Goal: Task Accomplishment & Management: Use online tool/utility

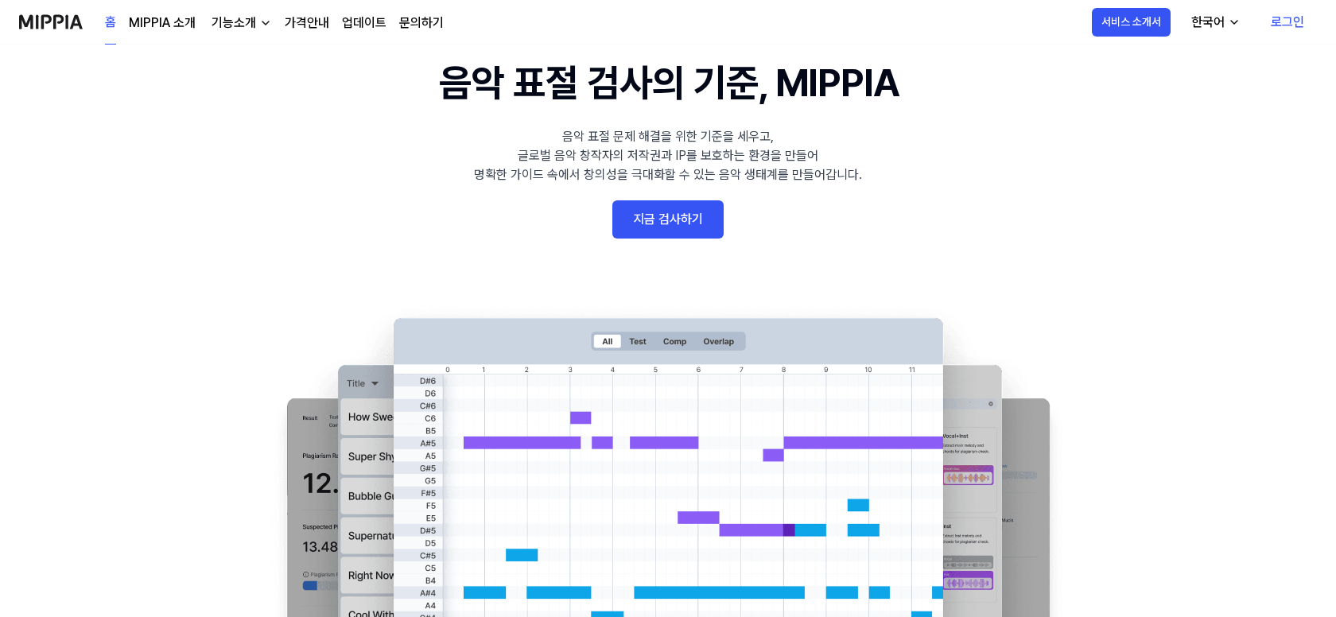
scroll to position [80, 0]
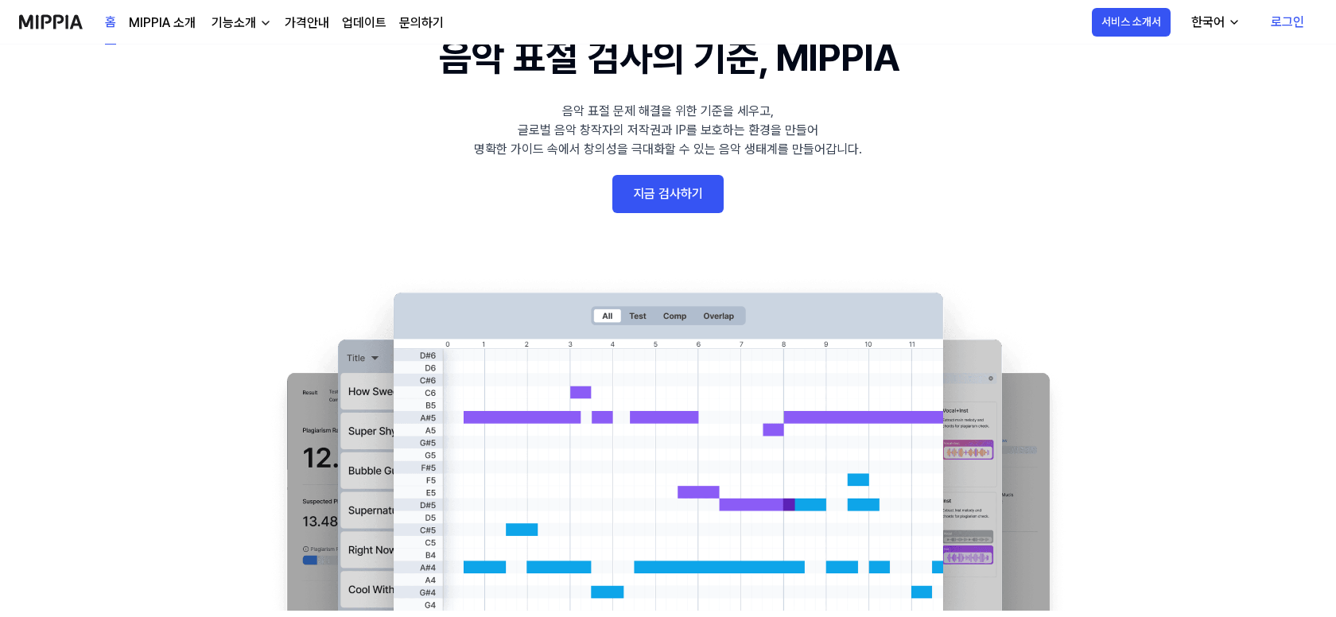
click at [668, 203] on link "지금 검사하기" at bounding box center [667, 194] width 111 height 38
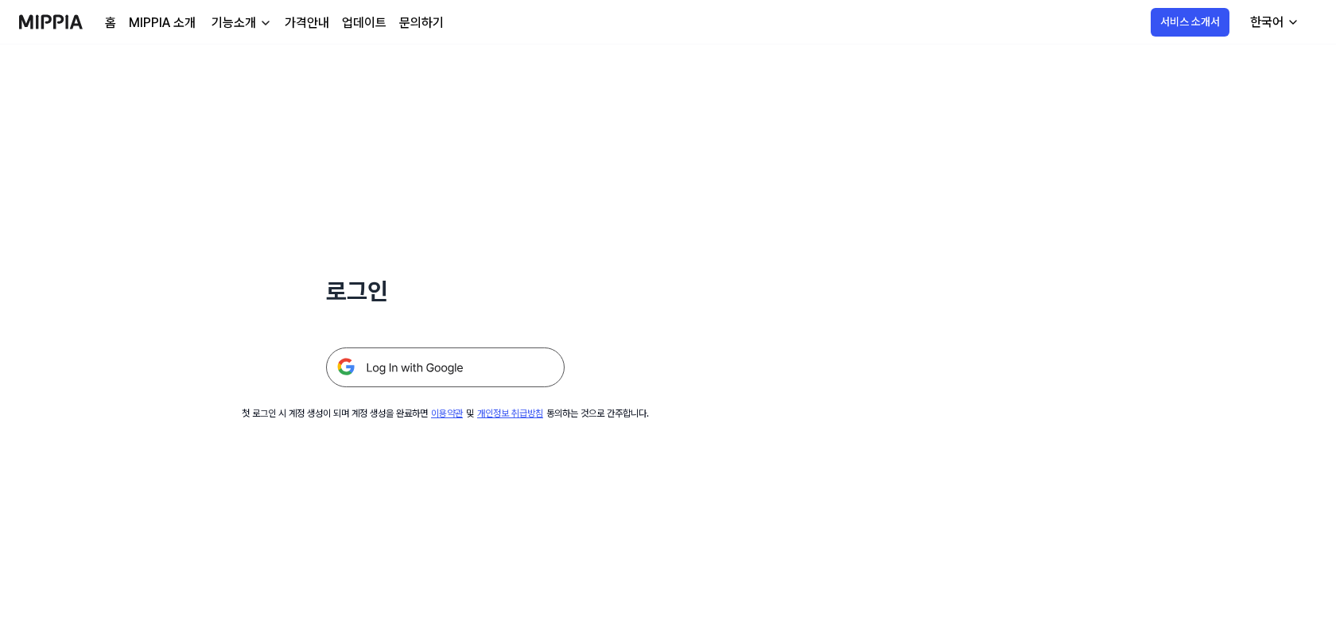
click at [312, 23] on link "가격안내" at bounding box center [307, 23] width 45 height 19
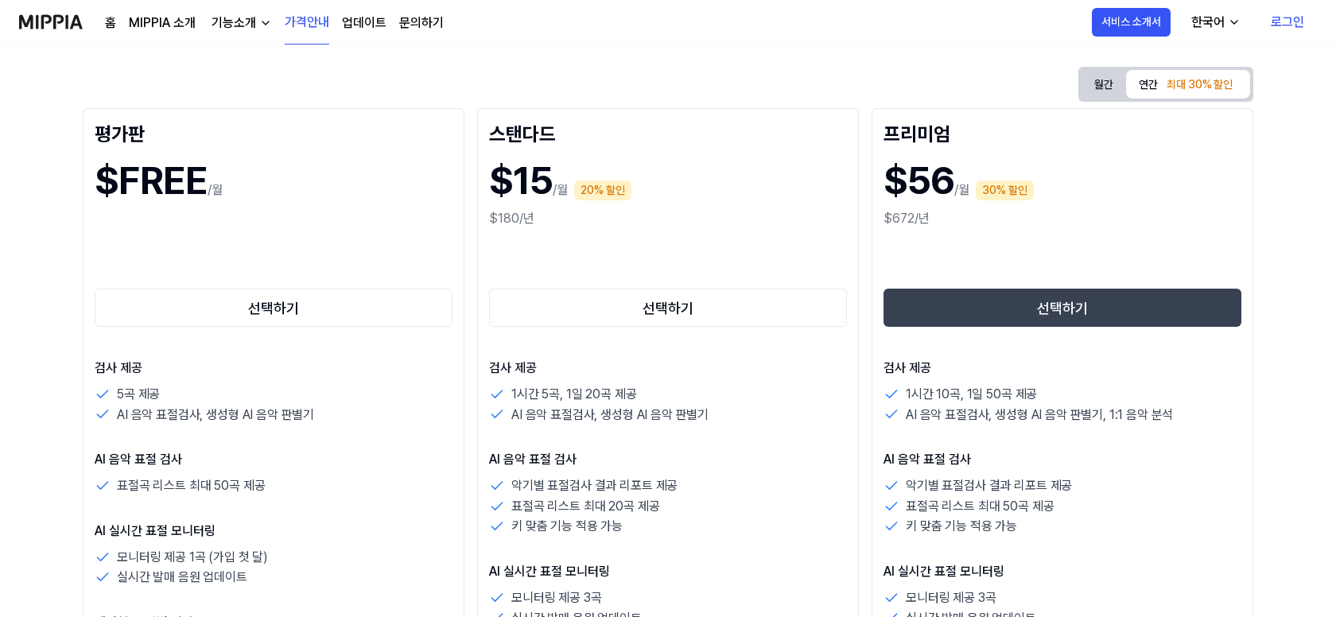
scroll to position [159, 0]
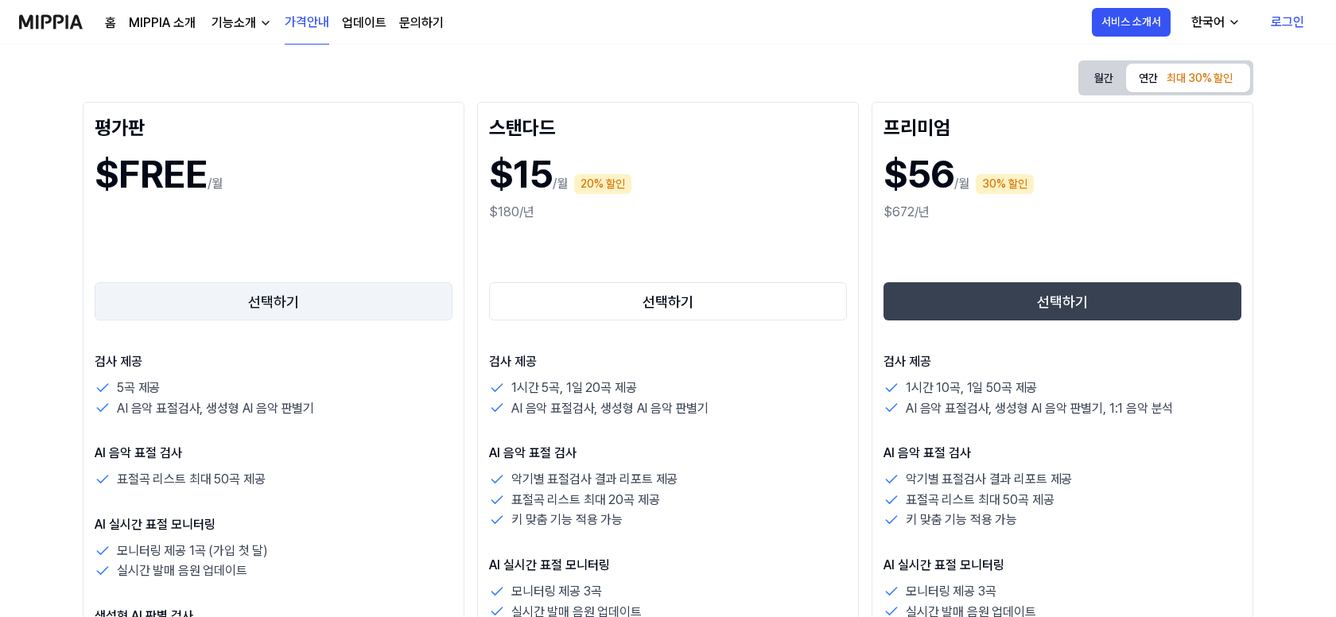
click at [273, 303] on button "선택하기" at bounding box center [274, 301] width 358 height 38
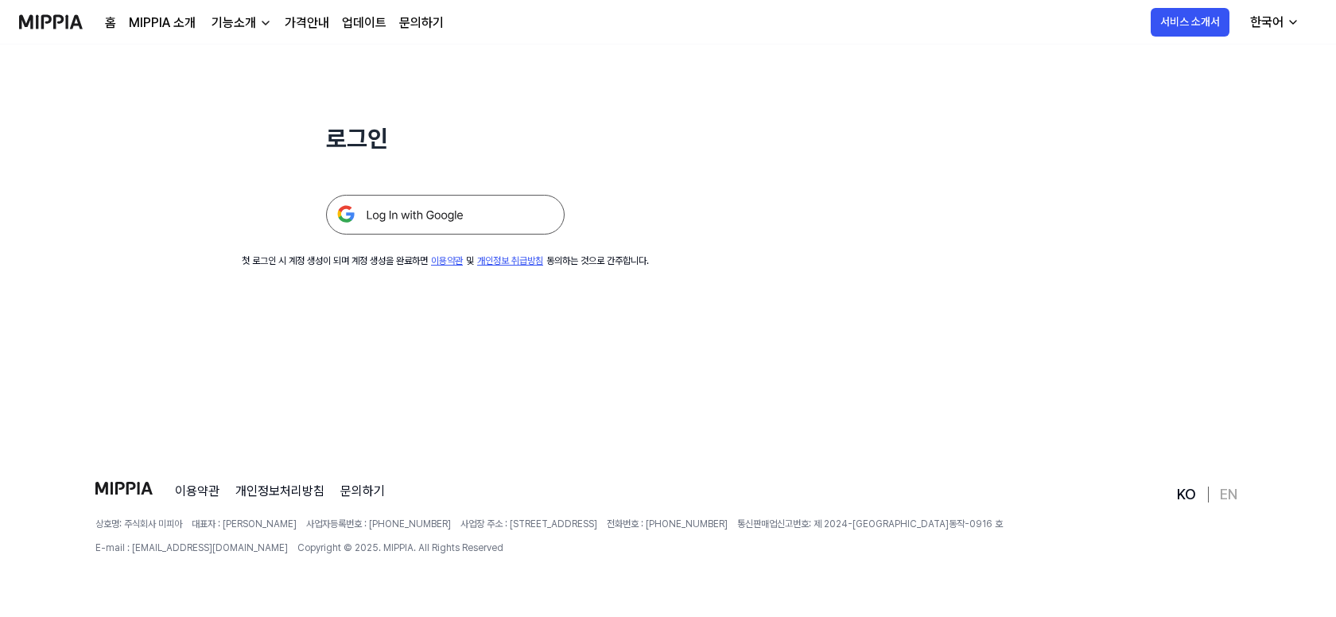
scroll to position [0, 0]
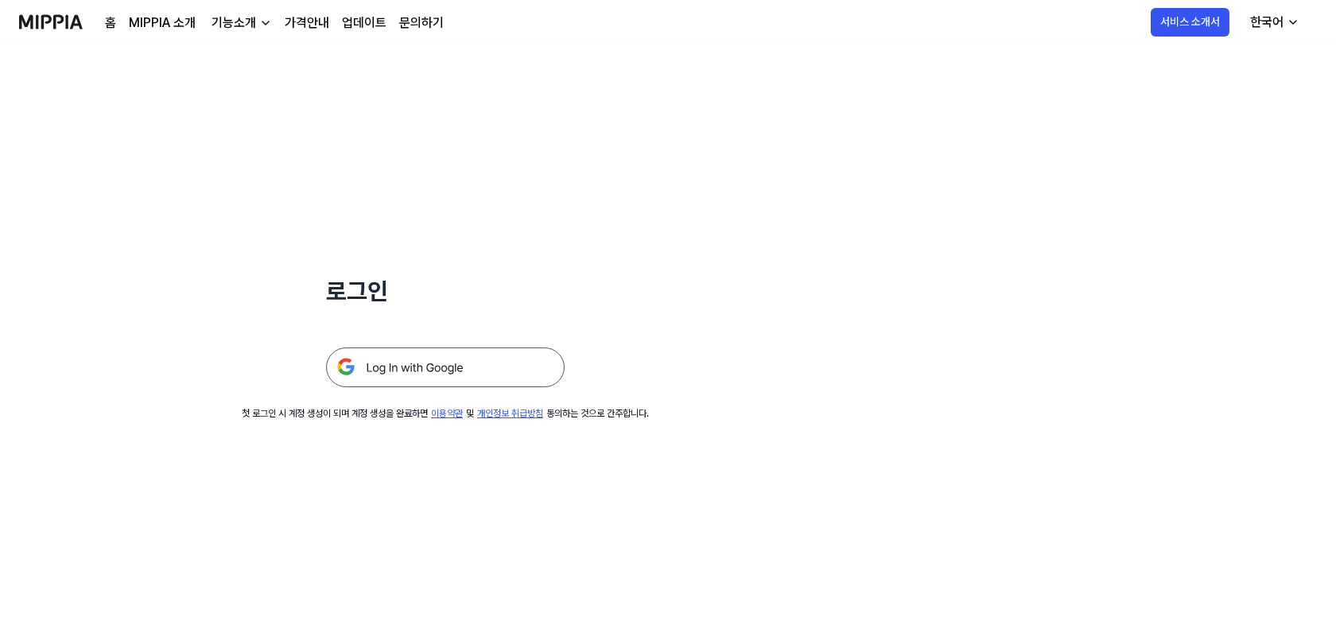
click at [399, 374] on img at bounding box center [445, 367] width 239 height 40
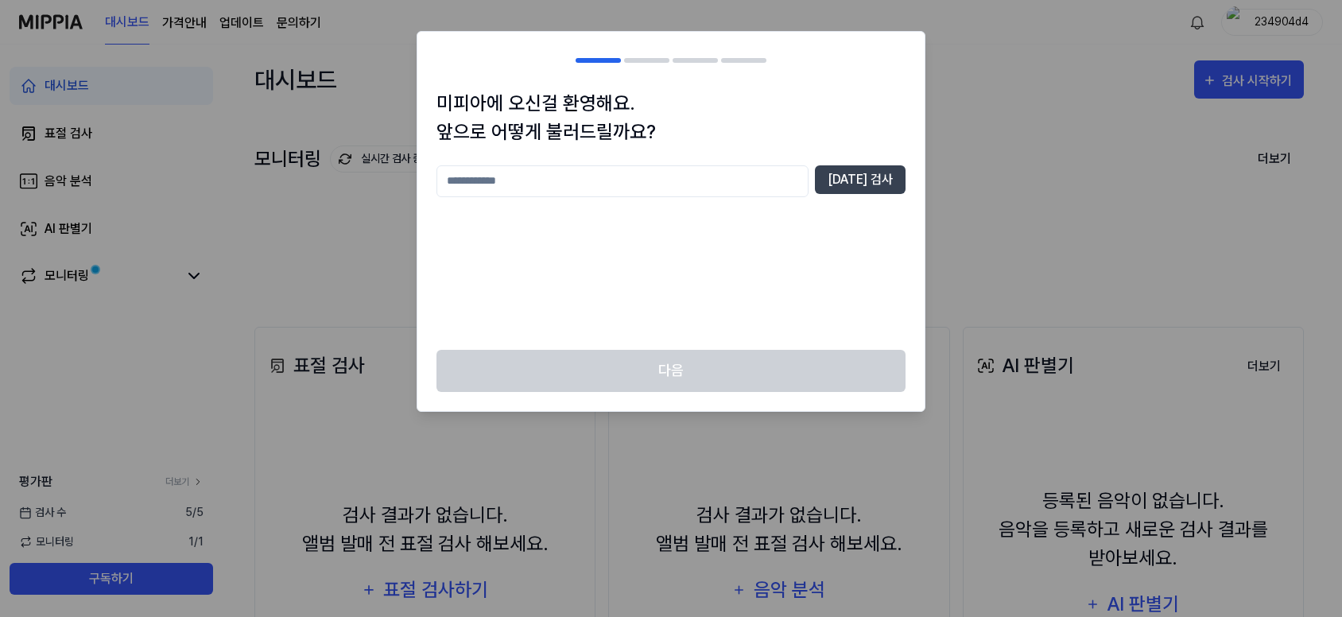
click at [481, 177] on input "text" at bounding box center [622, 181] width 372 height 32
type input "*"
type input "***"
click at [882, 177] on button "중복 검사" at bounding box center [860, 179] width 91 height 29
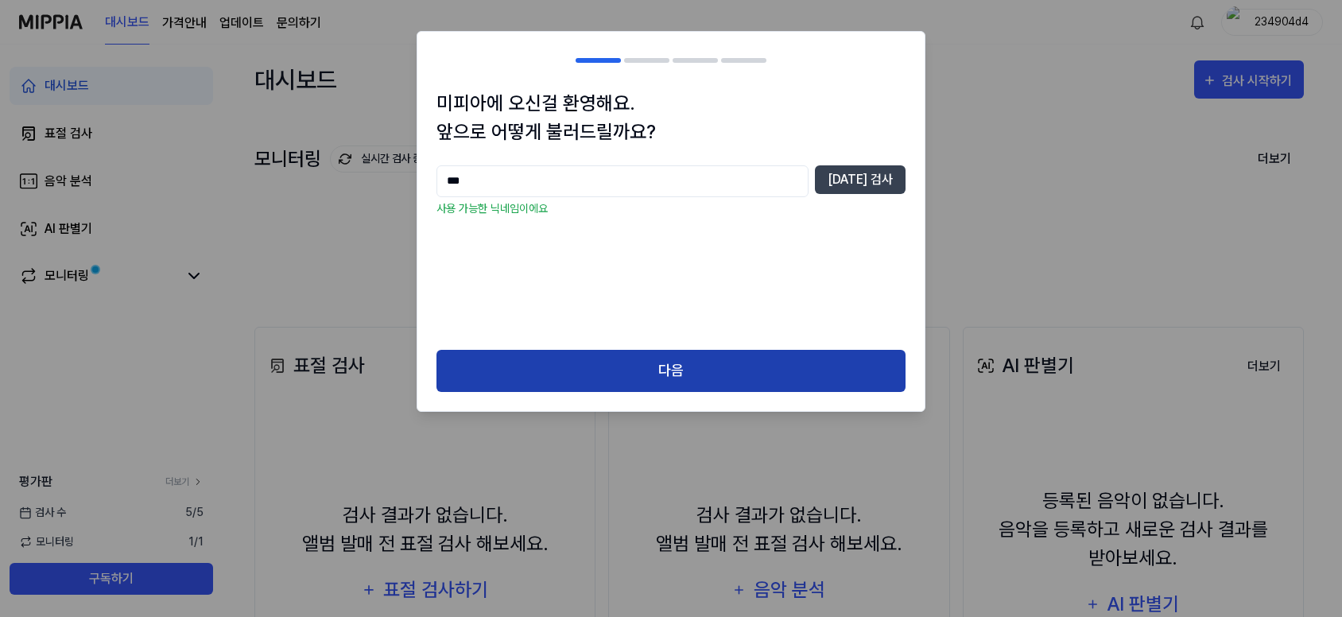
click at [644, 363] on button "다음" at bounding box center [670, 371] width 469 height 42
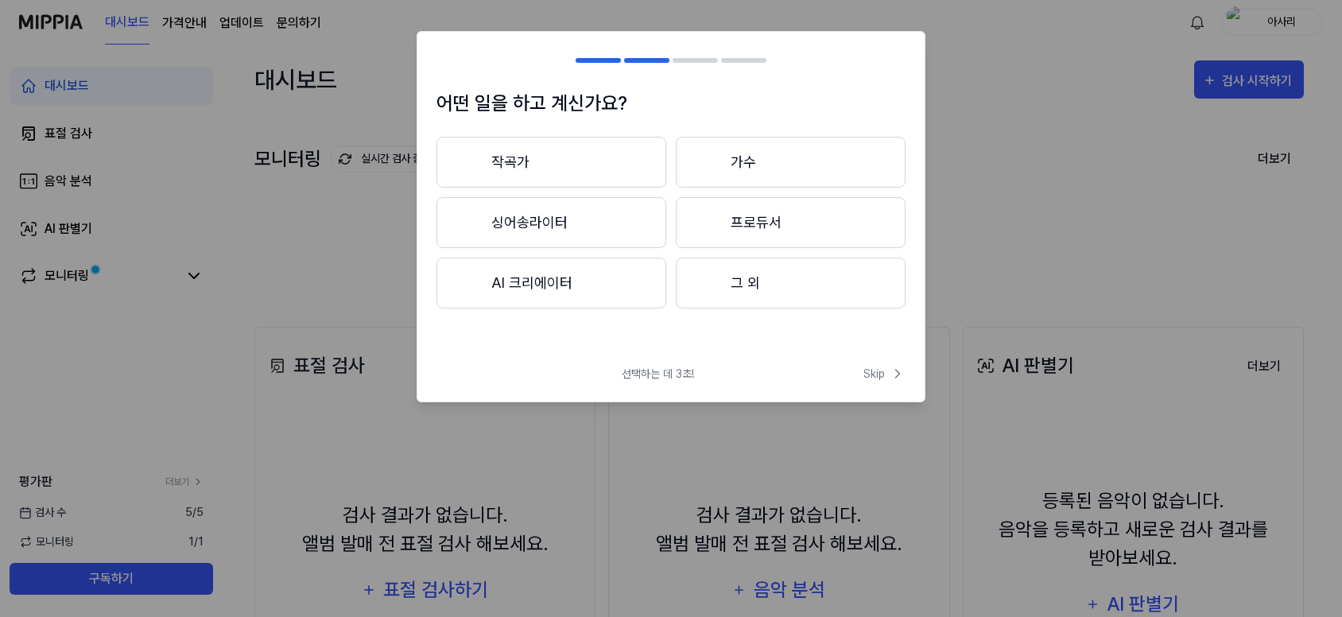
click at [752, 273] on button "그 외" at bounding box center [791, 283] width 230 height 51
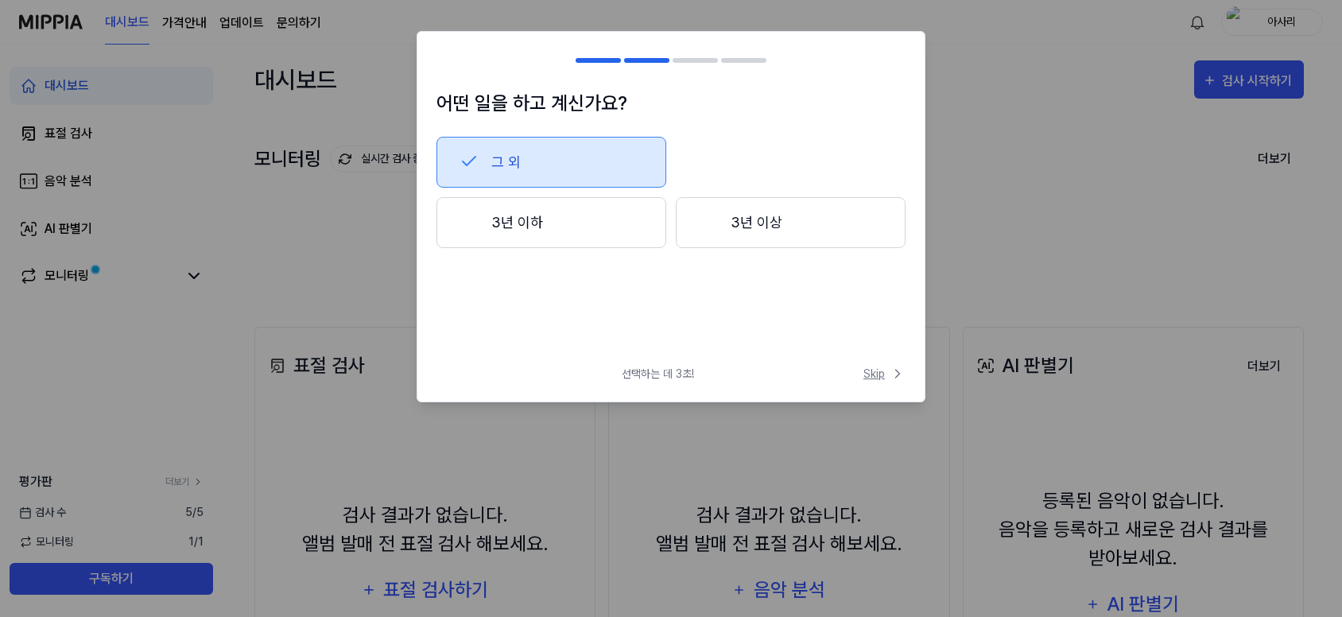
click at [867, 371] on span "Skip" at bounding box center [884, 374] width 42 height 17
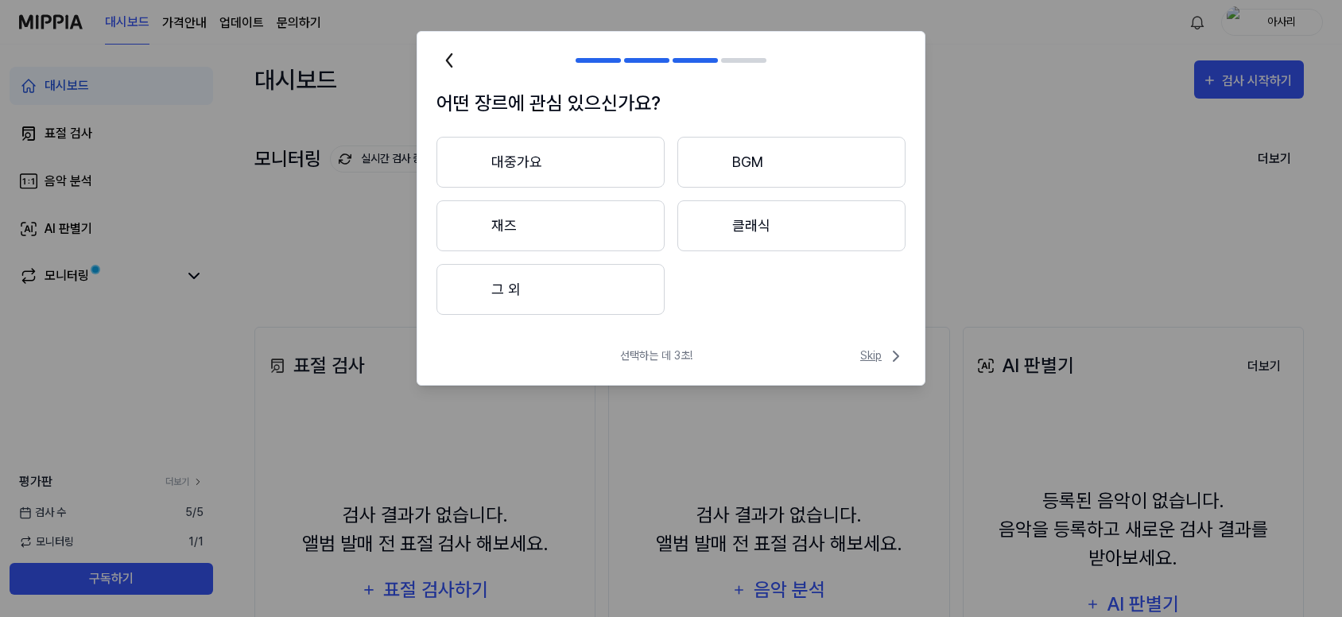
click at [867, 357] on span "Skip" at bounding box center [882, 356] width 45 height 19
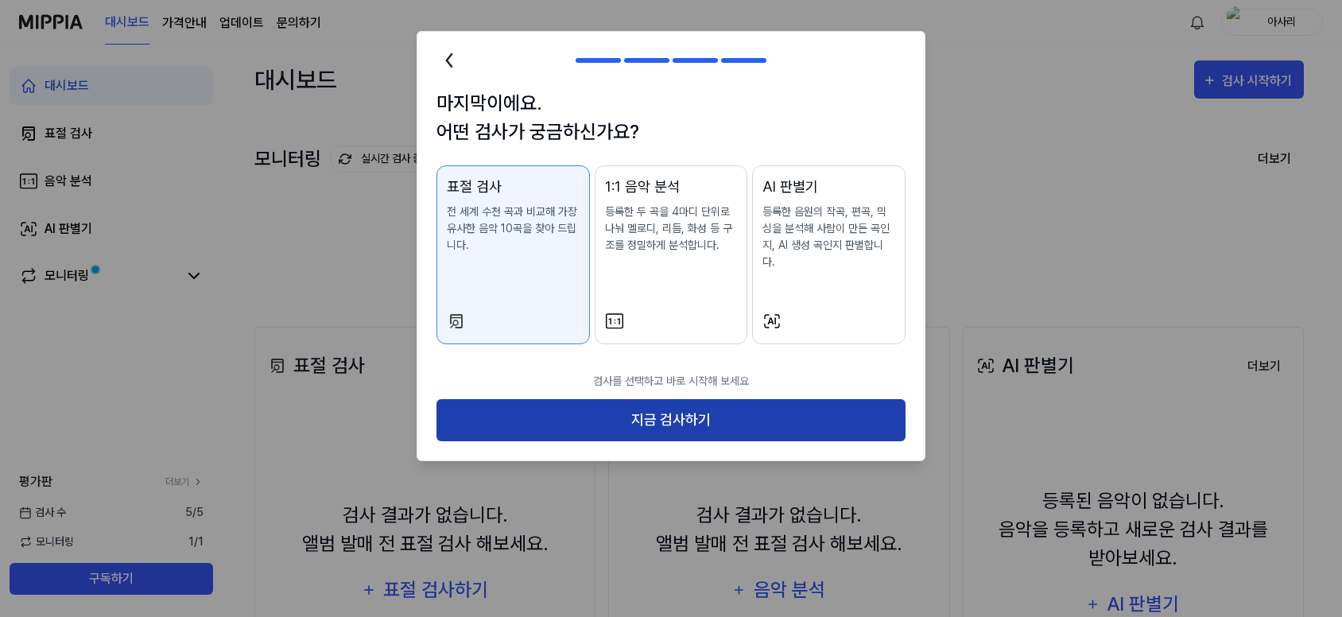
click at [694, 400] on button "지금 검사하기" at bounding box center [670, 420] width 469 height 42
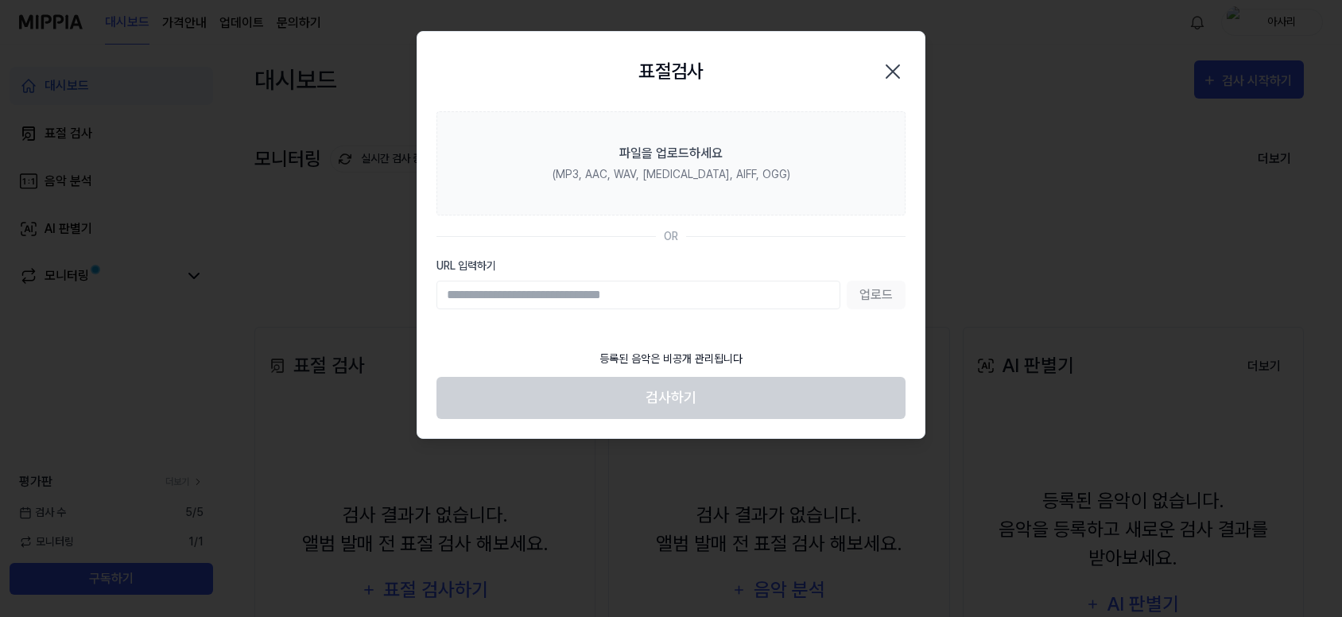
click at [877, 295] on div "업로드" at bounding box center [670, 295] width 469 height 29
click at [604, 296] on input "URL 입력하기" at bounding box center [638, 295] width 404 height 29
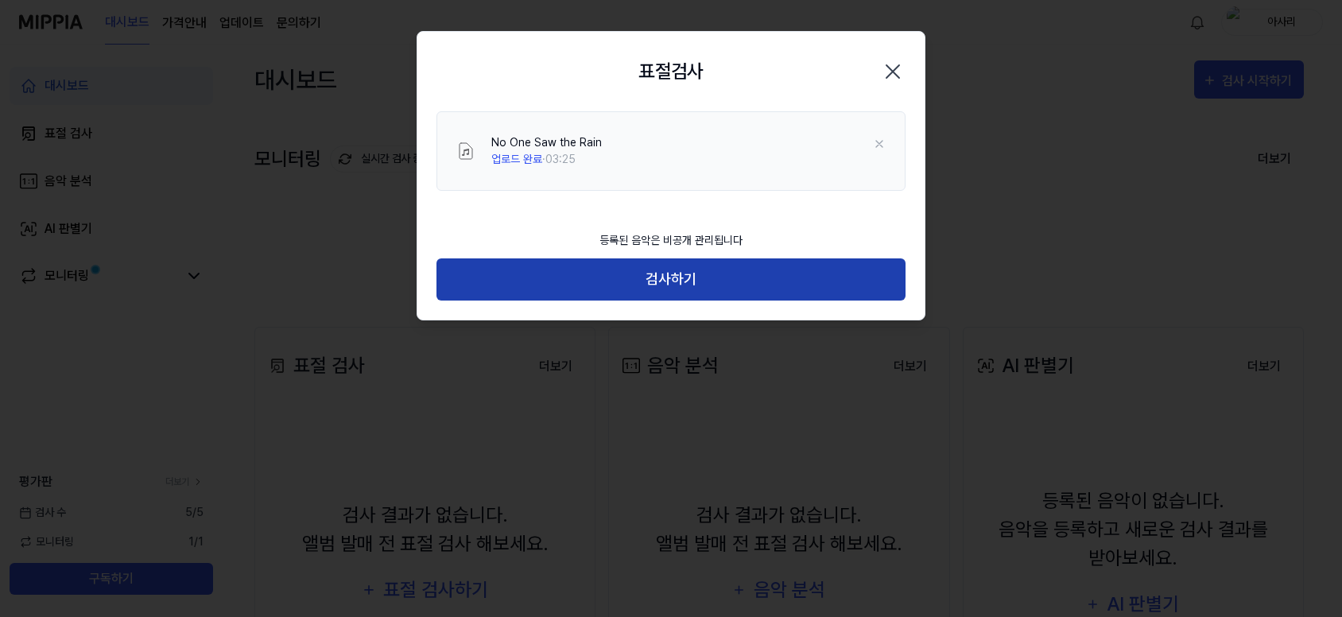
click at [644, 284] on button "검사하기" at bounding box center [670, 279] width 469 height 42
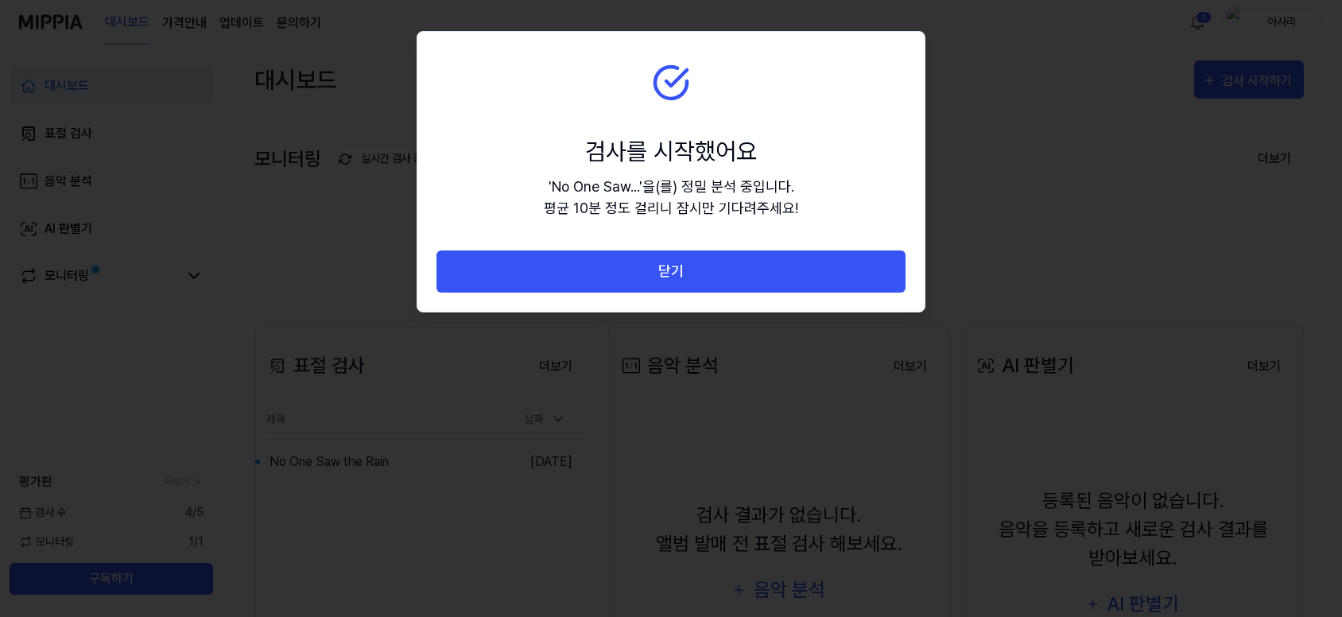
click at [603, 52] on section "검사를 시작했어요 ' No One Saw... ' 을(를) 정밀 분석 중입니다. 평균 10분 정도 걸리니 잠시만 기다려주세요!" at bounding box center [670, 141] width 507 height 219
click at [1112, 245] on div at bounding box center [671, 308] width 1342 height 617
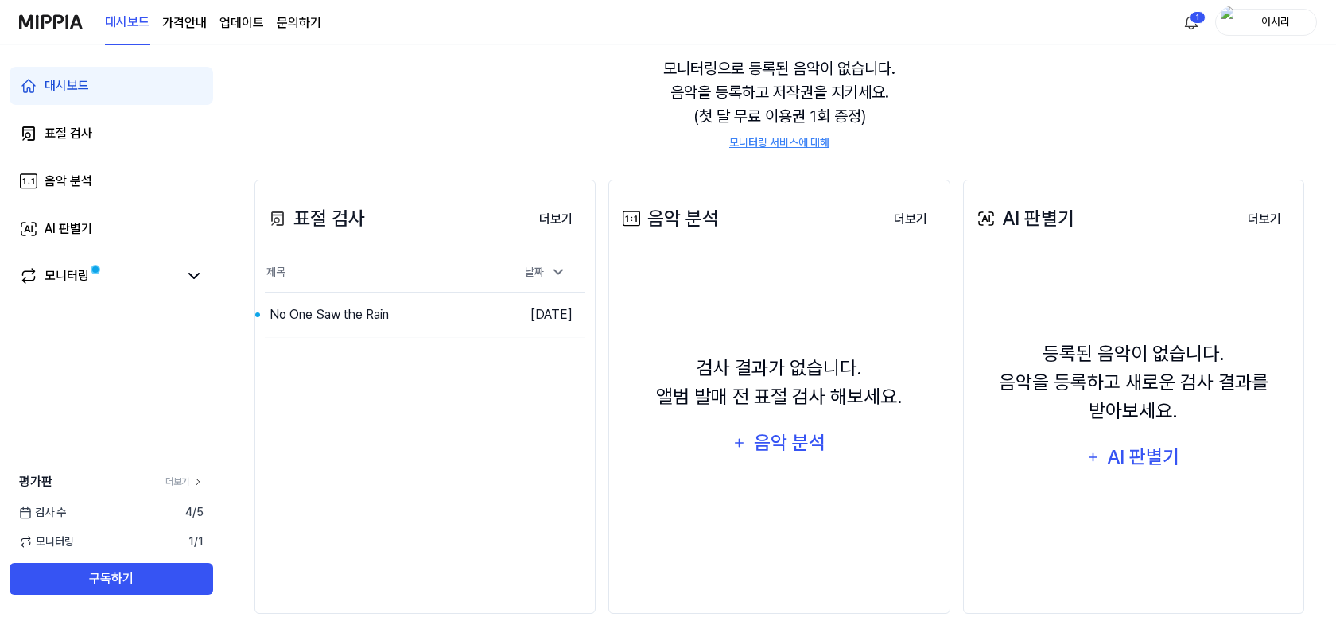
scroll to position [175, 0]
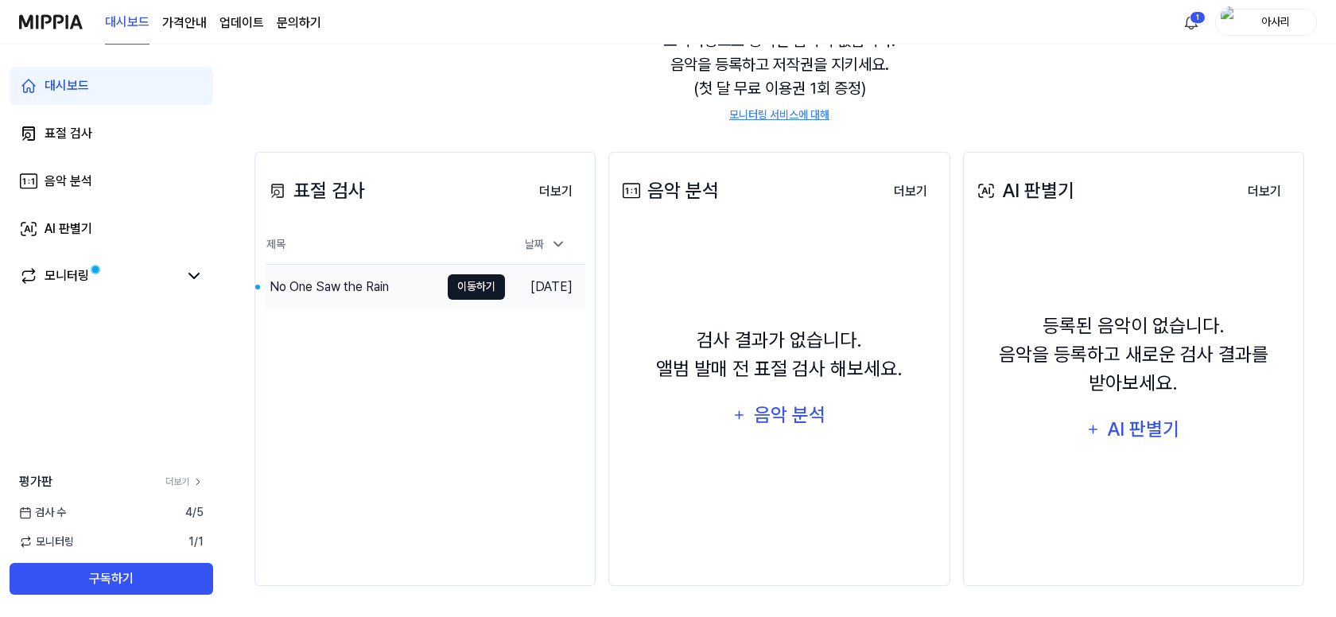
click at [471, 289] on button "이동하기" at bounding box center [476, 286] width 57 height 25
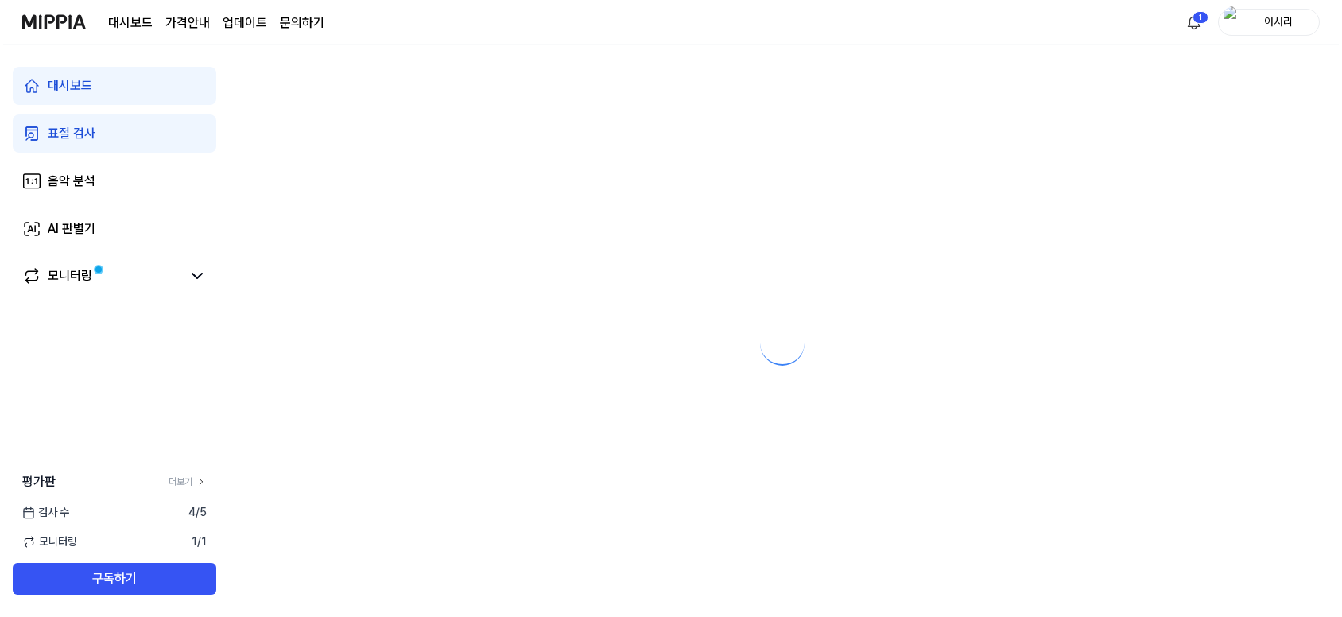
scroll to position [0, 0]
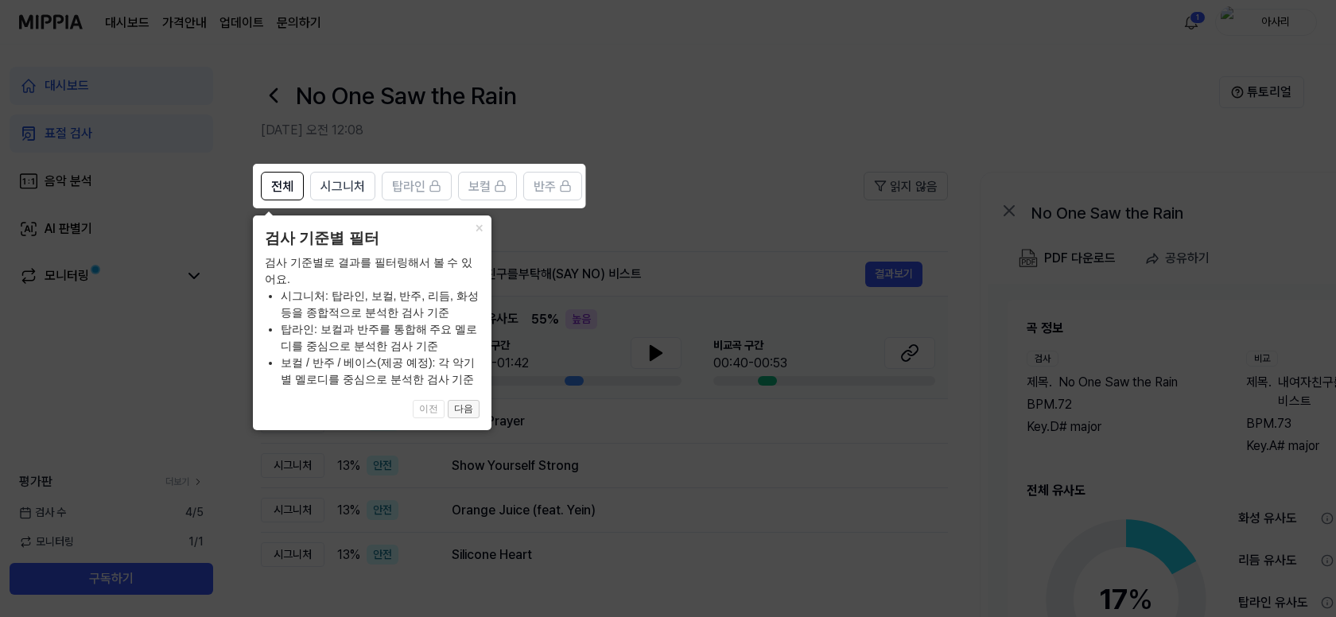
click at [469, 408] on button "다음" at bounding box center [464, 409] width 32 height 19
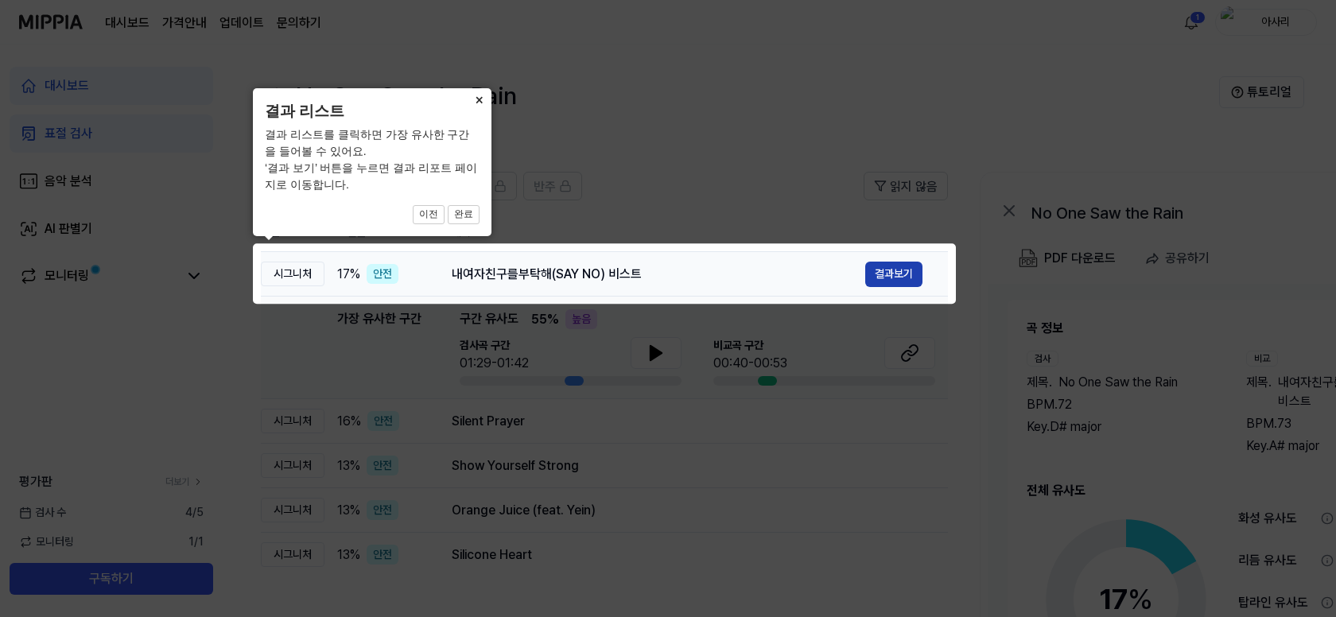
click at [910, 268] on button "결과보기" at bounding box center [893, 274] width 57 height 25
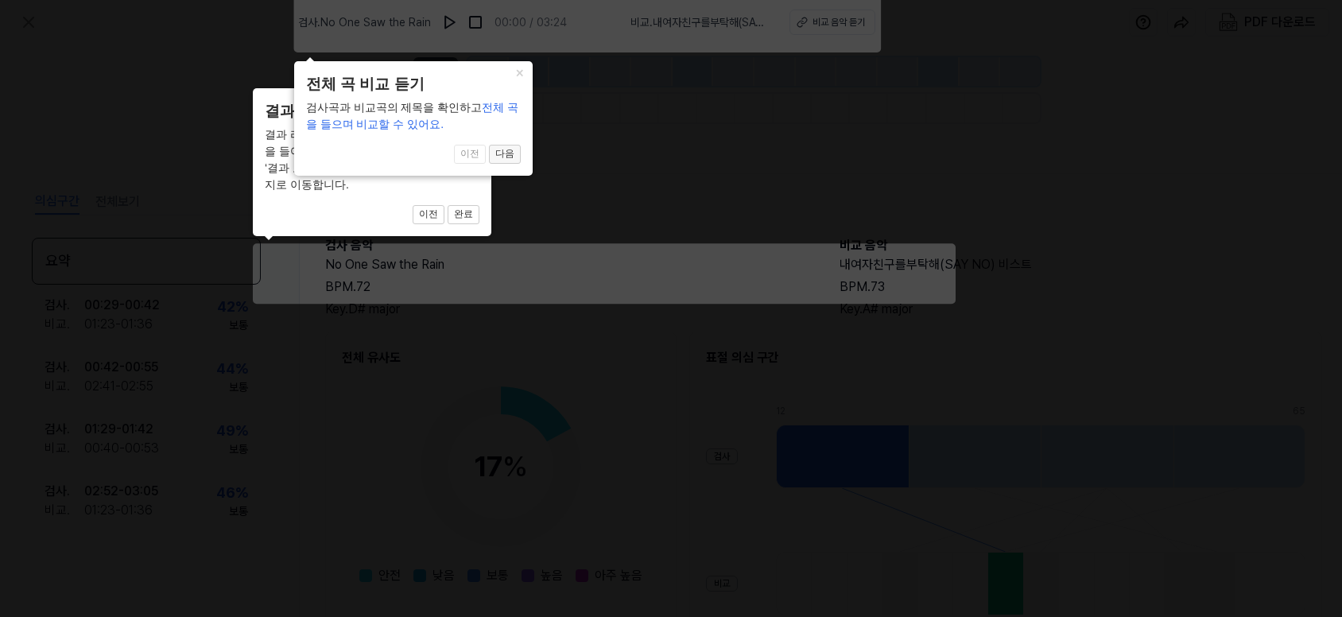
click at [479, 205] on button "다음" at bounding box center [464, 214] width 32 height 19
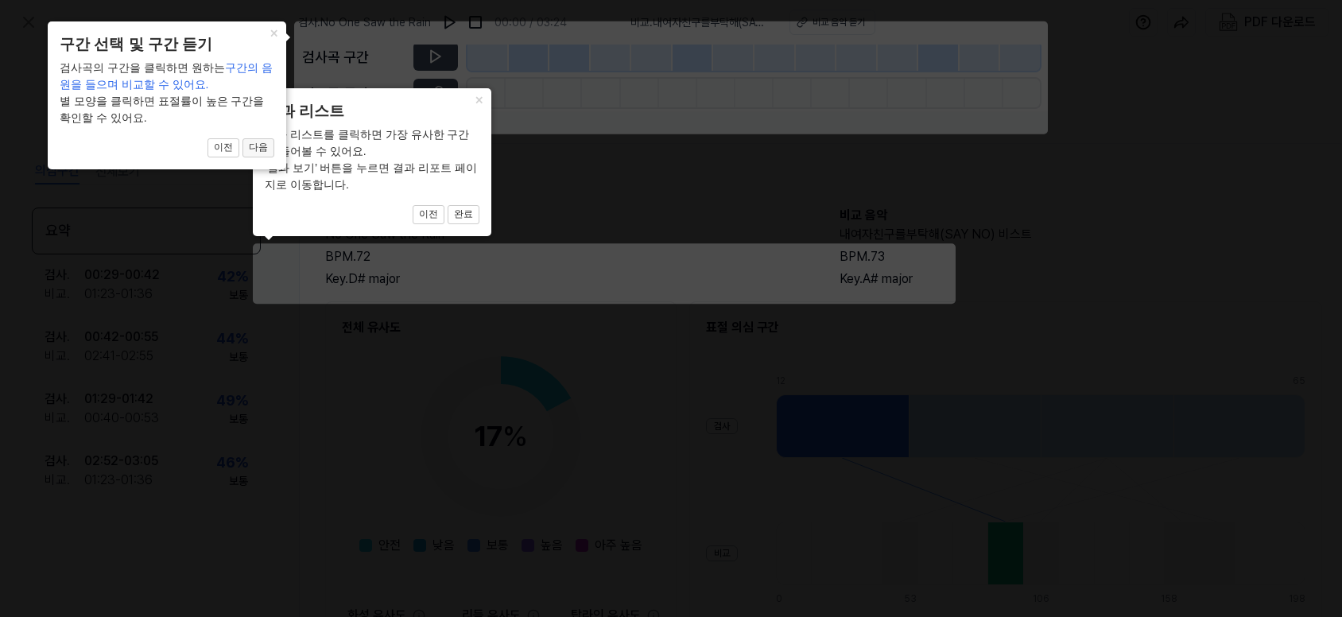
click at [448, 205] on button "다음" at bounding box center [464, 214] width 32 height 19
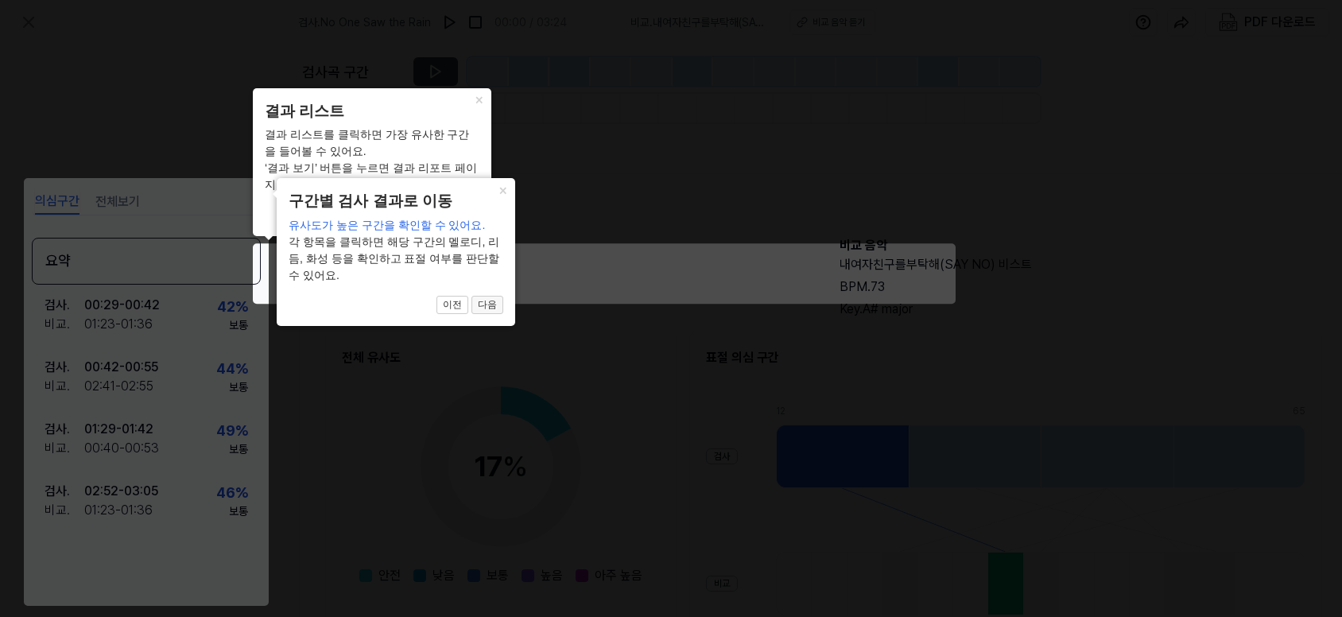
click at [479, 224] on button "다음" at bounding box center [464, 214] width 32 height 19
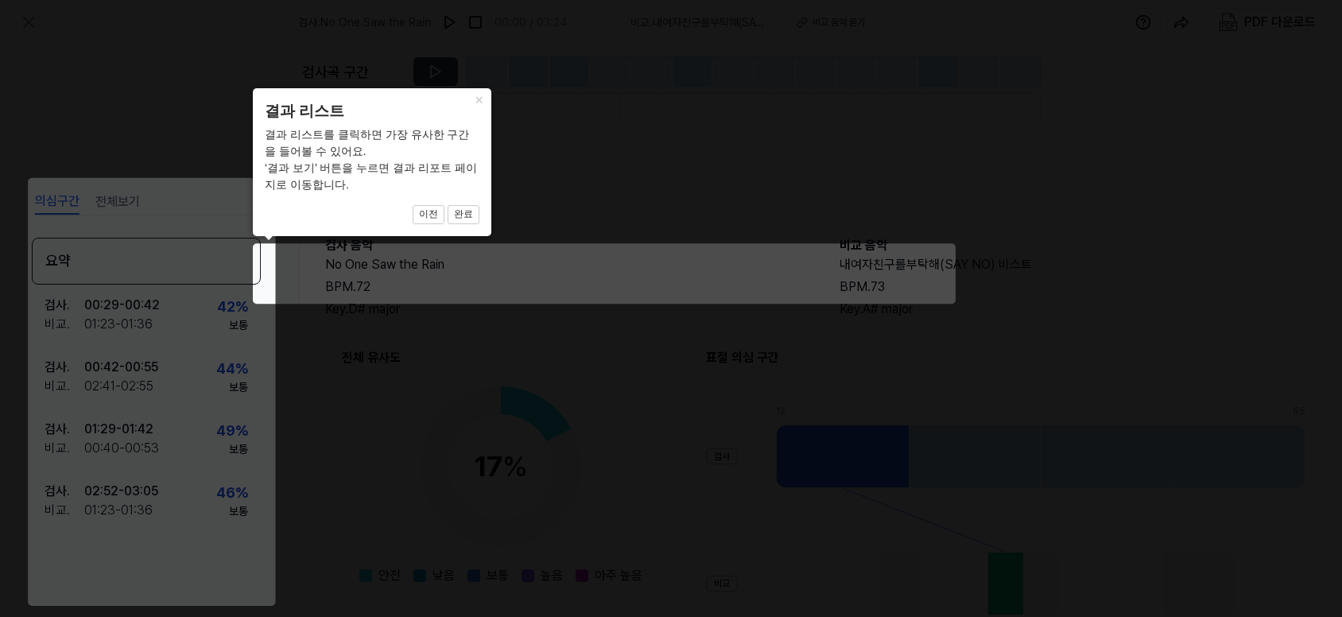
scroll to position [180, 38]
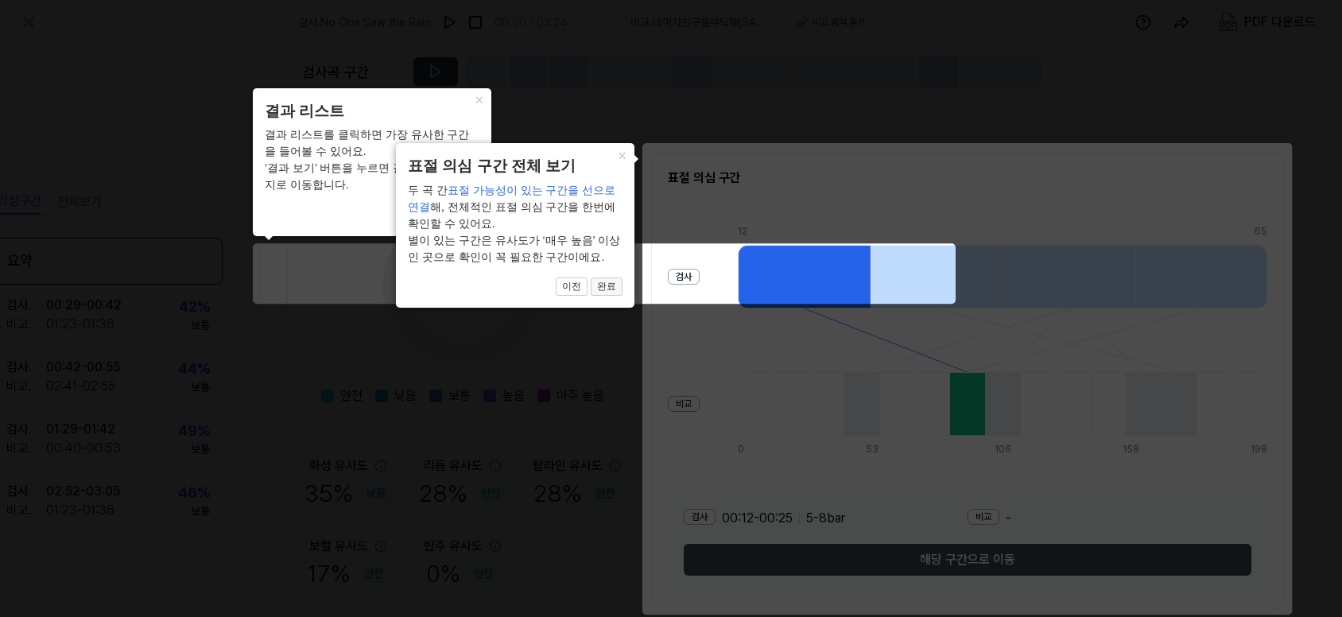
click at [479, 224] on button "완료" at bounding box center [464, 214] width 32 height 19
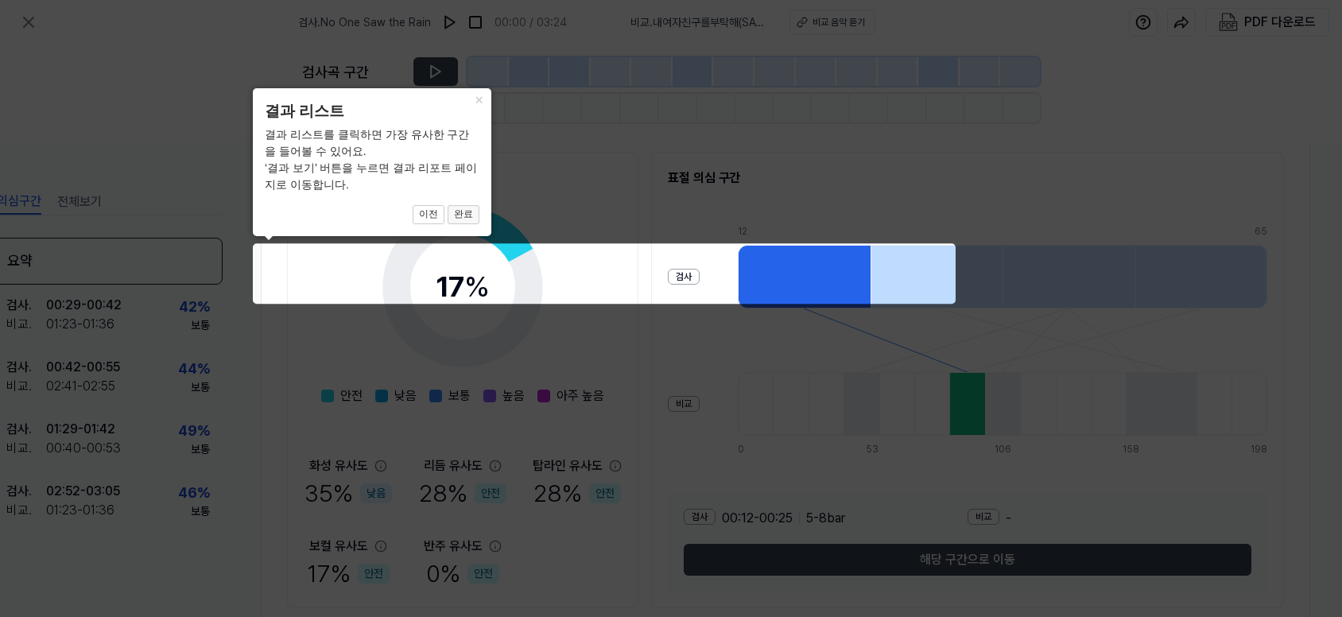
click at [468, 215] on button "완료" at bounding box center [464, 214] width 32 height 19
click at [466, 214] on button "완료" at bounding box center [464, 214] width 32 height 19
click at [483, 100] on button "×" at bounding box center [478, 99] width 25 height 22
click at [468, 223] on button "완료" at bounding box center [464, 214] width 32 height 19
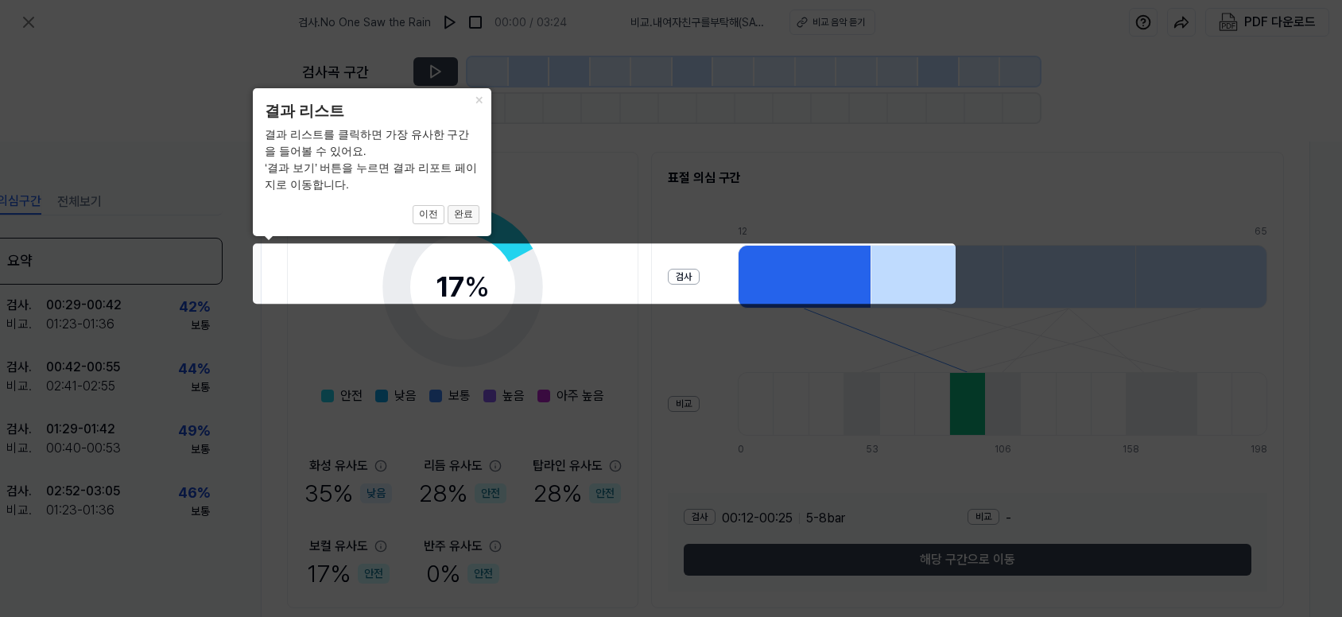
click at [468, 223] on button "완료" at bounding box center [464, 214] width 32 height 19
click at [685, 270] on icon at bounding box center [671, 308] width 1342 height 617
click at [758, 277] on icon at bounding box center [671, 308] width 1342 height 617
click at [852, 288] on icon at bounding box center [671, 308] width 1342 height 617
click at [872, 418] on icon at bounding box center [671, 308] width 1342 height 617
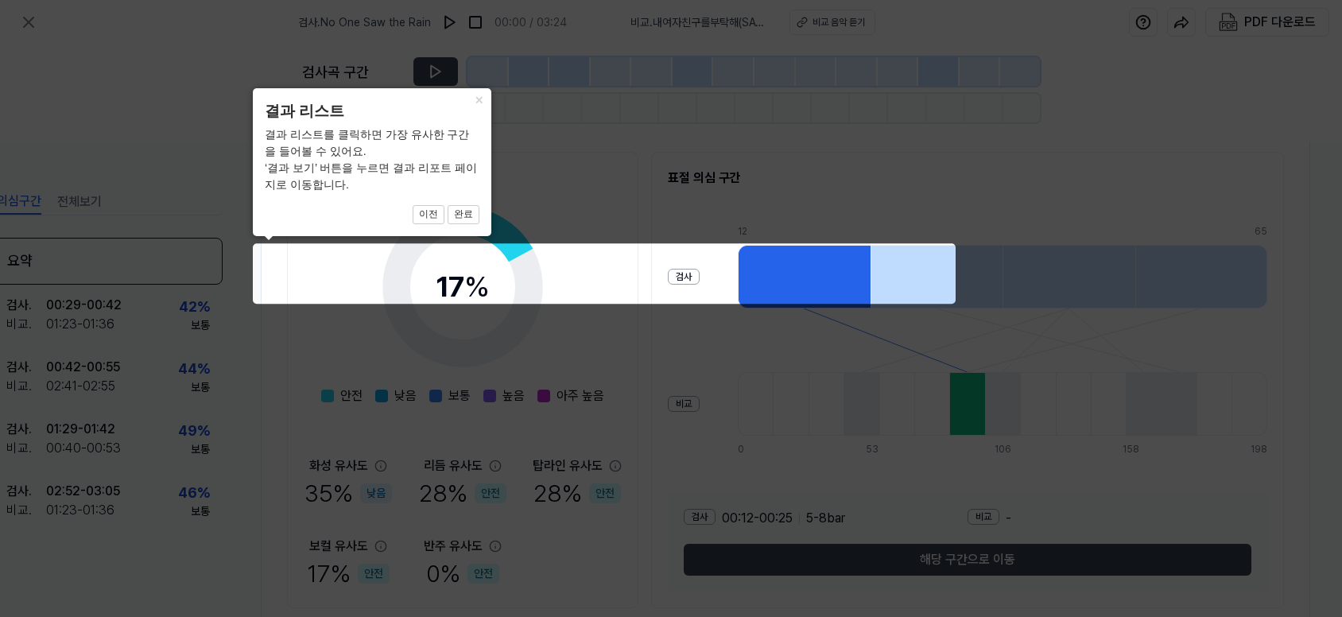
click at [620, 358] on icon at bounding box center [671, 308] width 1342 height 617
click at [594, 473] on icon at bounding box center [671, 308] width 1342 height 617
click at [1110, 286] on icon at bounding box center [671, 308] width 1342 height 617
click at [428, 210] on button "이전" at bounding box center [429, 214] width 32 height 19
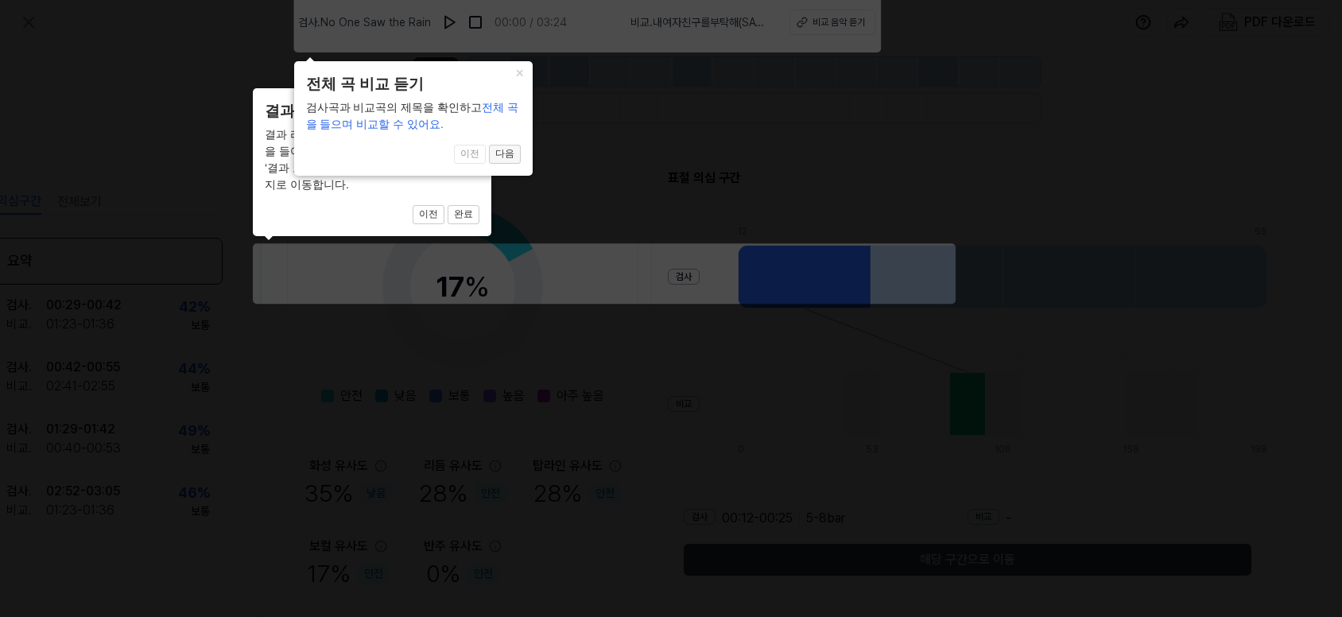
click at [479, 205] on button "다음" at bounding box center [464, 214] width 32 height 19
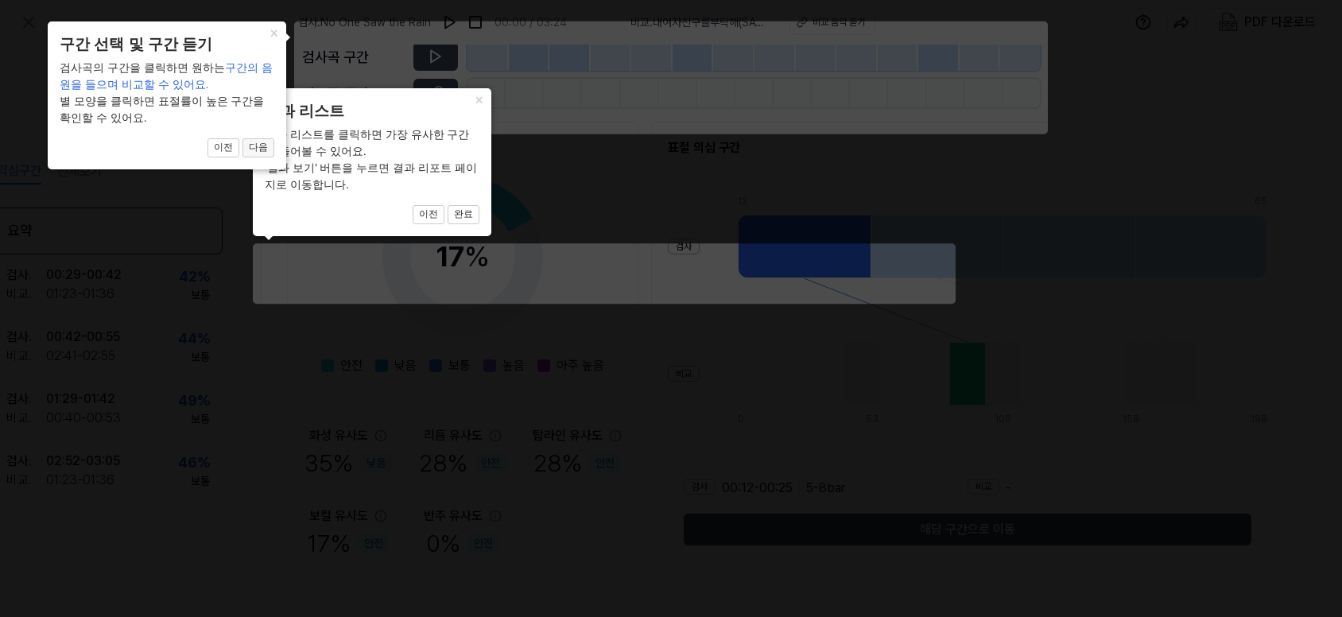
click at [448, 205] on button "다음" at bounding box center [464, 214] width 32 height 19
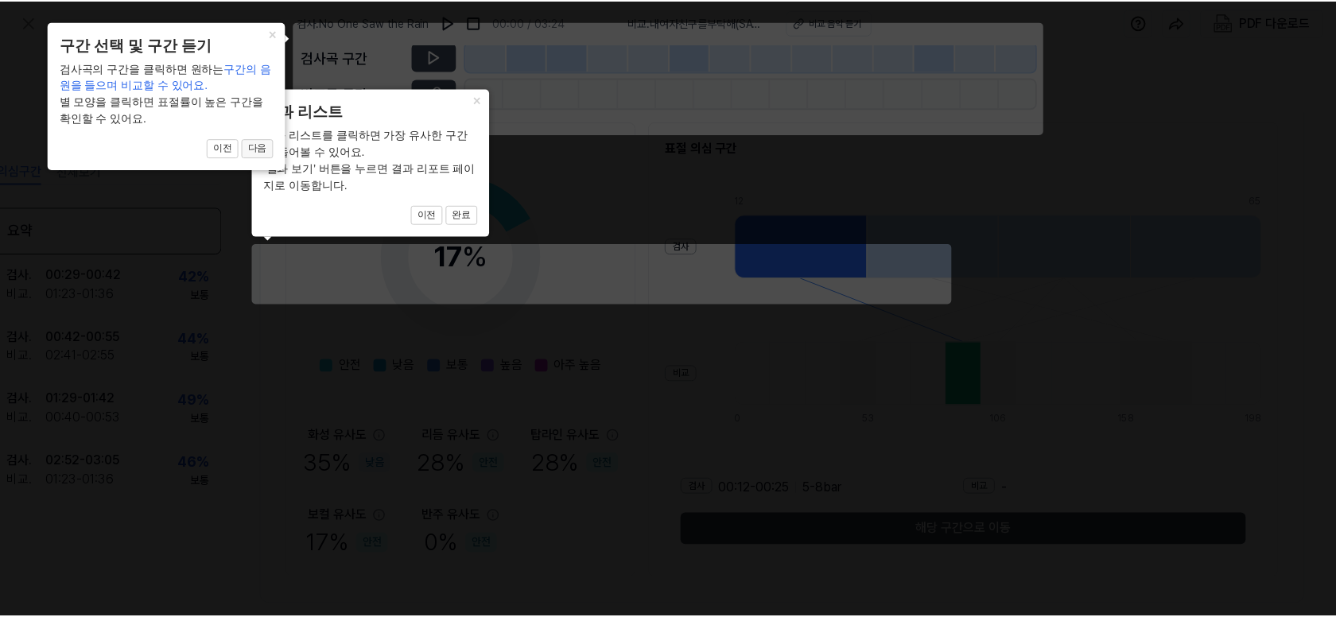
scroll to position [192, 0]
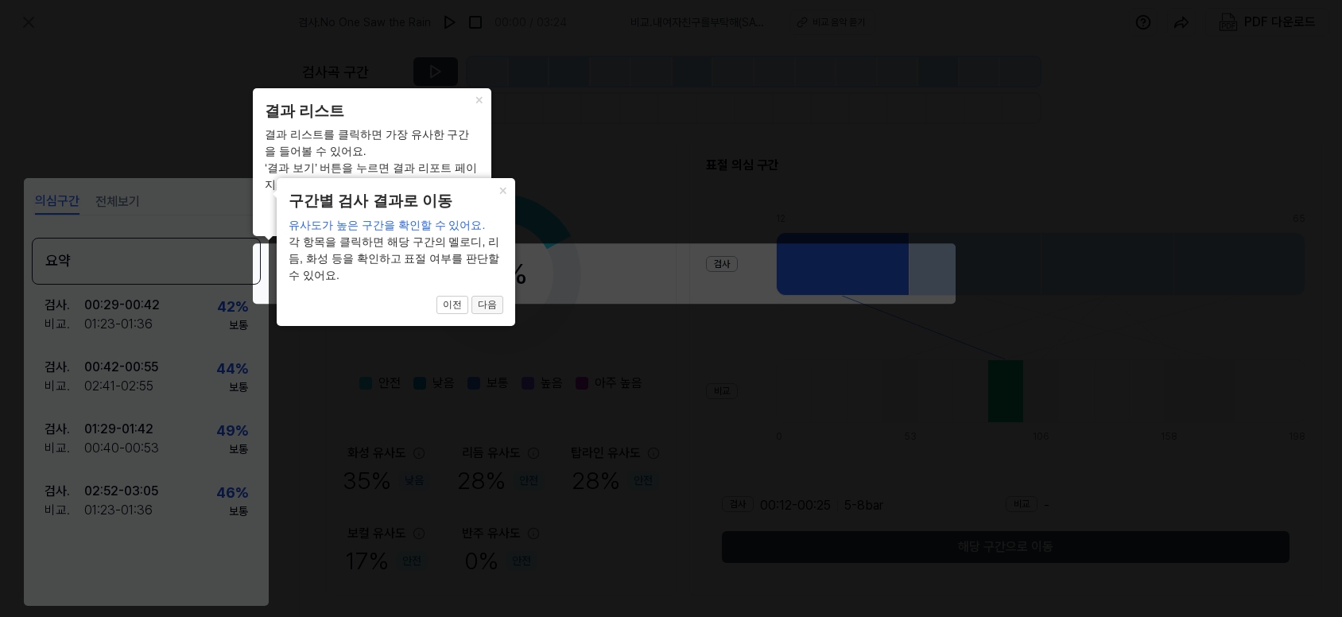
click at [479, 224] on button "다음" at bounding box center [464, 214] width 32 height 19
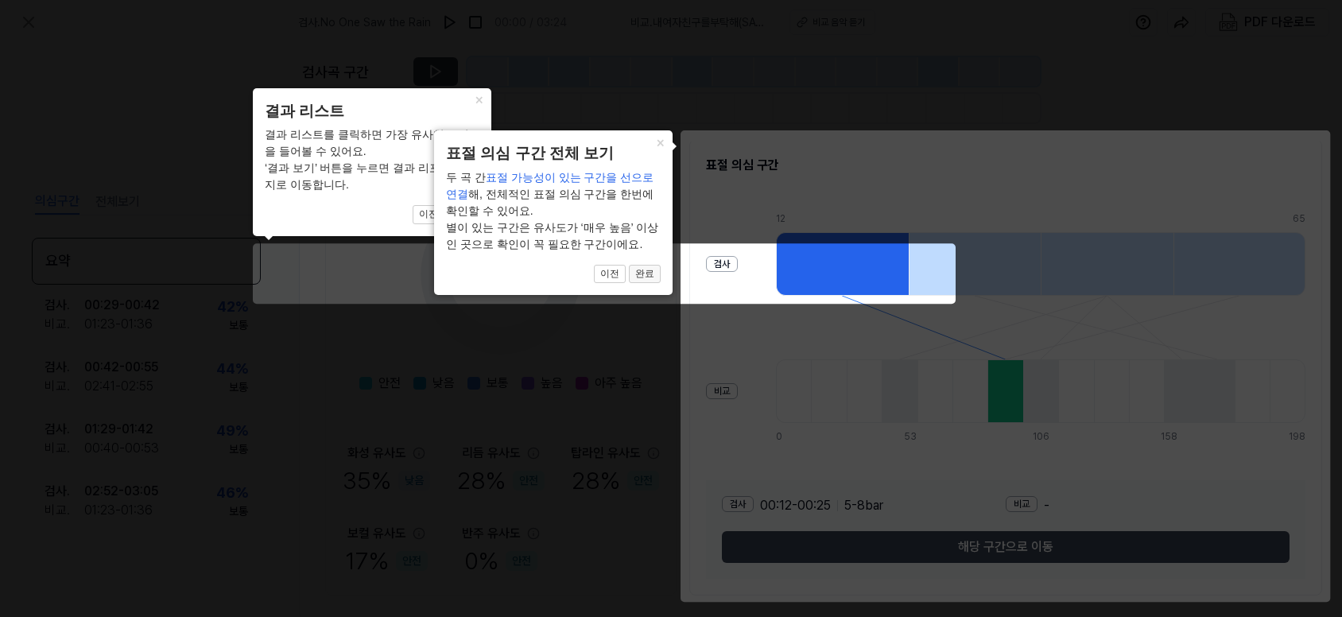
click at [479, 224] on button "완료" at bounding box center [464, 214] width 32 height 19
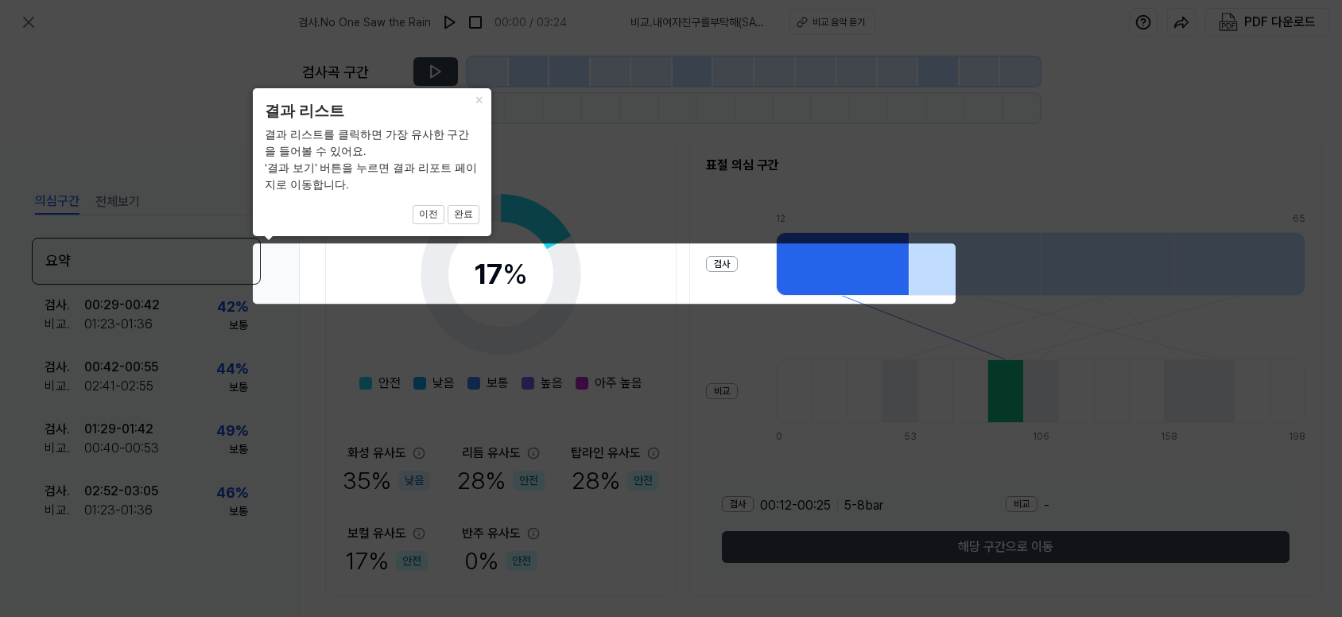
click at [721, 263] on icon at bounding box center [671, 308] width 1342 height 617
click at [479, 103] on button "×" at bounding box center [478, 99] width 25 height 22
click at [671, 134] on icon at bounding box center [671, 308] width 1342 height 617
click at [1173, 130] on icon at bounding box center [671, 308] width 1342 height 617
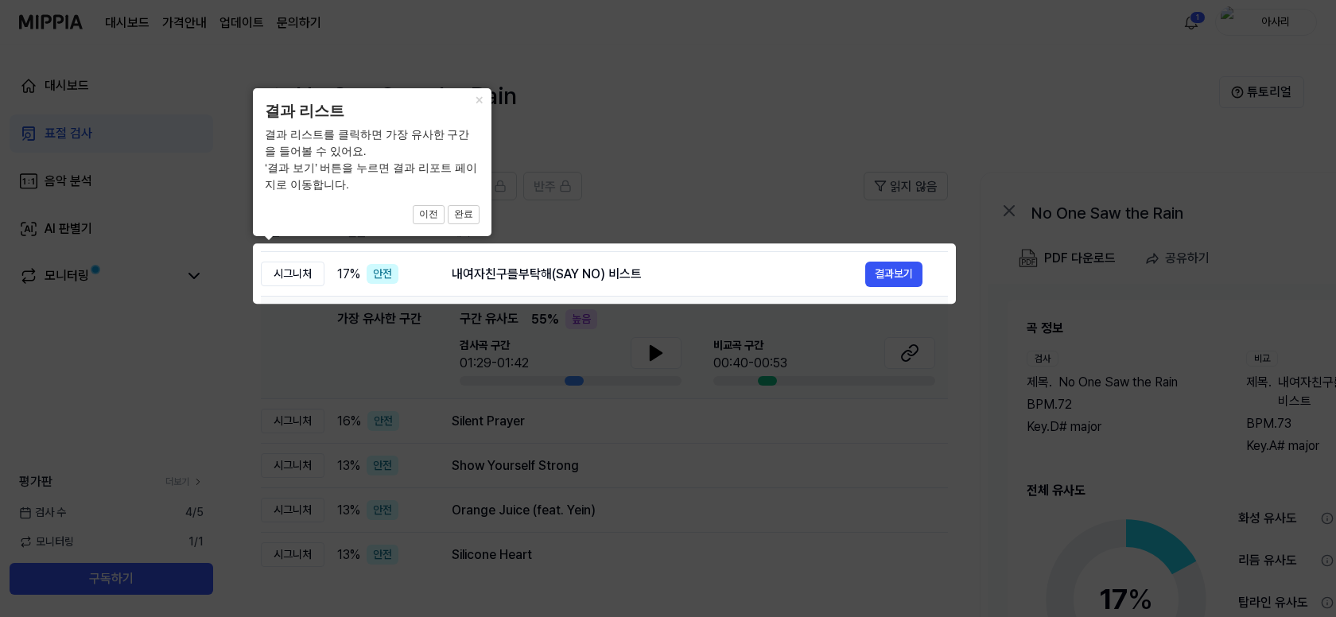
click at [24, 26] on icon at bounding box center [671, 308] width 1342 height 617
click at [186, 95] on icon at bounding box center [671, 308] width 1342 height 617
click at [541, 279] on icon at bounding box center [668, 308] width 1336 height 617
click at [882, 273] on icon at bounding box center [668, 308] width 1336 height 617
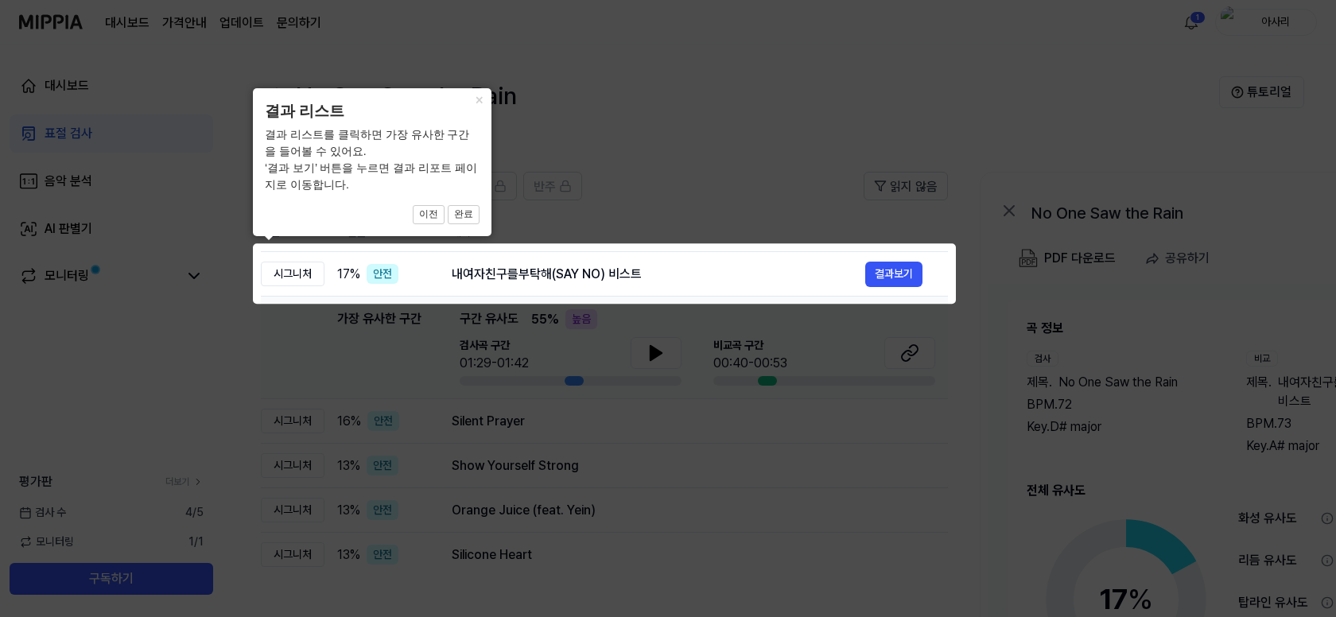
click at [547, 109] on icon at bounding box center [671, 308] width 1342 height 617
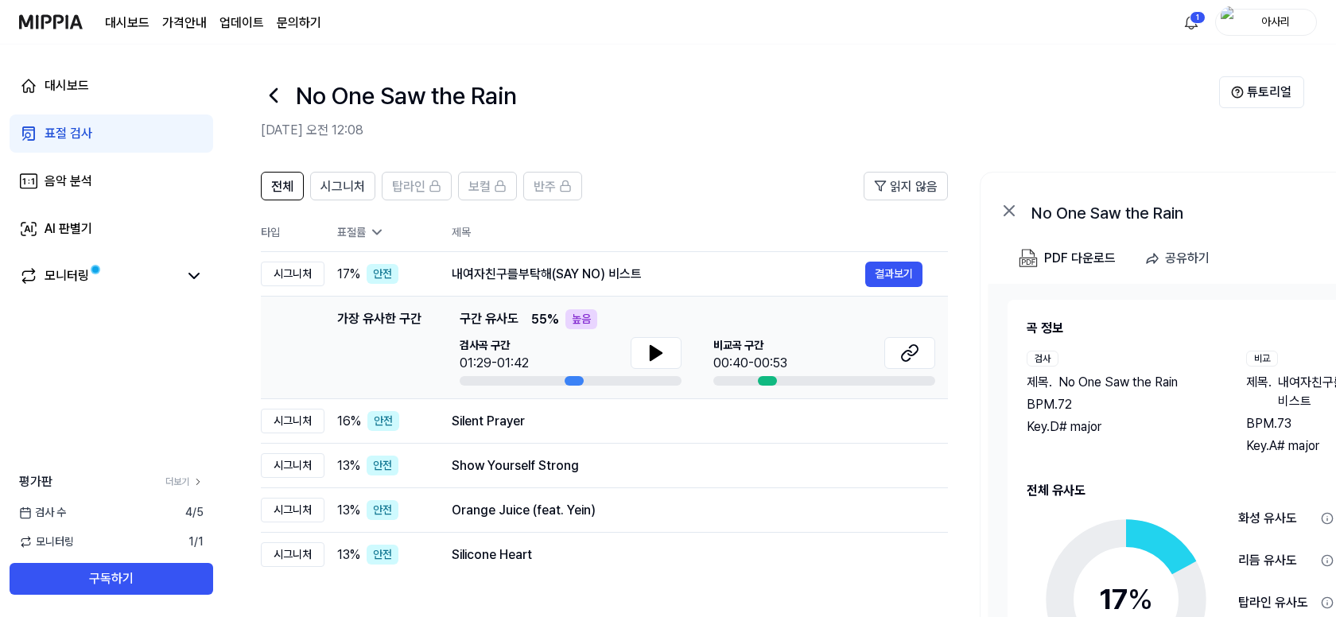
click at [52, 17] on img at bounding box center [51, 22] width 64 height 44
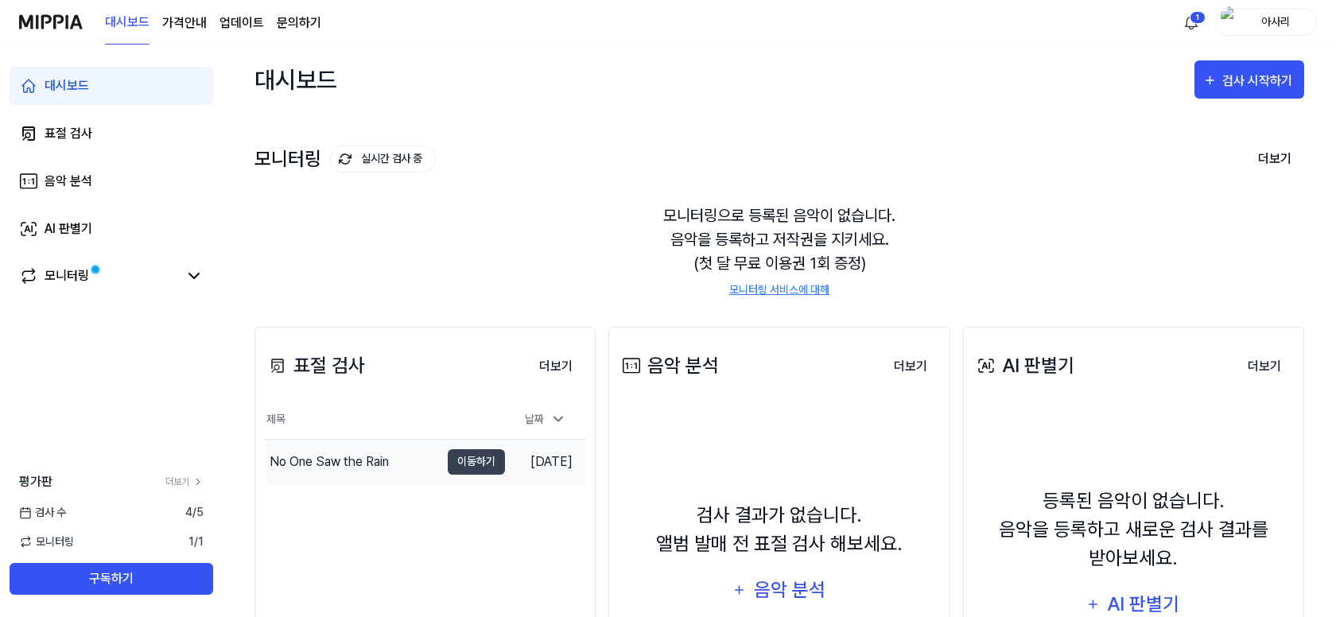
click at [328, 464] on div "No One Saw the Rain" at bounding box center [329, 461] width 119 height 19
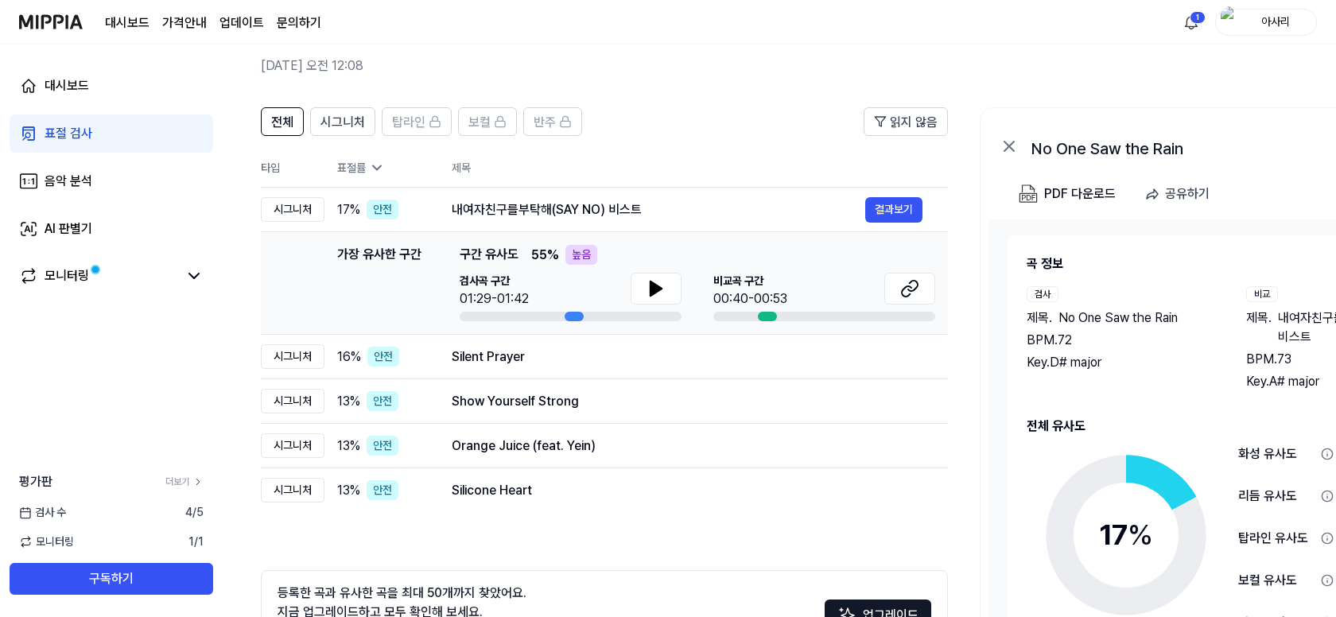
scroll to position [159, 0]
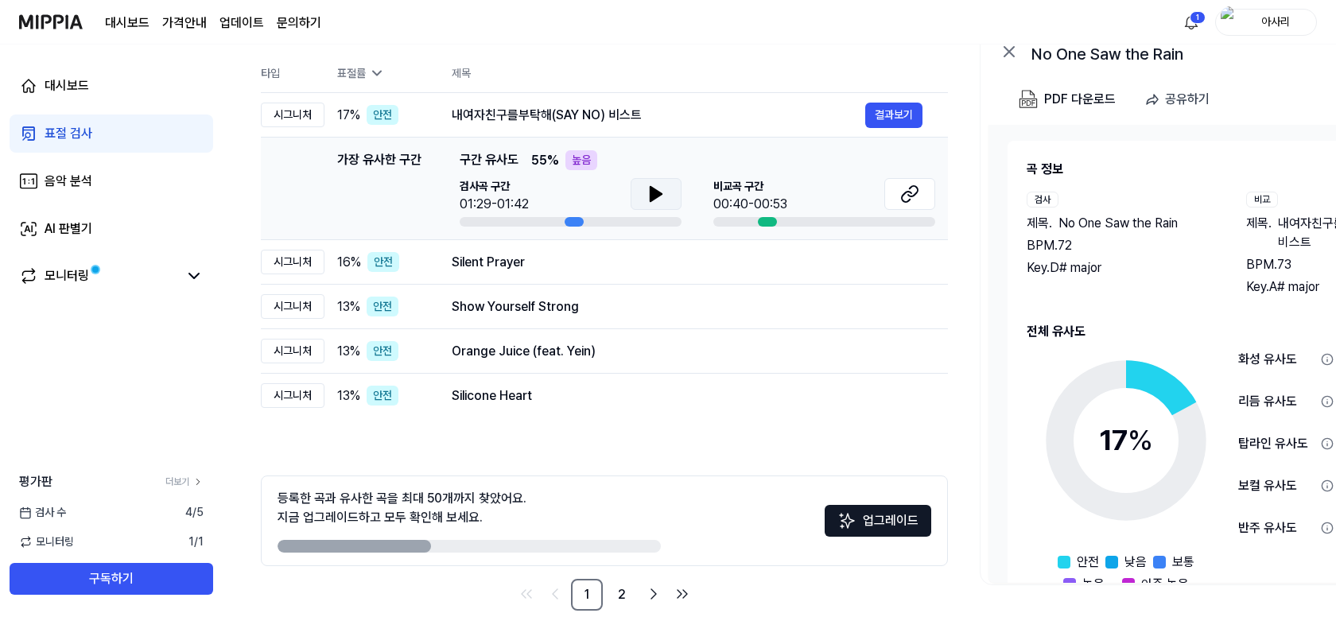
click at [655, 198] on icon at bounding box center [655, 194] width 11 height 14
click at [905, 117] on button "결과보기" at bounding box center [893, 115] width 57 height 25
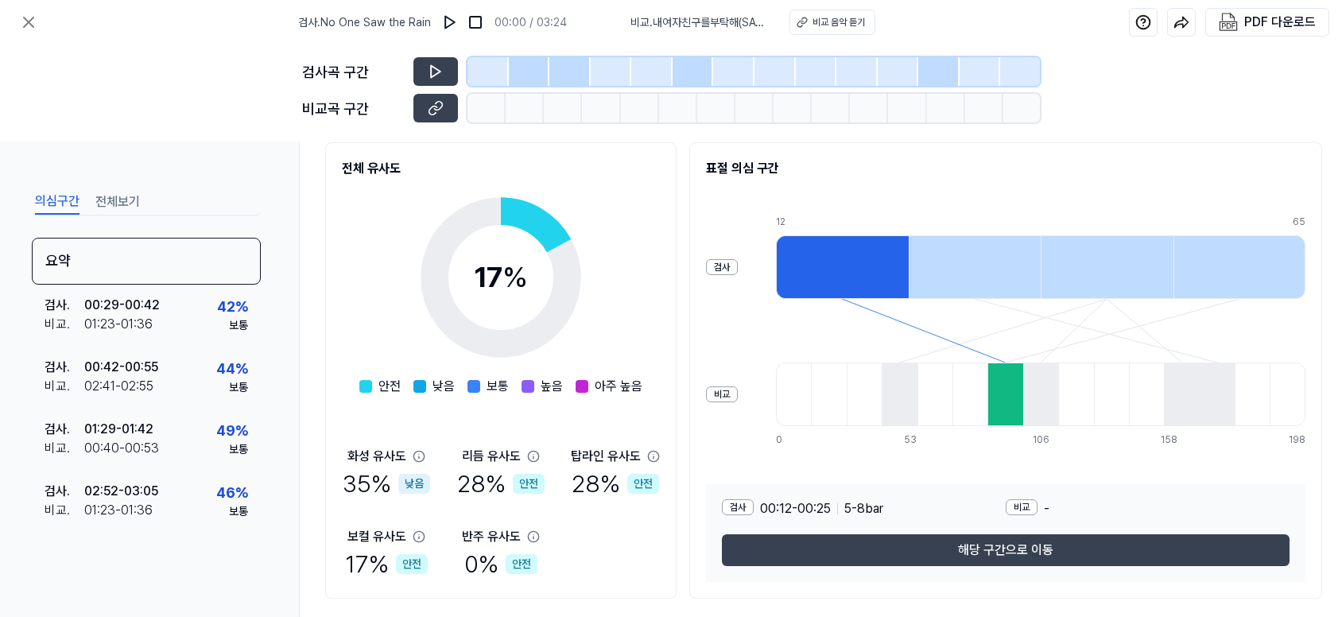
scroll to position [234, 0]
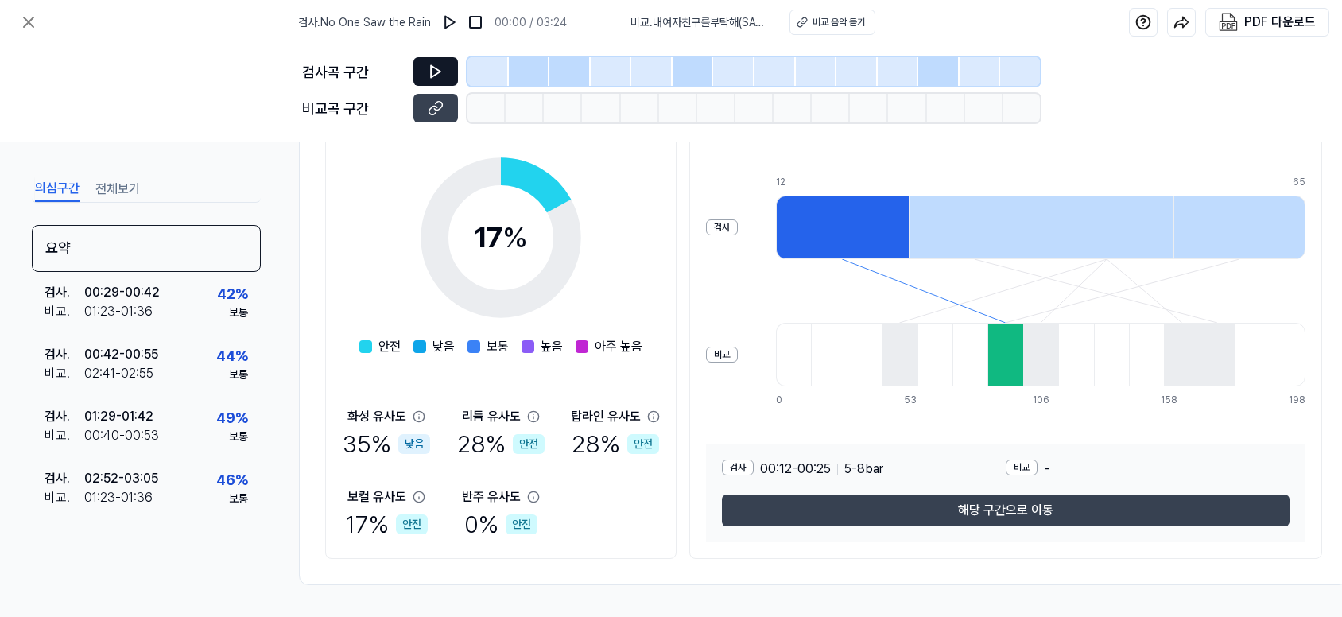
click at [433, 71] on icon at bounding box center [436, 72] width 16 height 16
click at [444, 72] on button at bounding box center [435, 71] width 45 height 29
click at [851, 26] on div "비교 음악 듣기" at bounding box center [839, 22] width 52 height 14
click at [818, 225] on div at bounding box center [842, 228] width 133 height 64
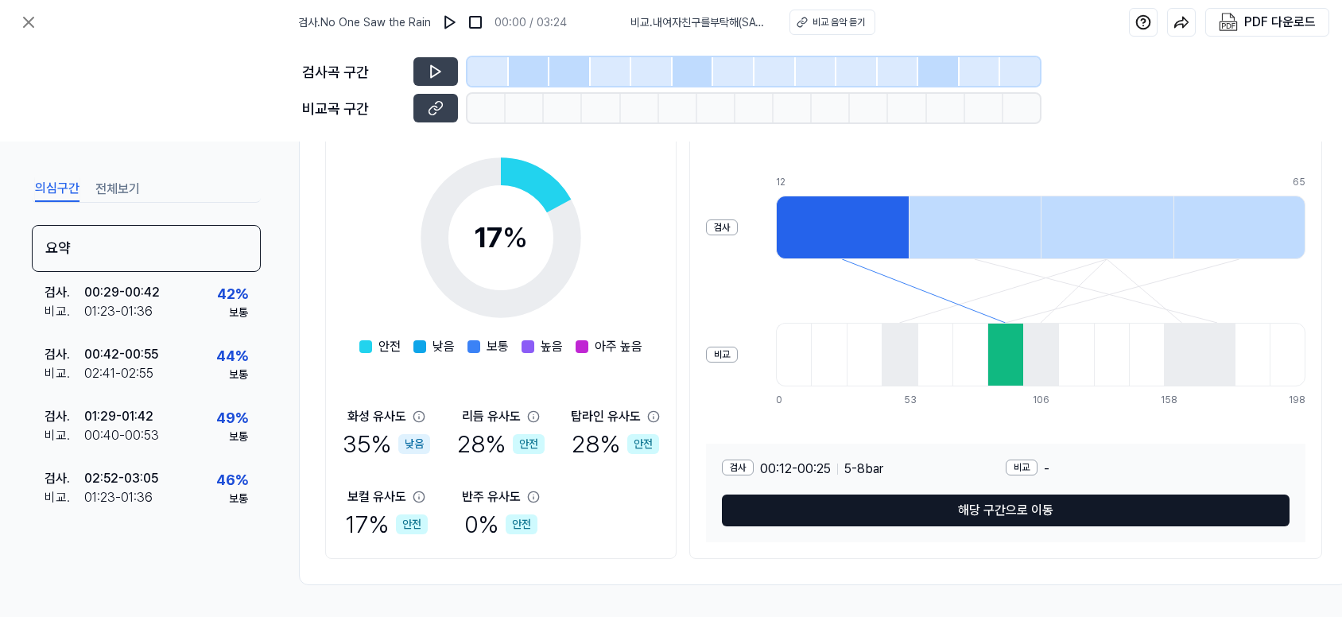
click at [966, 504] on button "해당 구간으로 이동" at bounding box center [1006, 511] width 568 height 32
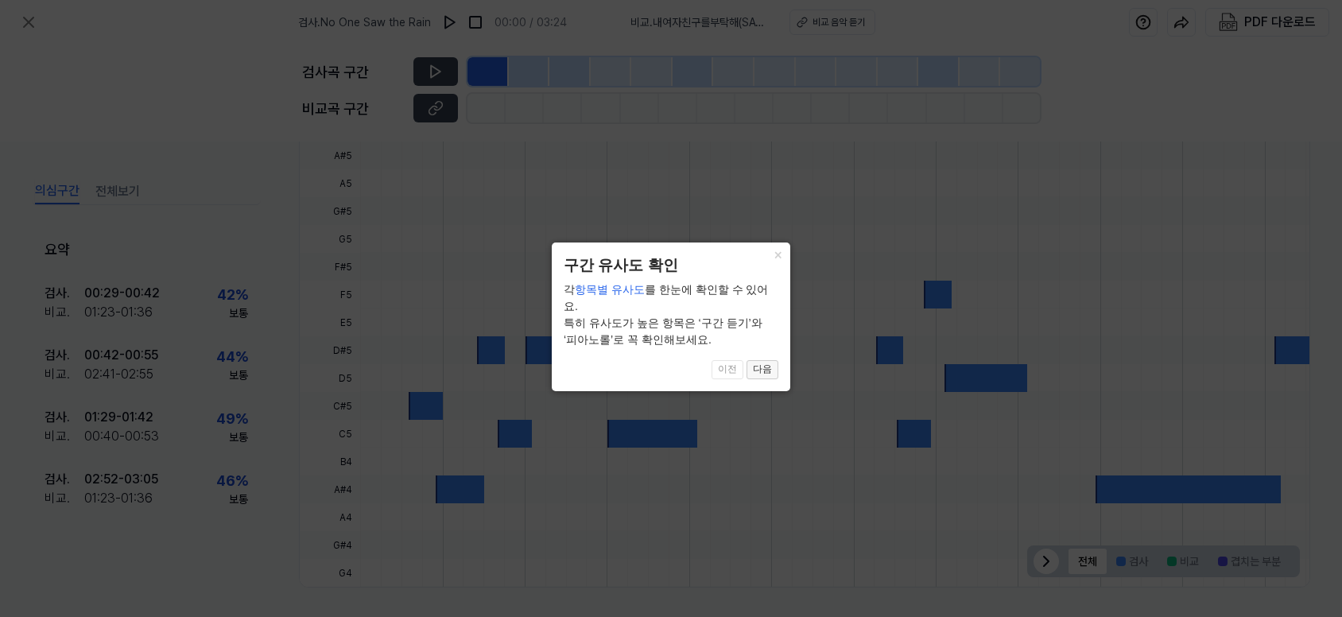
click at [770, 360] on button "다음" at bounding box center [763, 369] width 32 height 19
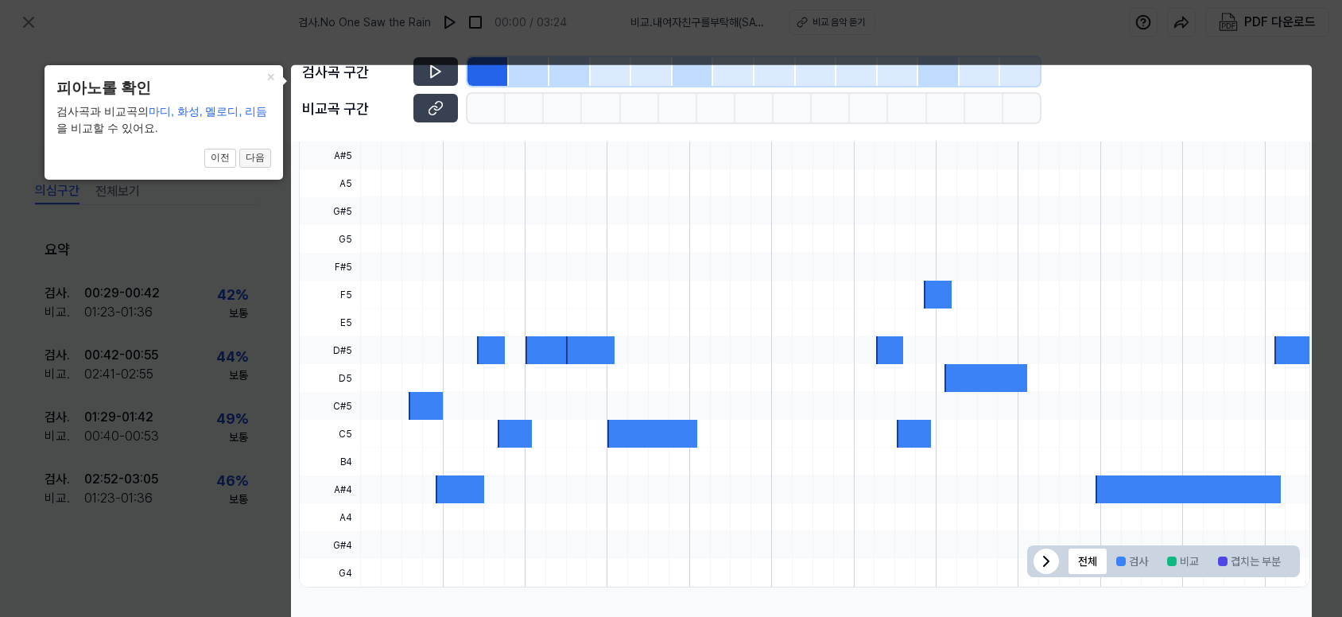
click at [264, 153] on button "다음" at bounding box center [255, 158] width 32 height 19
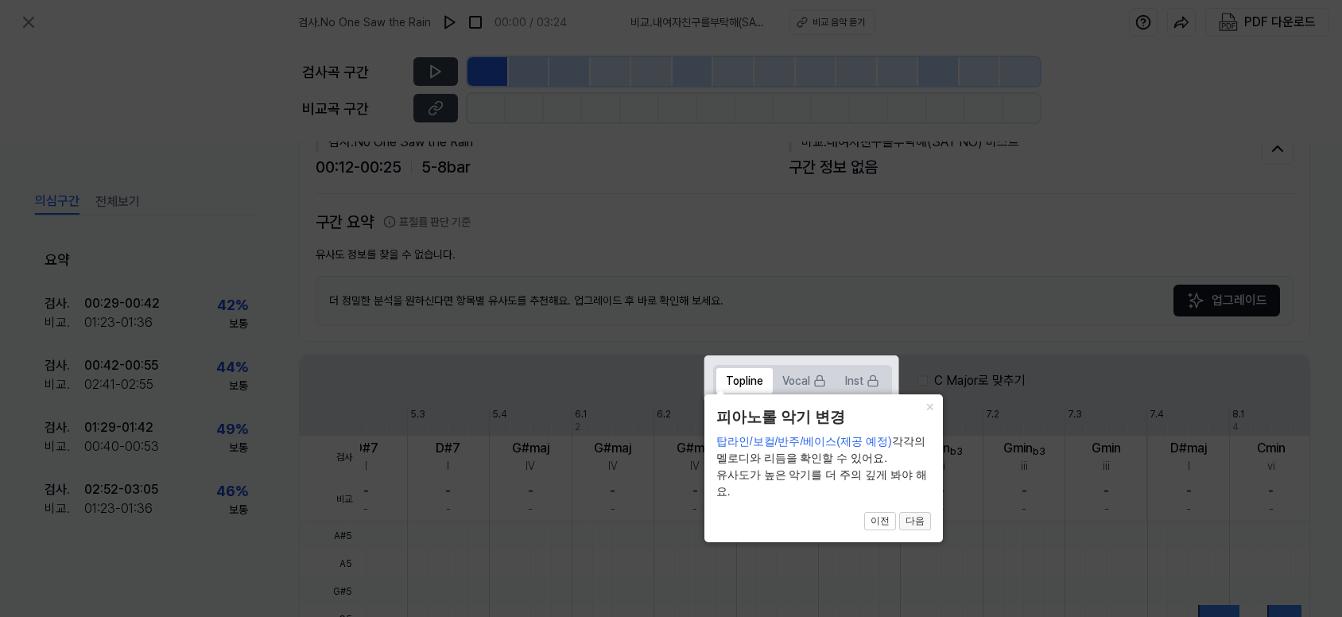
click at [921, 525] on button "다음" at bounding box center [915, 521] width 32 height 19
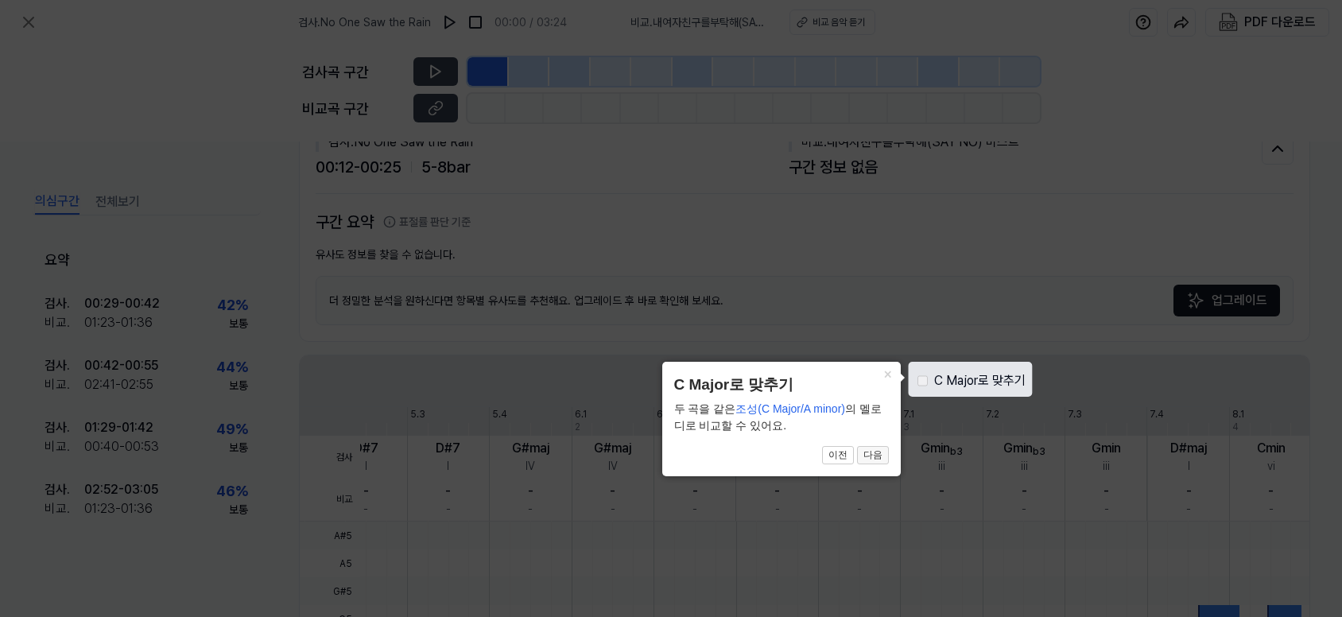
click at [877, 455] on button "다음" at bounding box center [873, 455] width 32 height 19
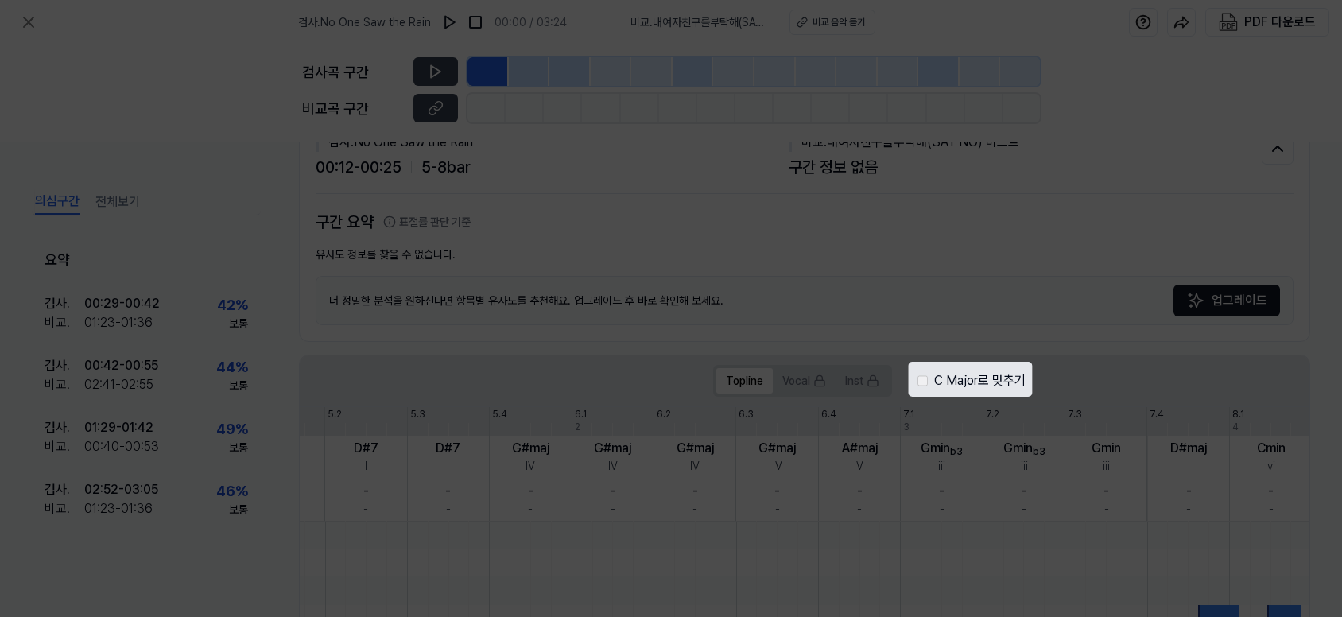
scroll to position [436, 0]
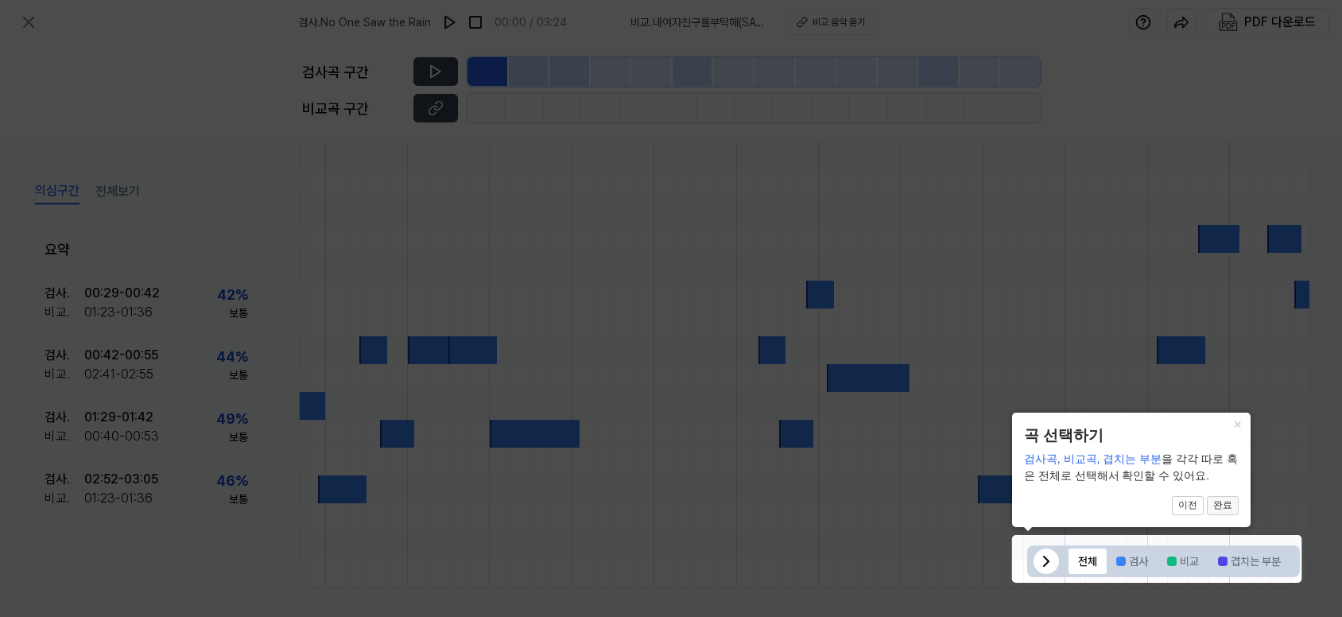
click at [1219, 506] on button "완료" at bounding box center [1223, 505] width 32 height 19
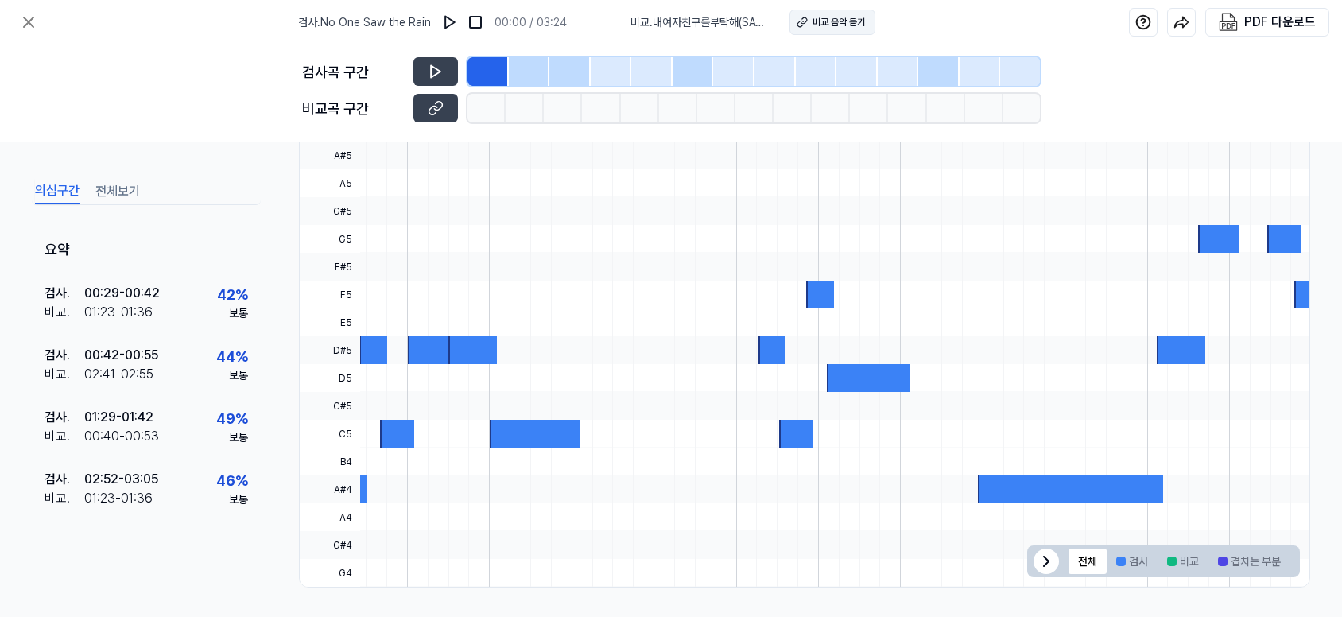
click at [838, 20] on div "비교 음악 듣기" at bounding box center [839, 22] width 52 height 14
click at [429, 71] on icon at bounding box center [436, 72] width 16 height 16
click at [483, 79] on div at bounding box center [487, 71] width 41 height 29
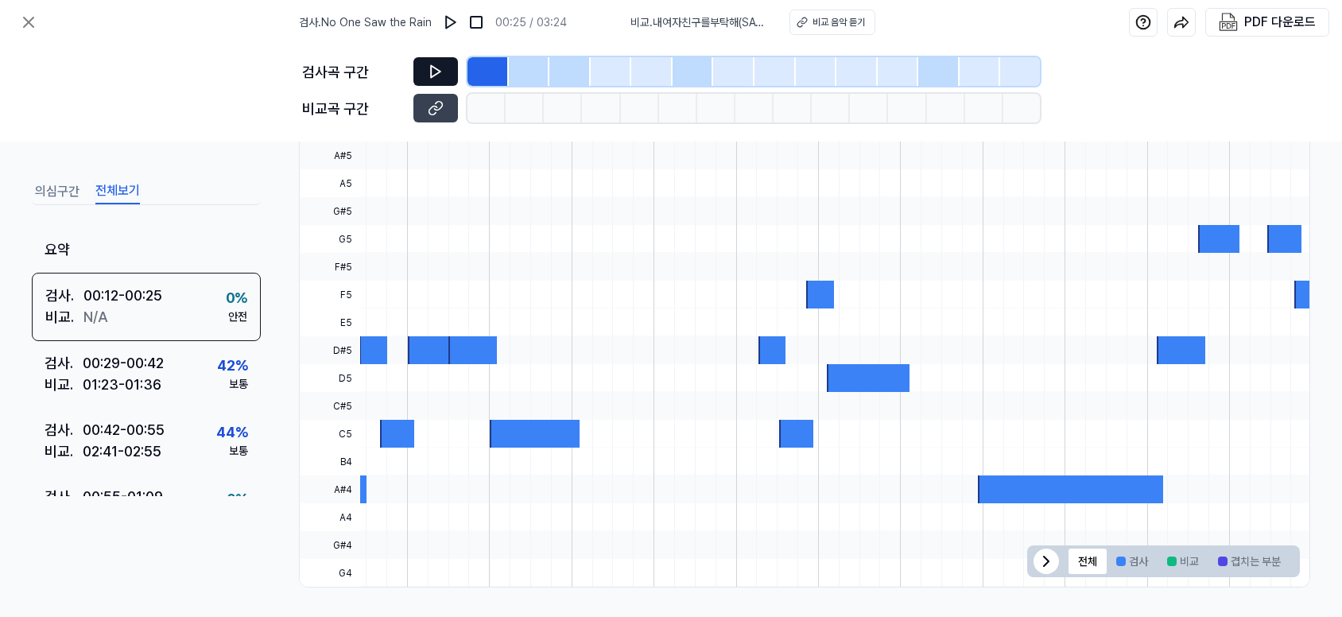
click at [119, 187] on button "전체보기" at bounding box center [117, 191] width 45 height 25
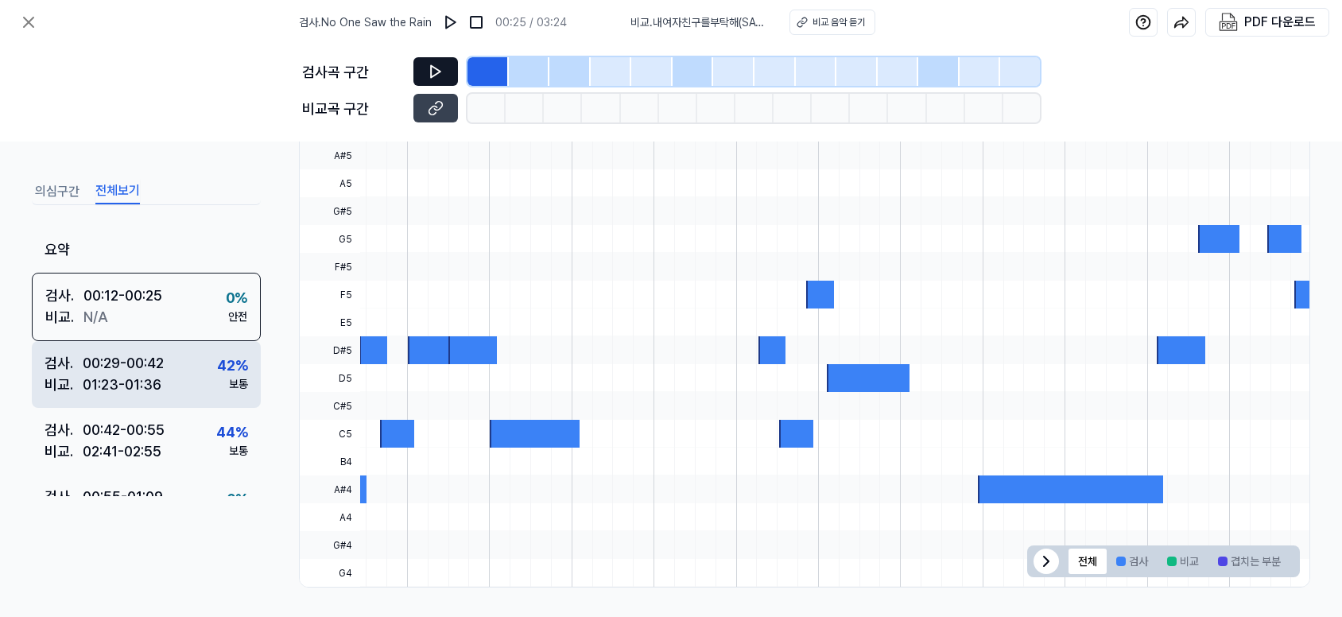
click at [114, 374] on div "01:23 - 01:36" at bounding box center [122, 384] width 79 height 21
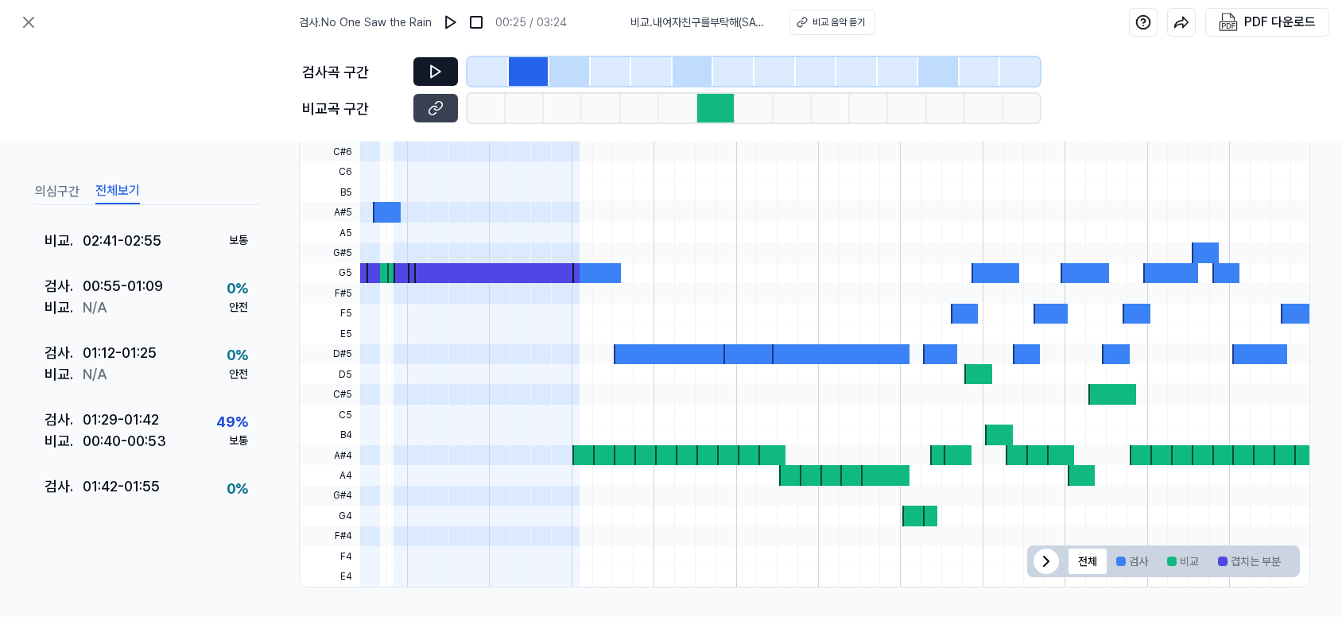
scroll to position [235, 0]
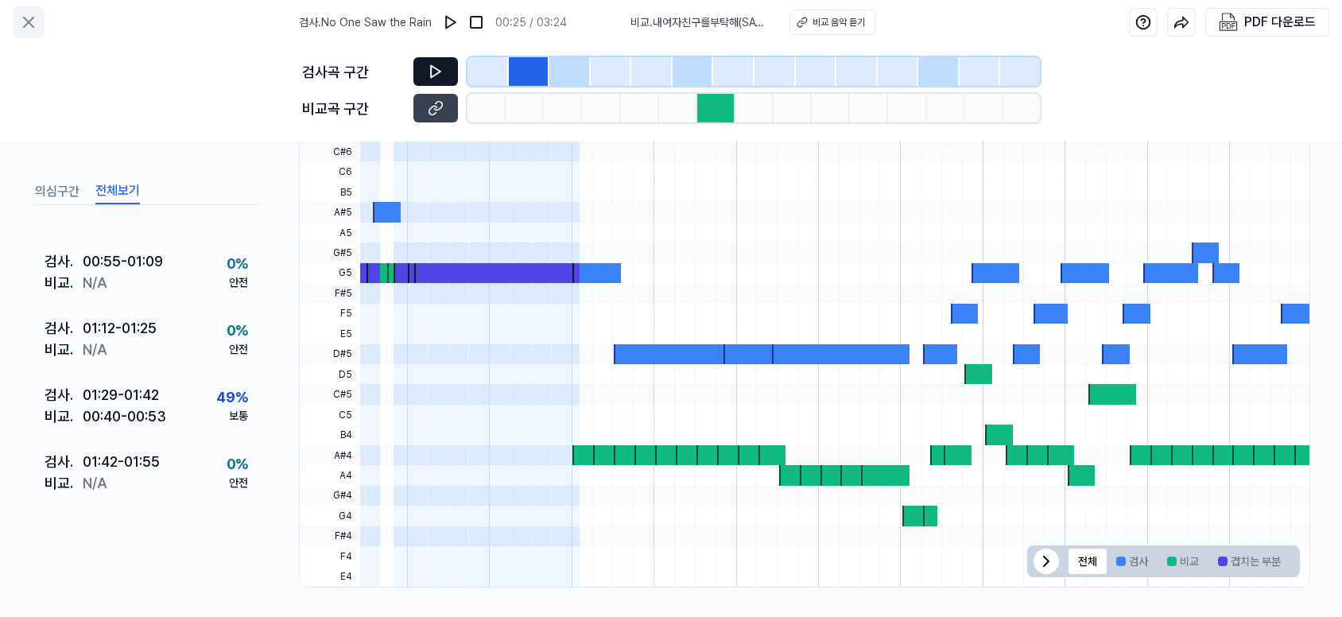
click at [35, 21] on icon at bounding box center [28, 22] width 19 height 19
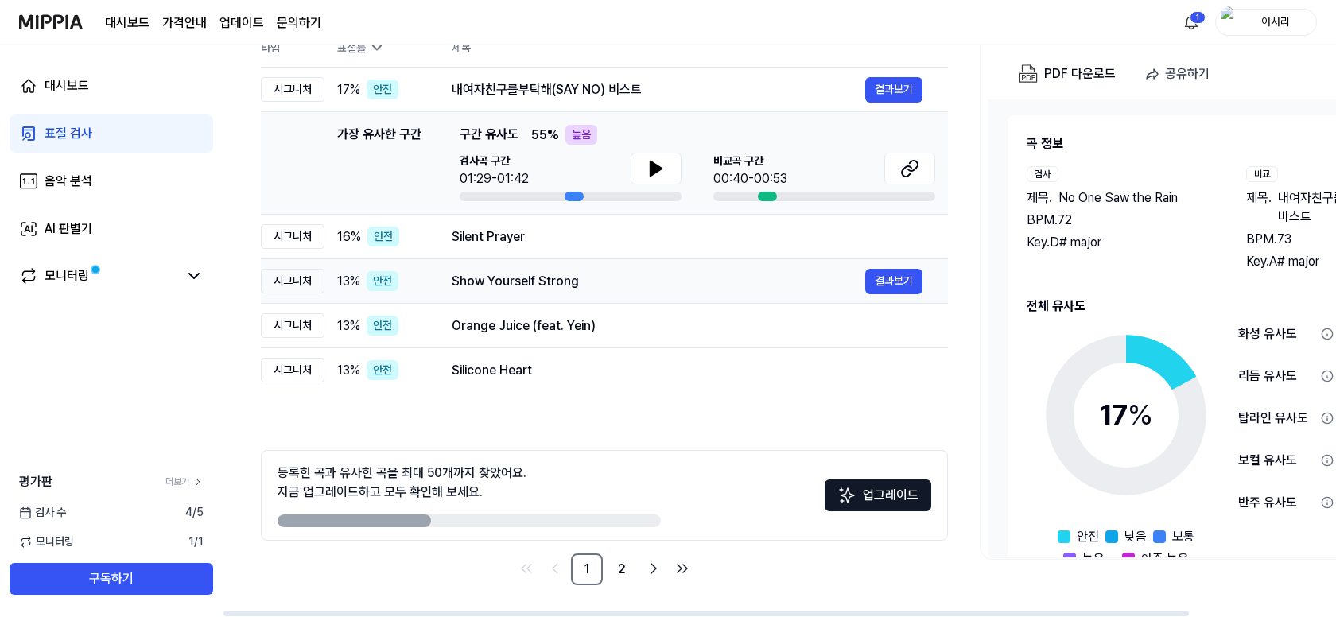
scroll to position [105, 0]
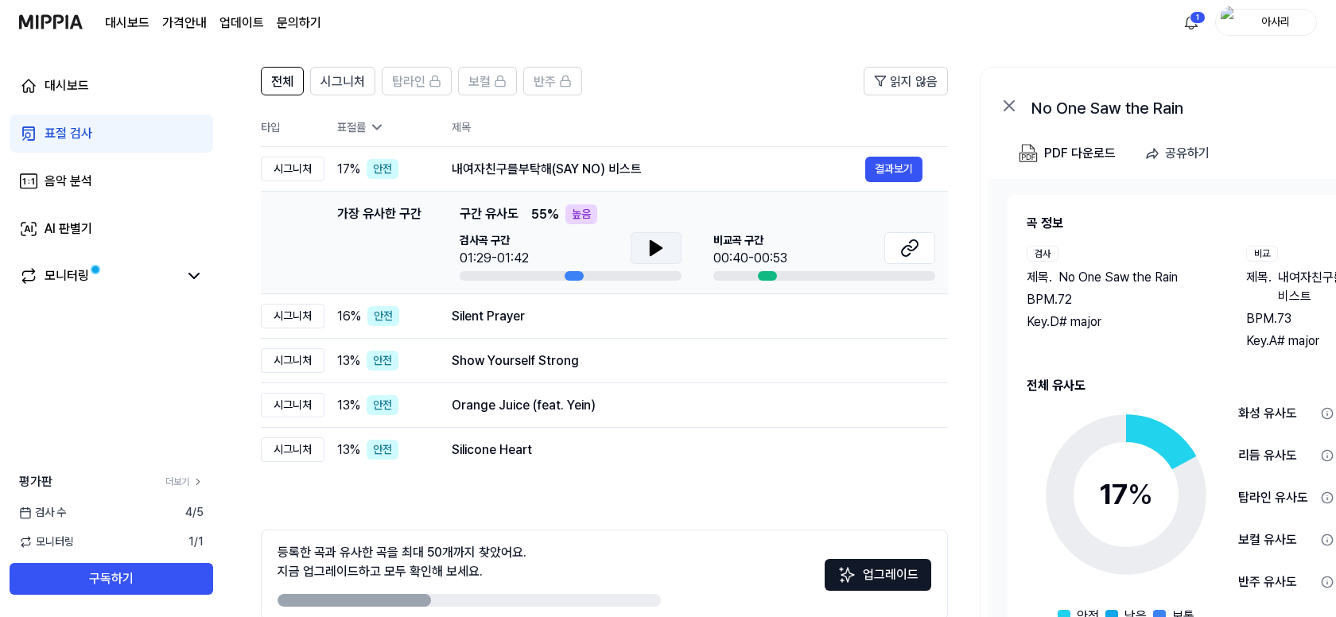
click at [660, 241] on icon at bounding box center [655, 248] width 19 height 19
click at [660, 242] on icon at bounding box center [659, 248] width 3 height 13
click at [665, 244] on button at bounding box center [655, 248] width 51 height 32
click at [654, 246] on icon at bounding box center [655, 248] width 19 height 19
click at [355, 79] on span "시그니처" at bounding box center [342, 81] width 45 height 19
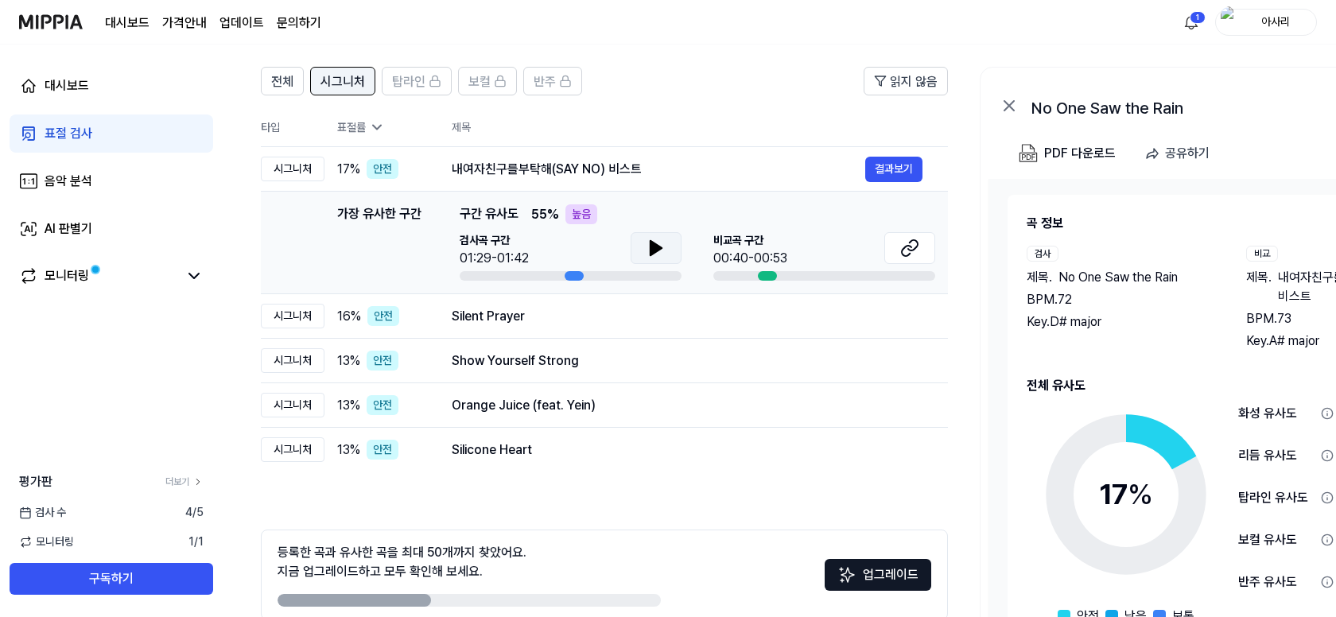
scroll to position [0, 0]
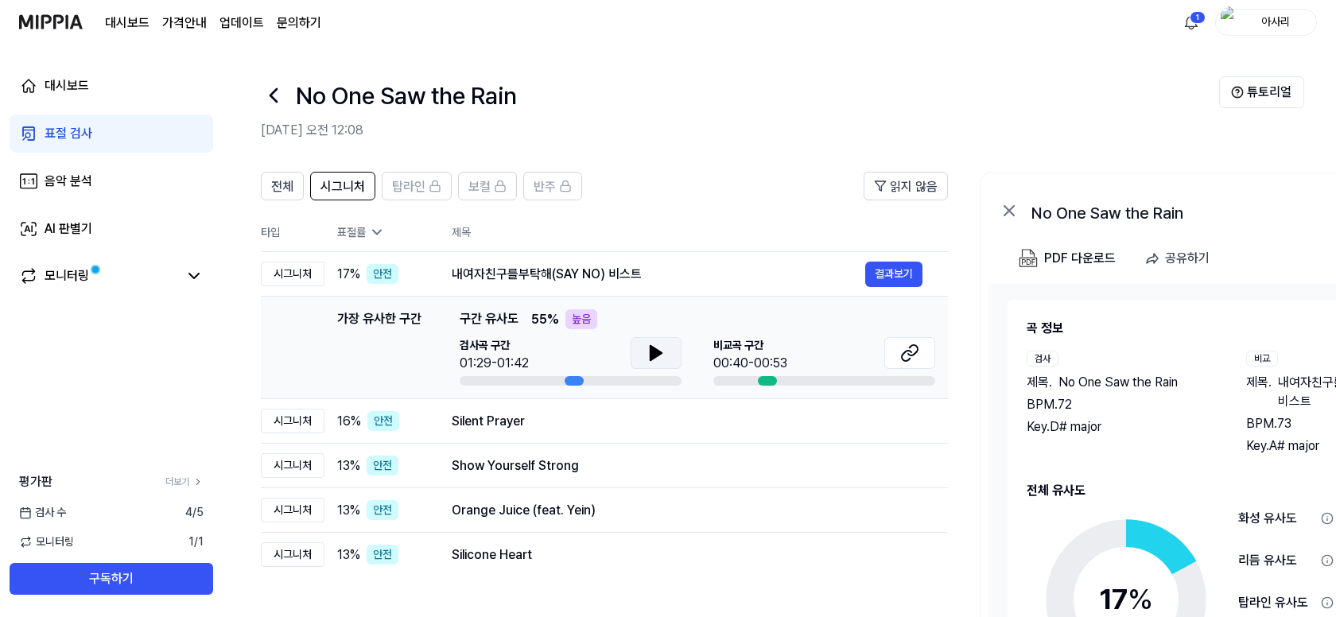
click at [654, 354] on icon at bounding box center [655, 353] width 11 height 14
click at [654, 354] on icon at bounding box center [655, 352] width 19 height 19
click at [57, 70] on link "대시보드" at bounding box center [112, 86] width 204 height 38
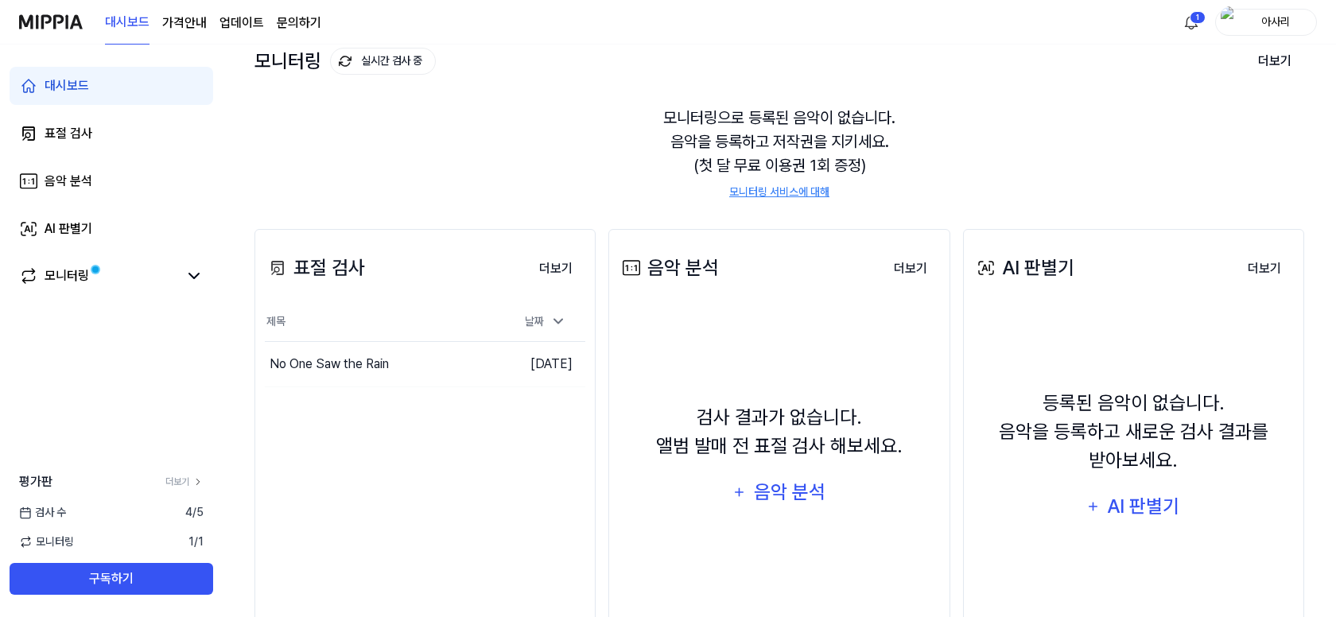
scroll to position [175, 0]
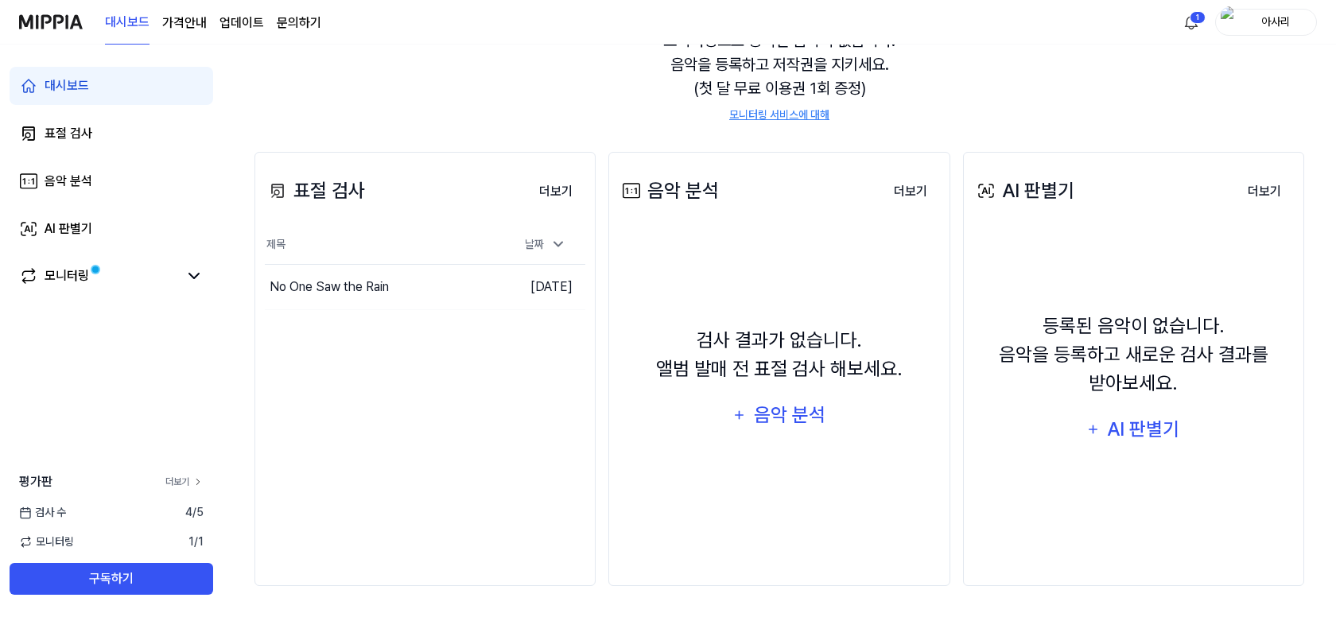
click at [184, 479] on link "더보기" at bounding box center [184, 482] width 38 height 14
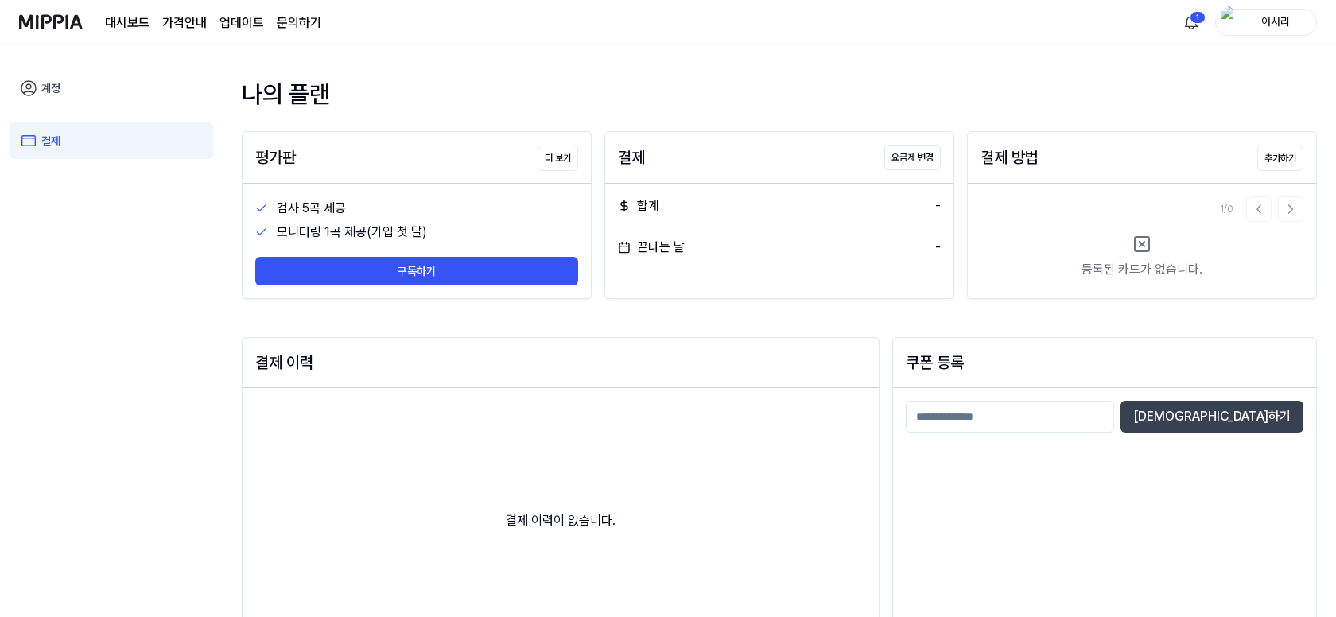
scroll to position [175, 0]
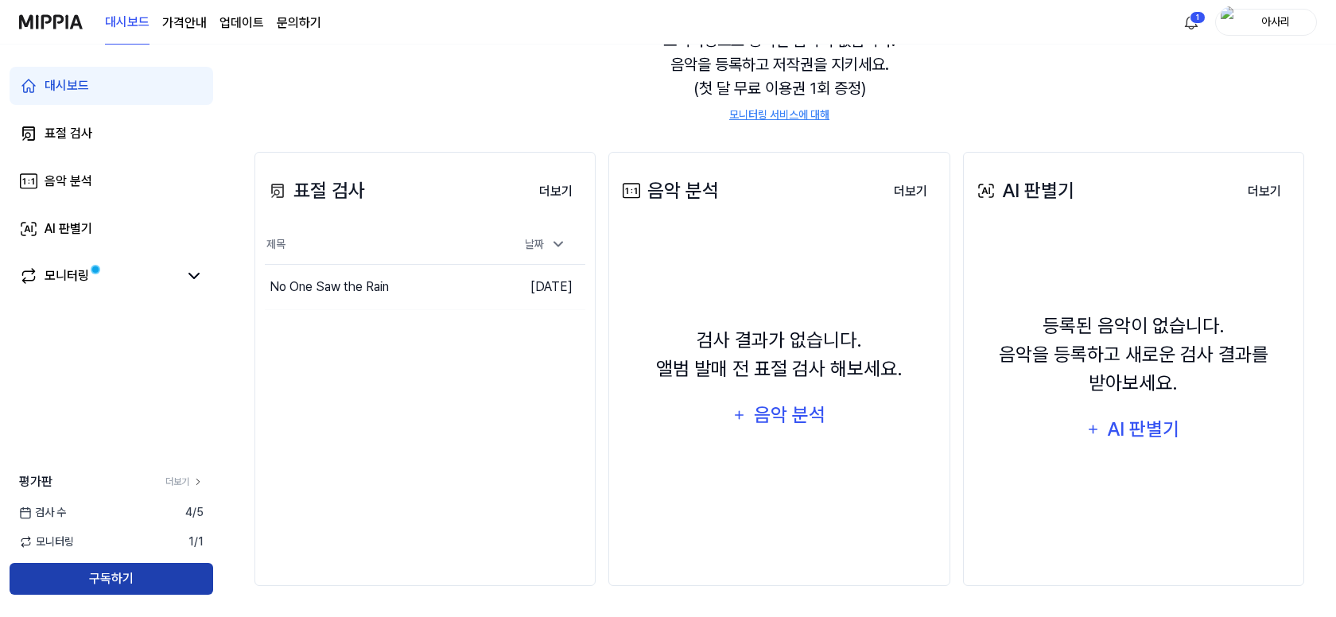
click at [146, 583] on button "구독하기" at bounding box center [112, 579] width 204 height 32
click at [1152, 431] on div "AI 판별기" at bounding box center [1143, 429] width 76 height 30
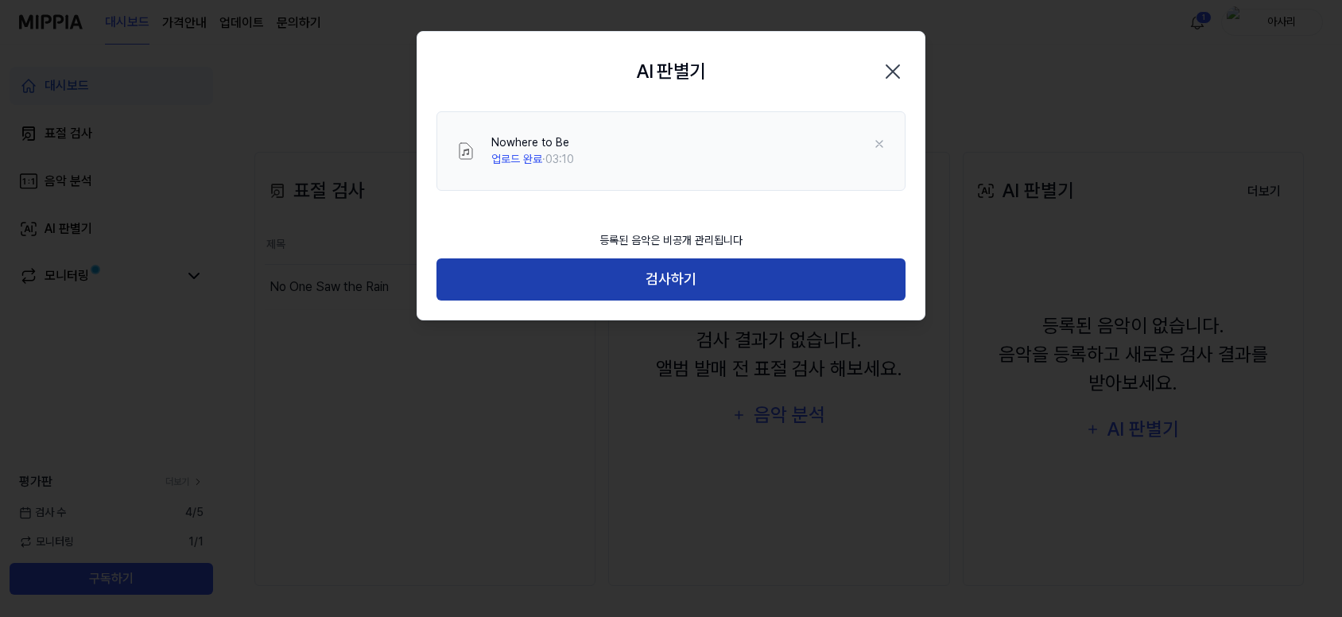
click at [673, 283] on button "검사하기" at bounding box center [670, 279] width 469 height 42
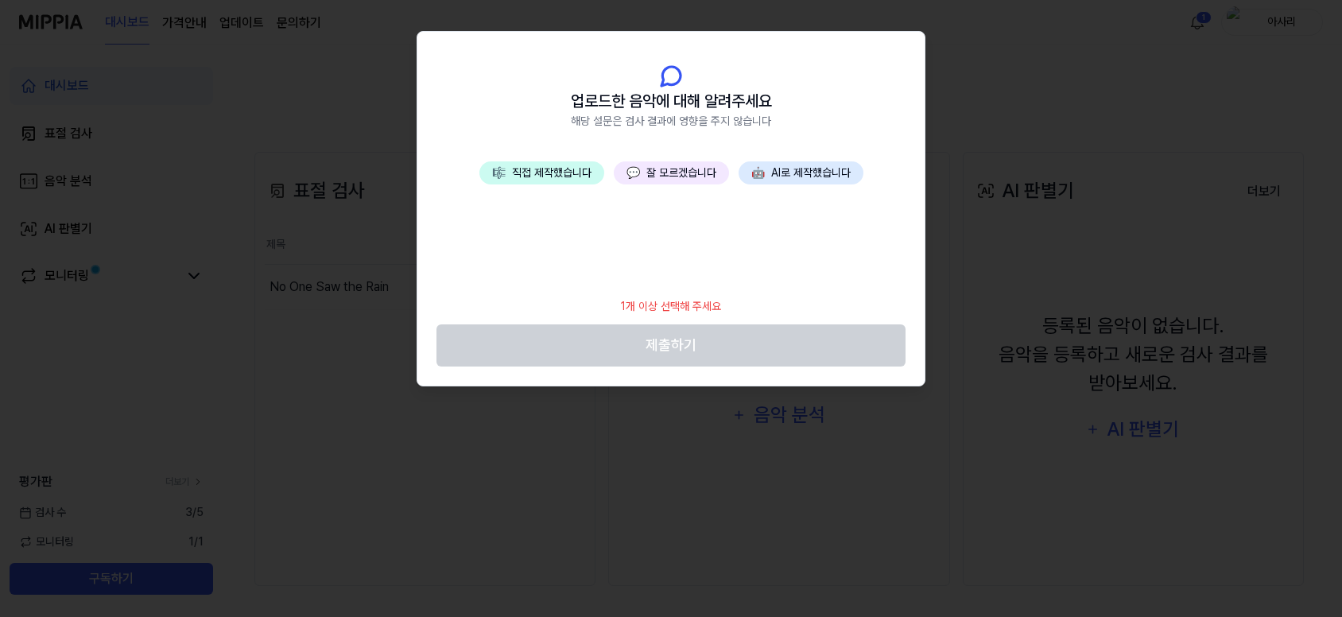
click at [705, 177] on button "💬 잘 모르겠습니다" at bounding box center [671, 172] width 115 height 23
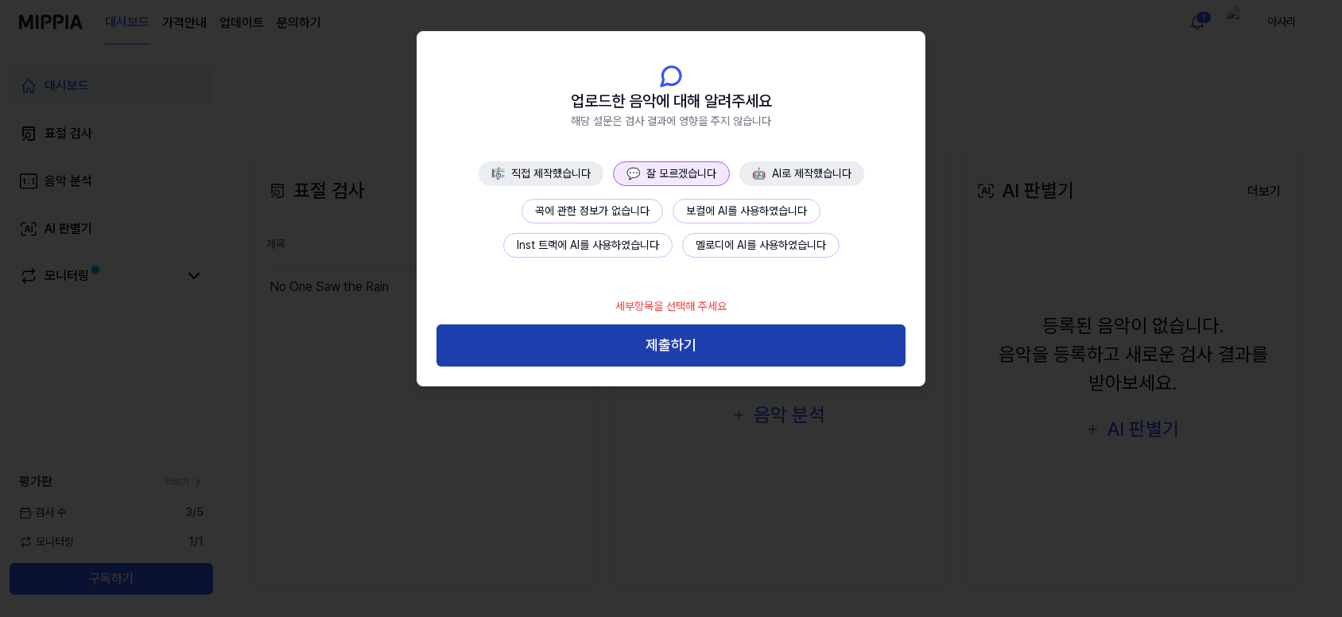
click at [689, 347] on button "제출하기" at bounding box center [670, 345] width 469 height 42
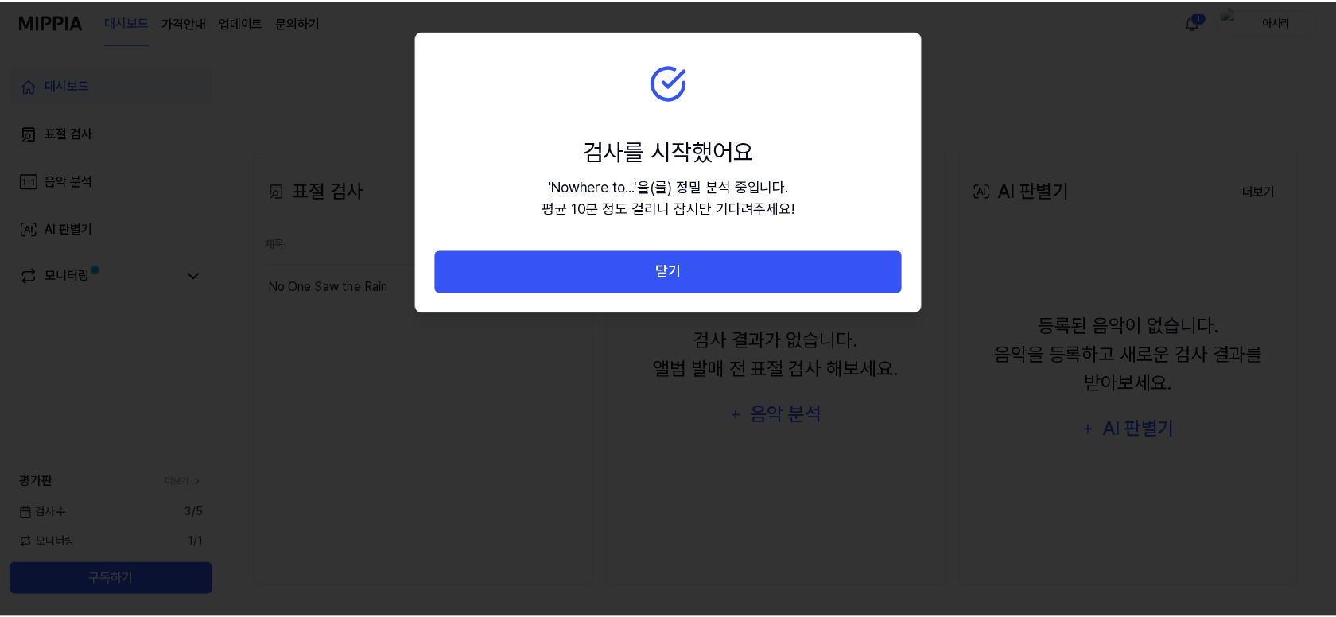
scroll to position [143, 0]
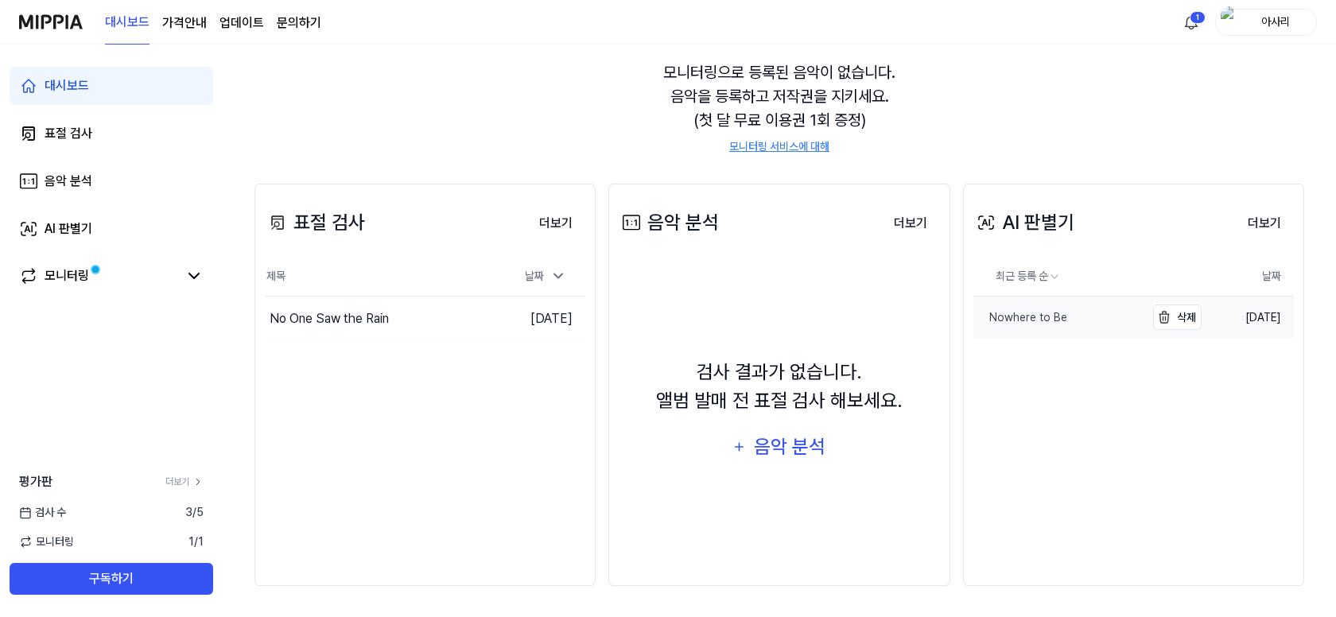
click at [1012, 316] on div "Nowhere to Be" at bounding box center [1020, 317] width 94 height 17
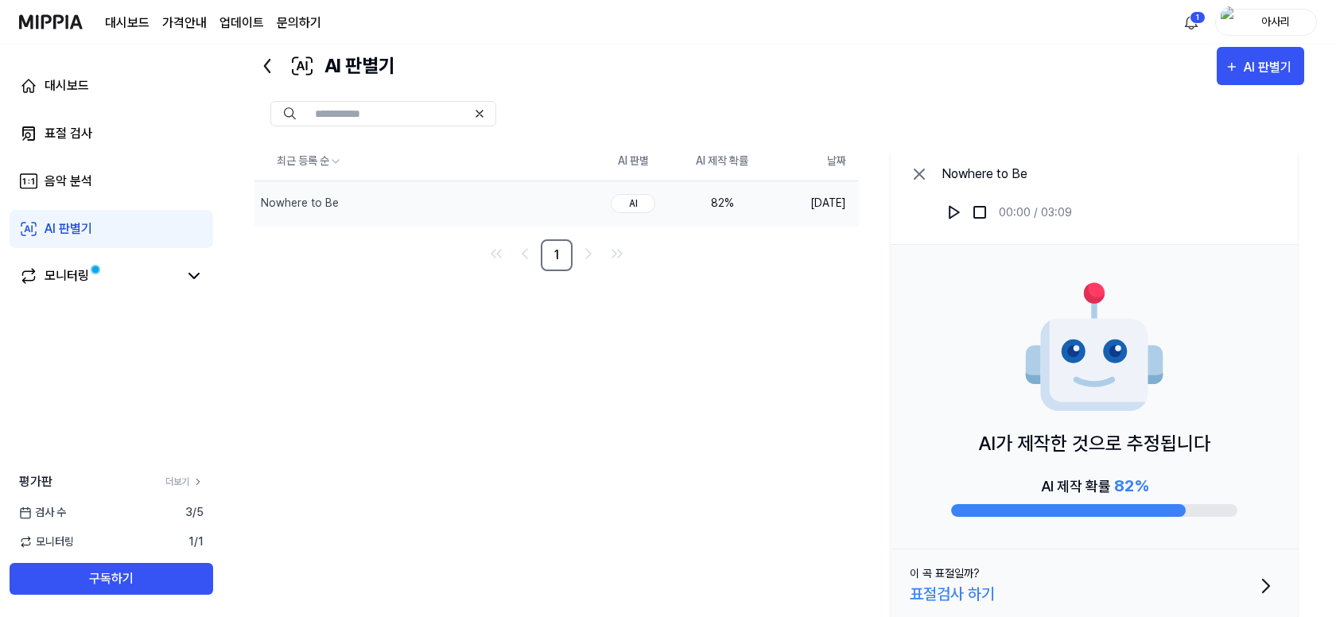
scroll to position [61, 0]
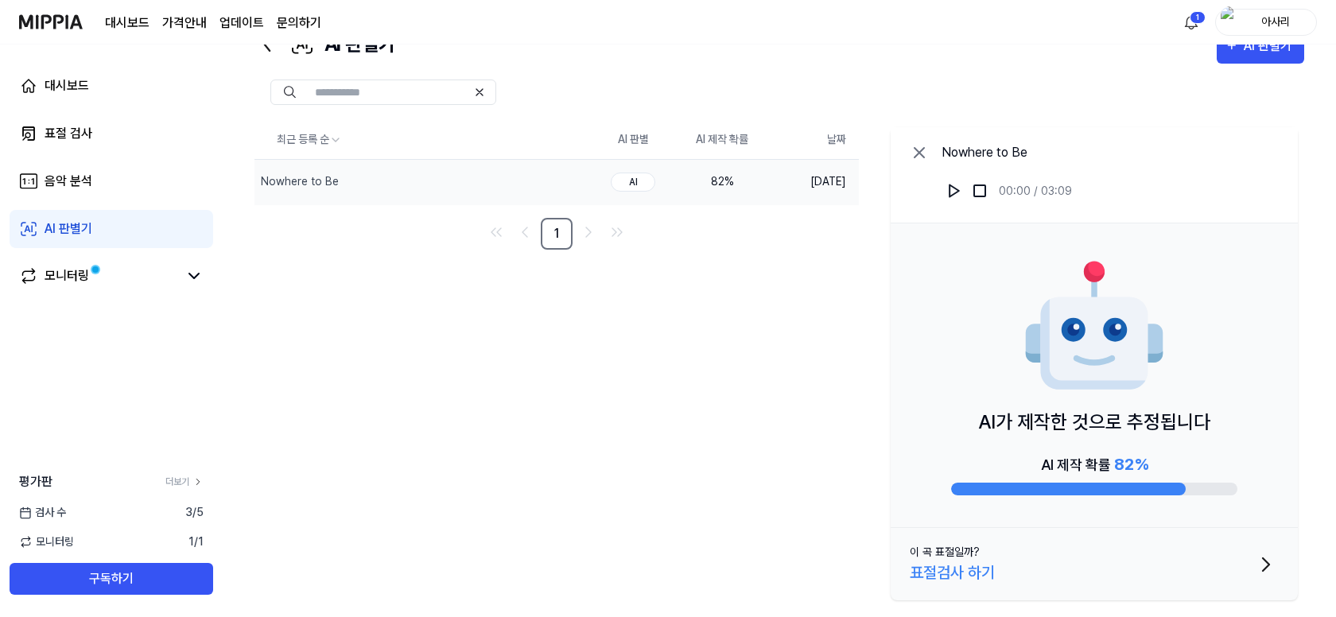
click at [949, 573] on div "표절검사 하기" at bounding box center [952, 573] width 85 height 24
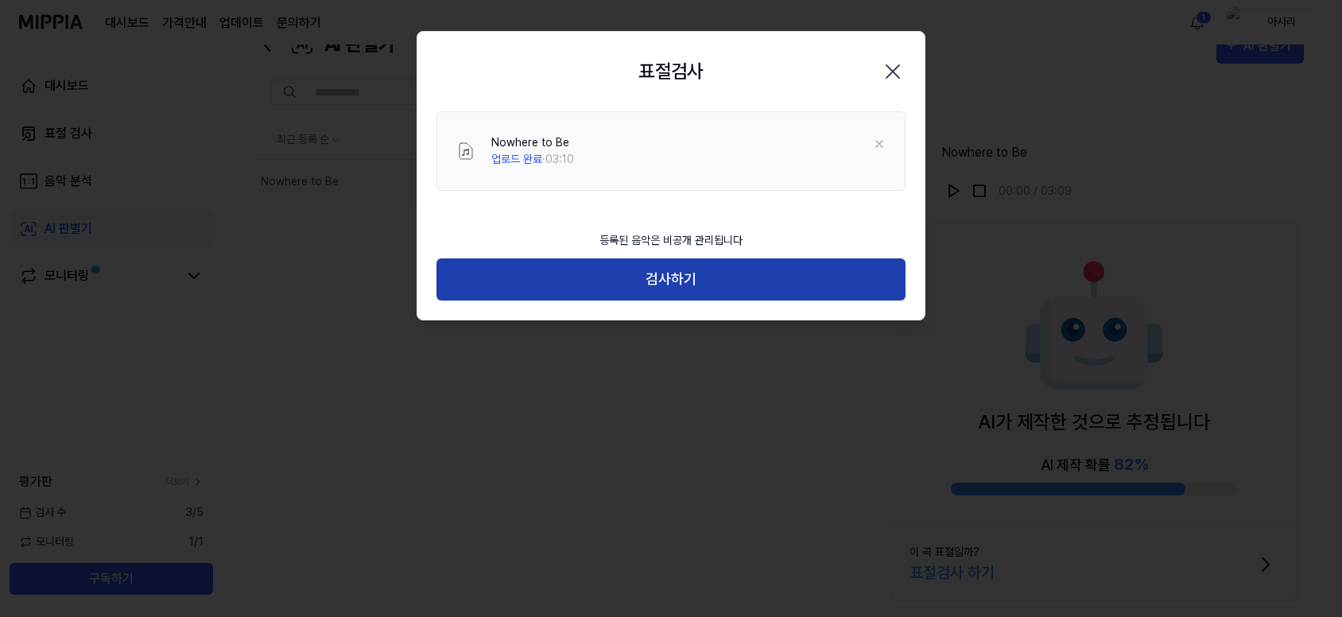
click at [677, 274] on button "검사하기" at bounding box center [670, 279] width 469 height 42
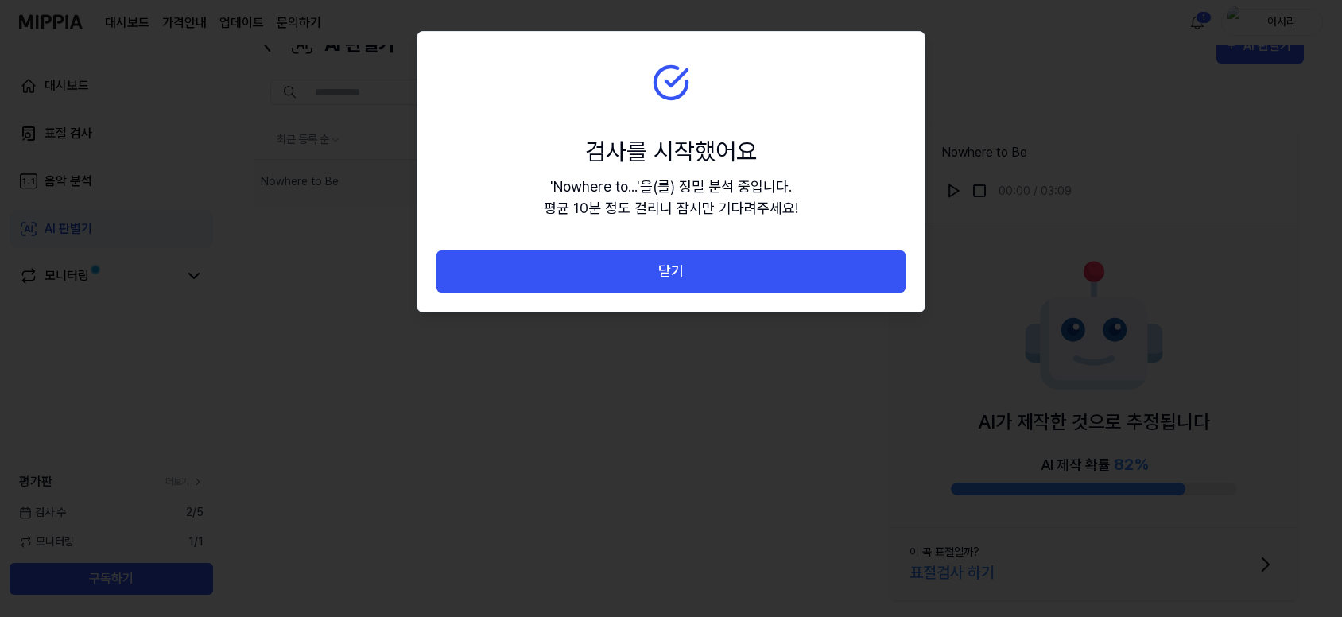
click at [336, 423] on div at bounding box center [671, 308] width 1342 height 617
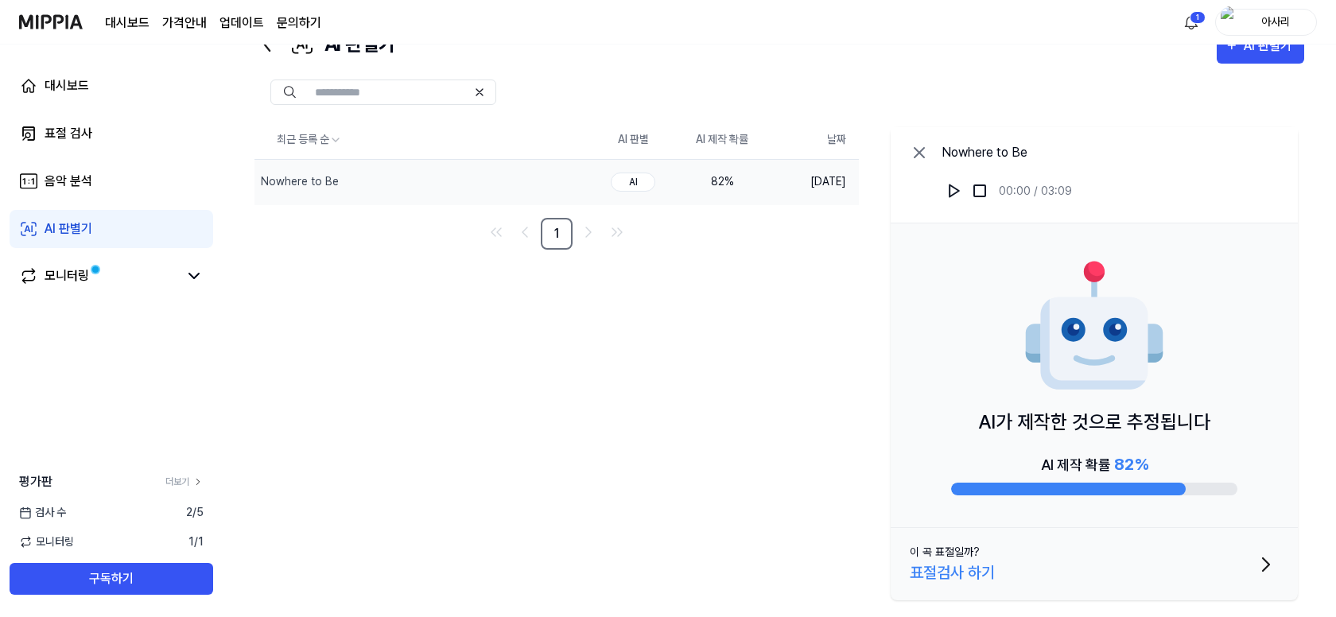
click at [52, 17] on img at bounding box center [51, 22] width 64 height 44
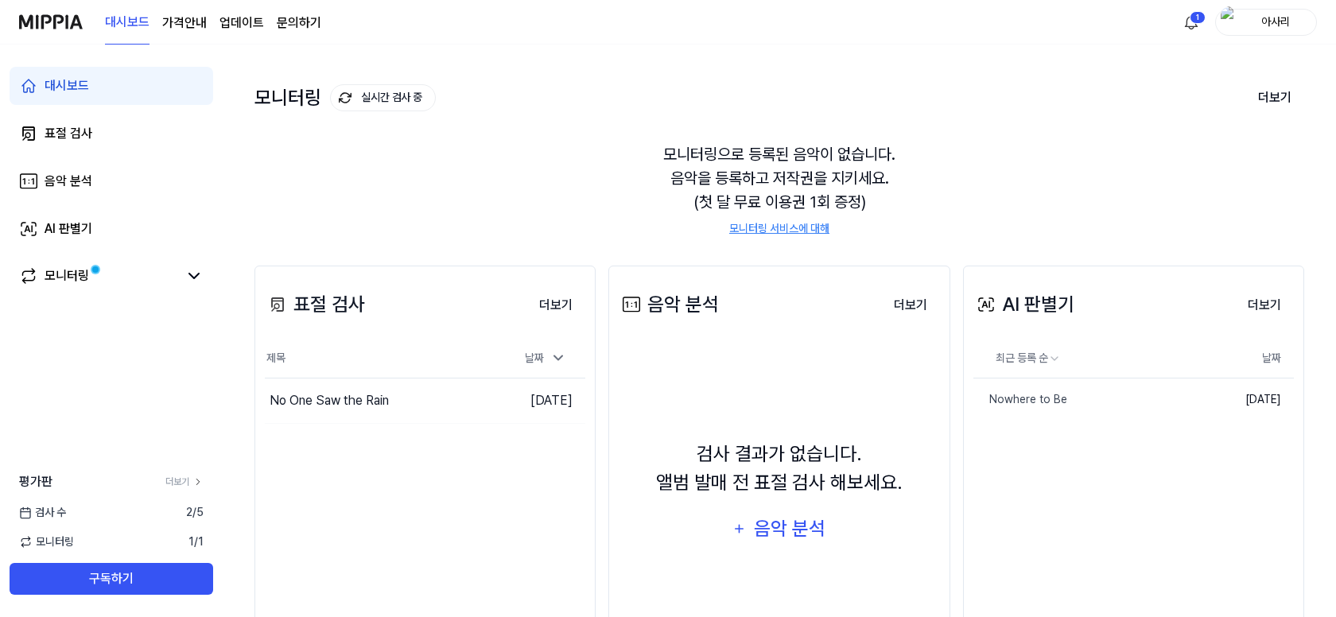
scroll to position [0, 0]
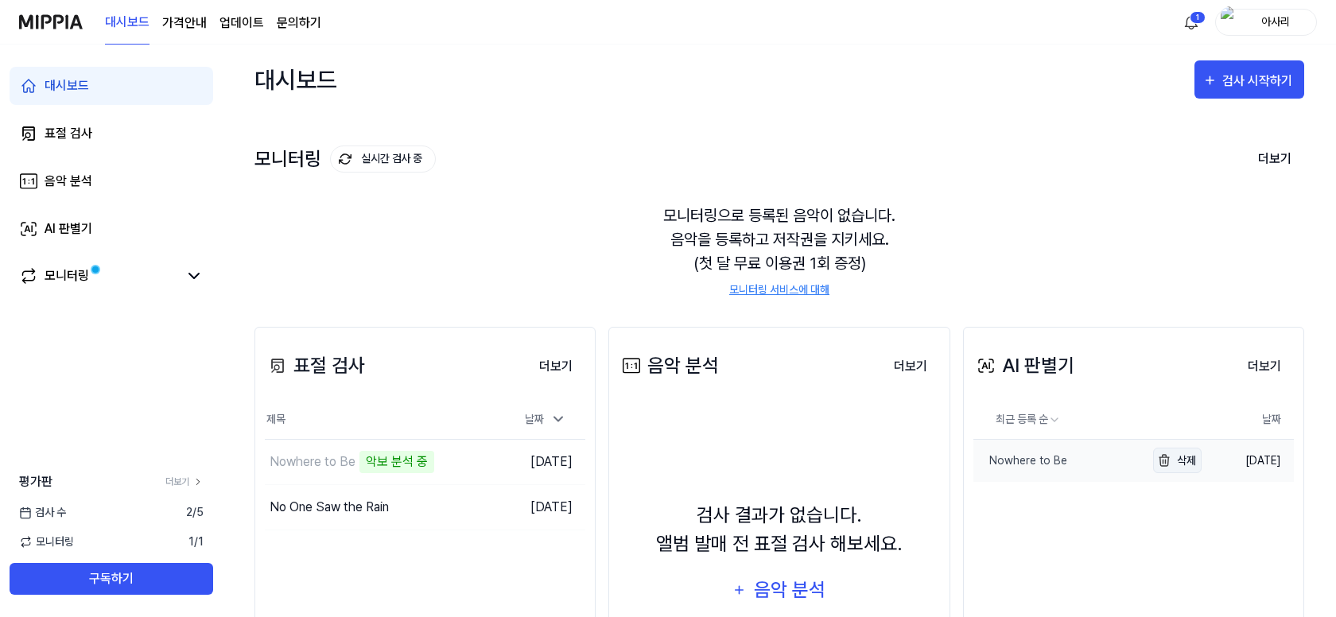
click at [1167, 465] on img "button" at bounding box center [1163, 460] width 19 height 19
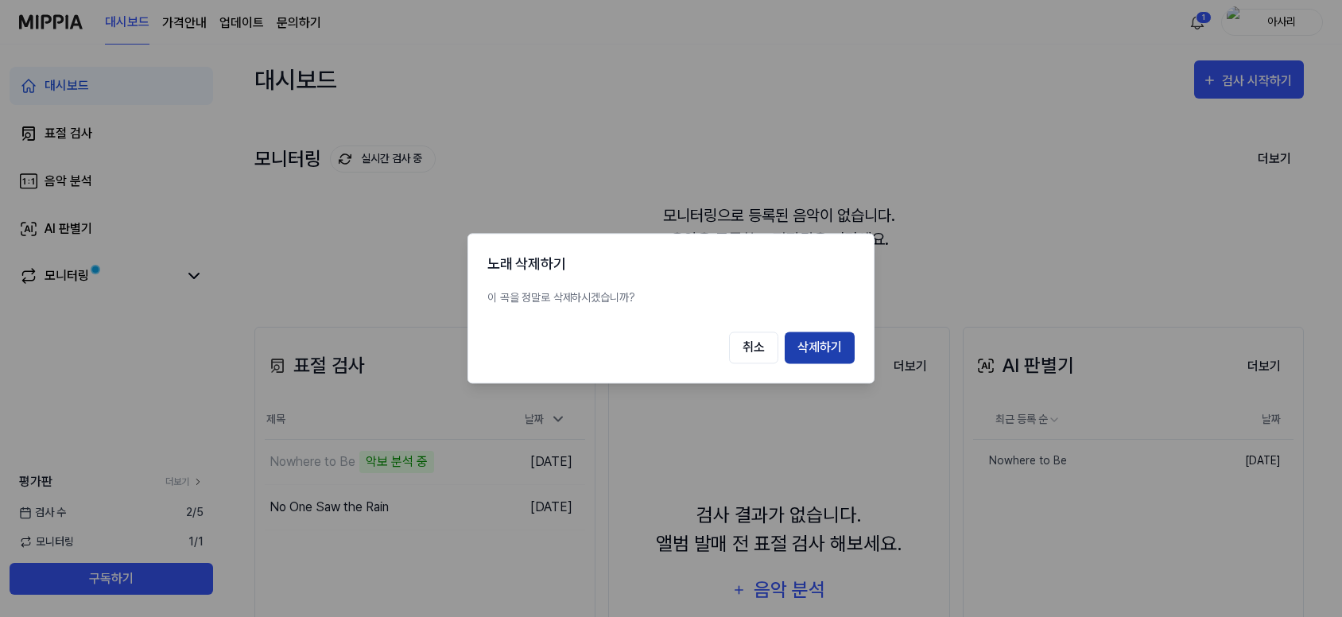
click at [809, 347] on button "삭제하기" at bounding box center [820, 348] width 70 height 32
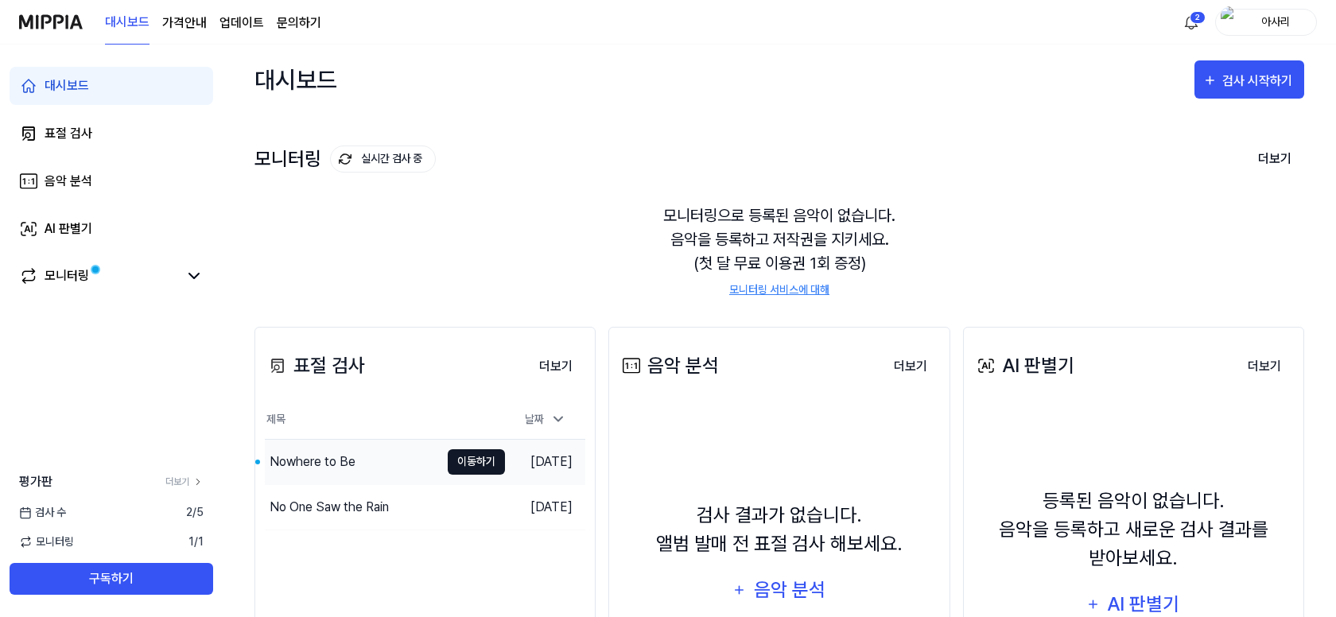
click at [456, 457] on button "이동하기" at bounding box center [476, 461] width 57 height 25
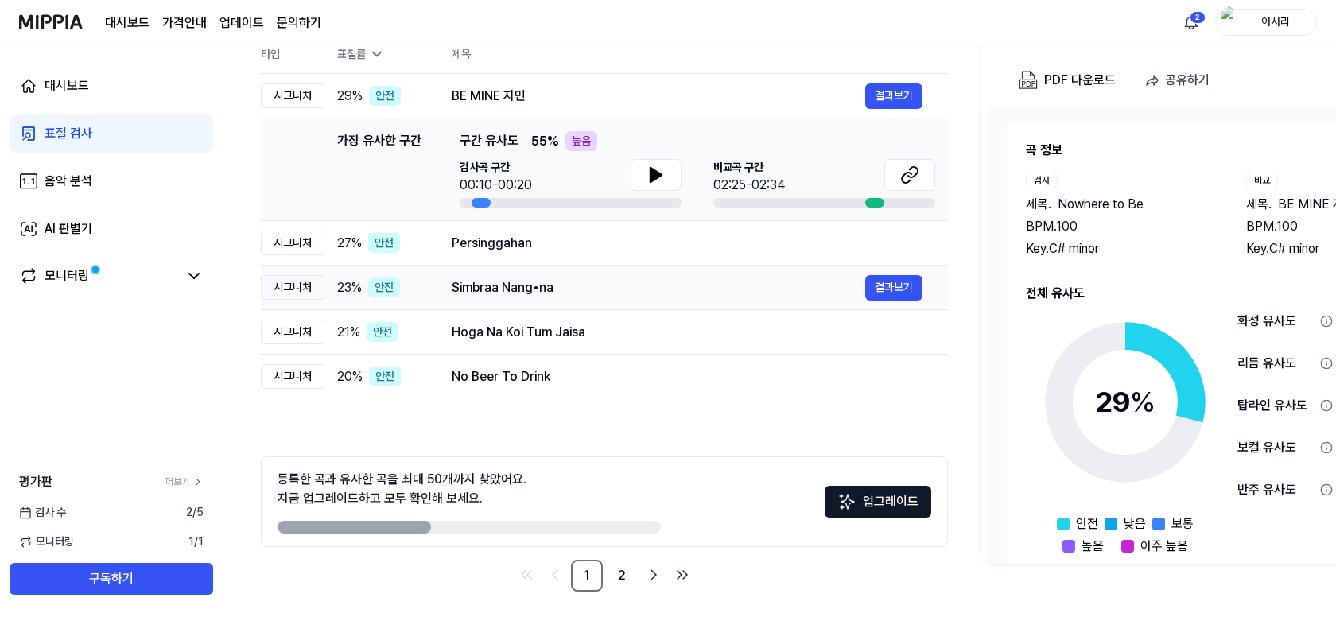
scroll to position [184, 0]
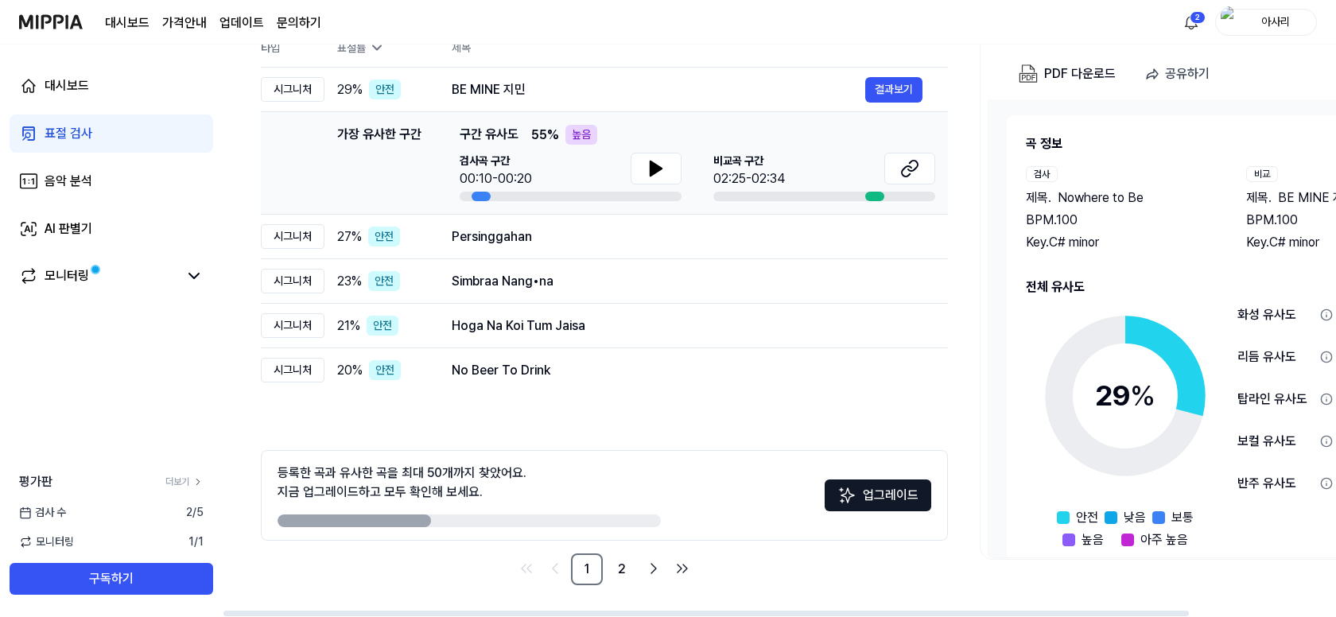
drag, startPoint x: 397, startPoint y: 516, endPoint x: 549, endPoint y: 521, distance: 151.9
click at [549, 521] on div at bounding box center [468, 520] width 383 height 13
click at [620, 570] on link "2" at bounding box center [622, 569] width 32 height 32
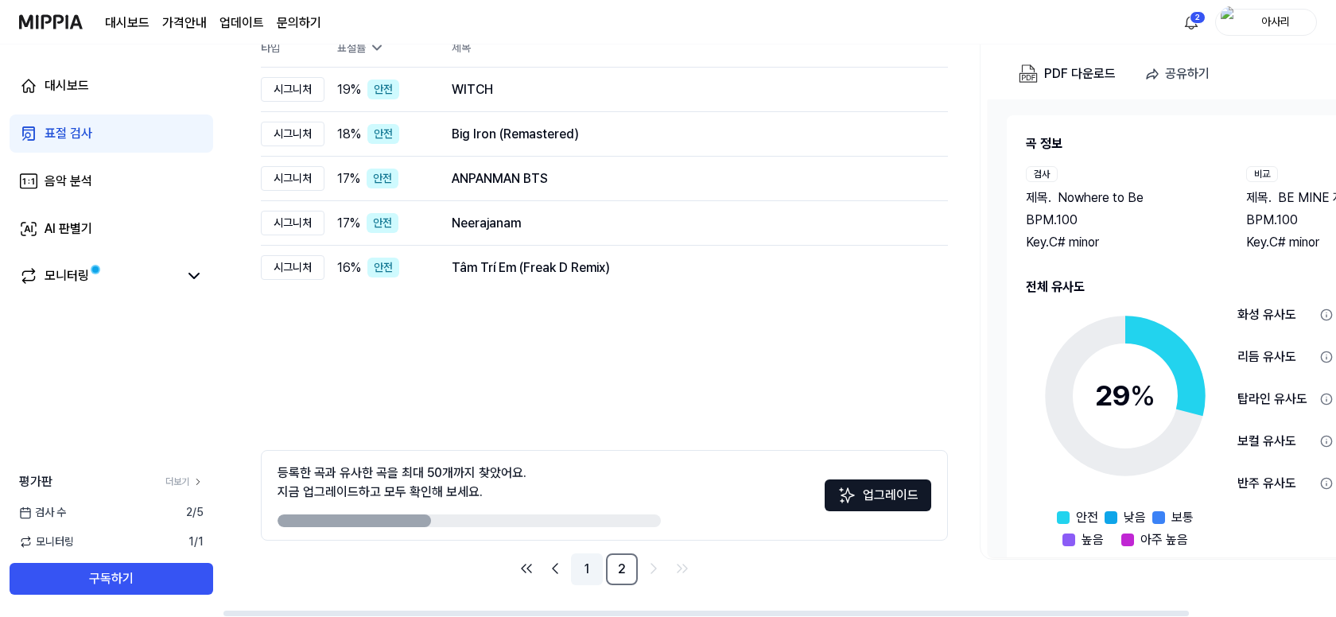
click at [584, 566] on link "1" at bounding box center [587, 569] width 32 height 32
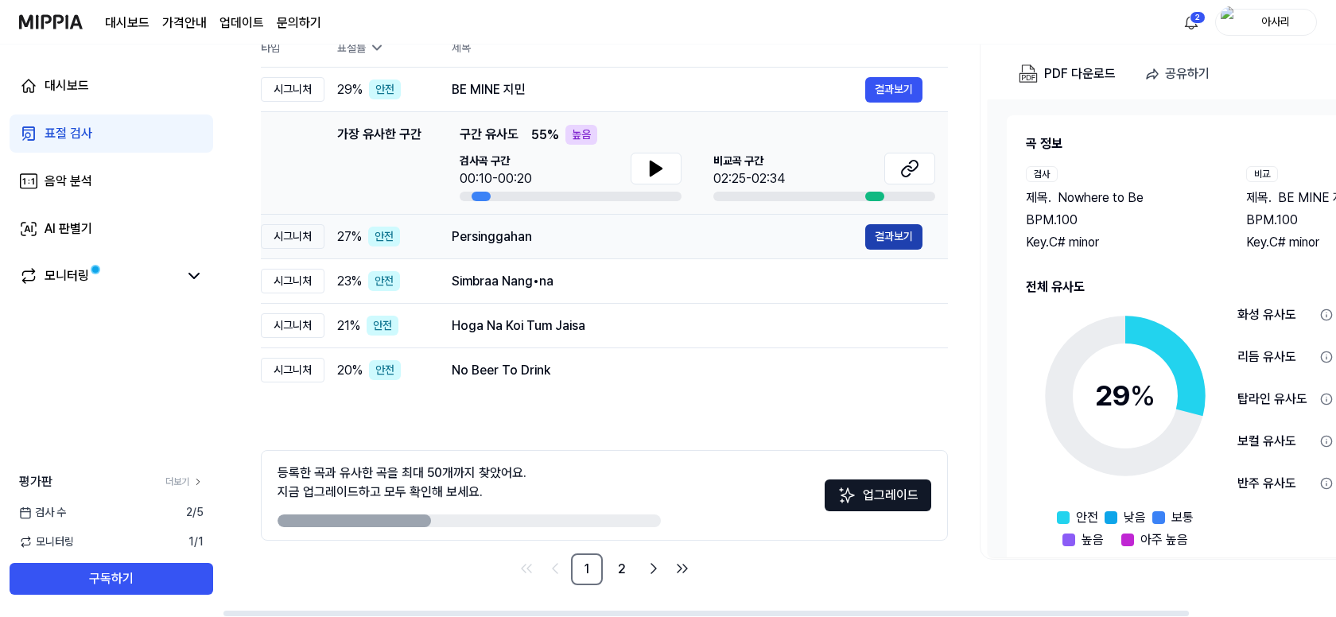
click at [888, 231] on button "결과보기" at bounding box center [893, 236] width 57 height 25
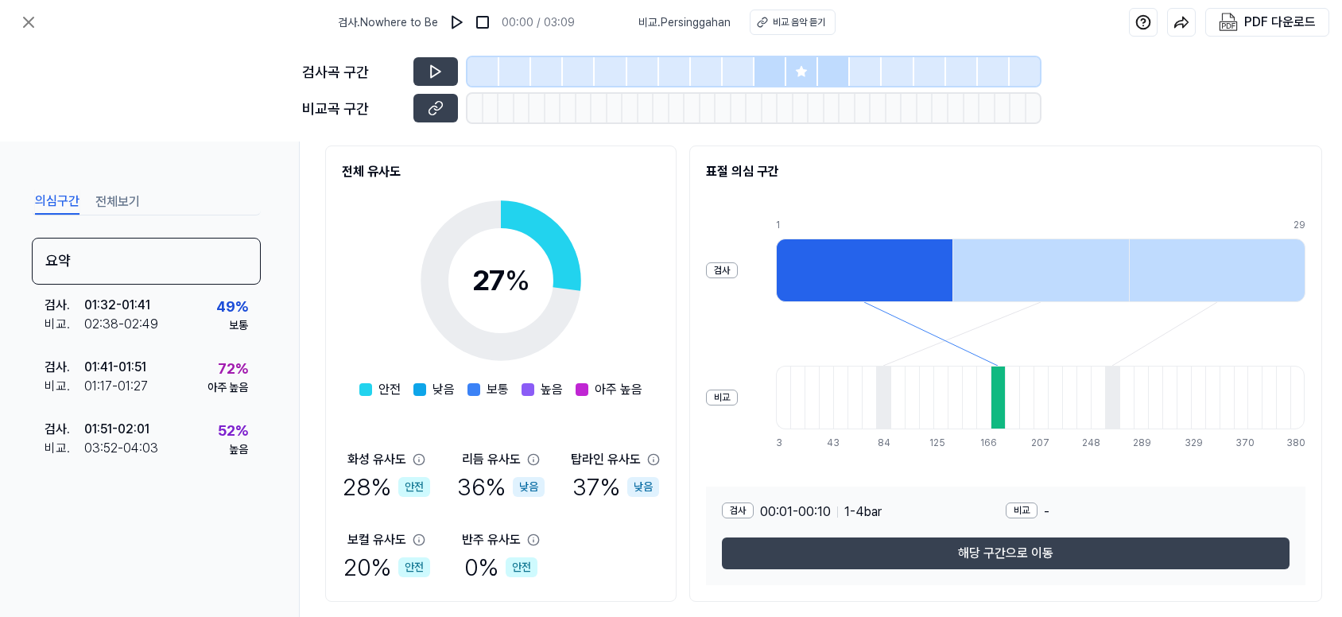
scroll to position [234, 0]
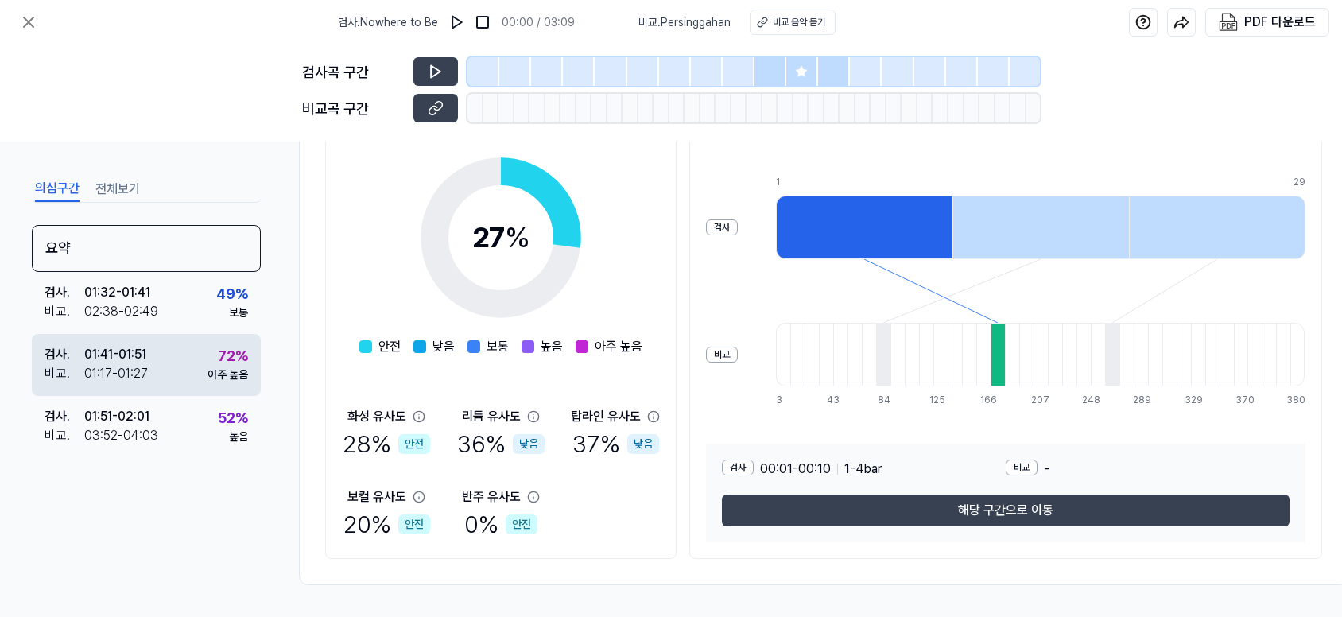
click at [173, 365] on div "검사 . 01:41 - 01:51 비교 . 01:17 - 01:27 72 % 아주 높음" at bounding box center [146, 365] width 229 height 62
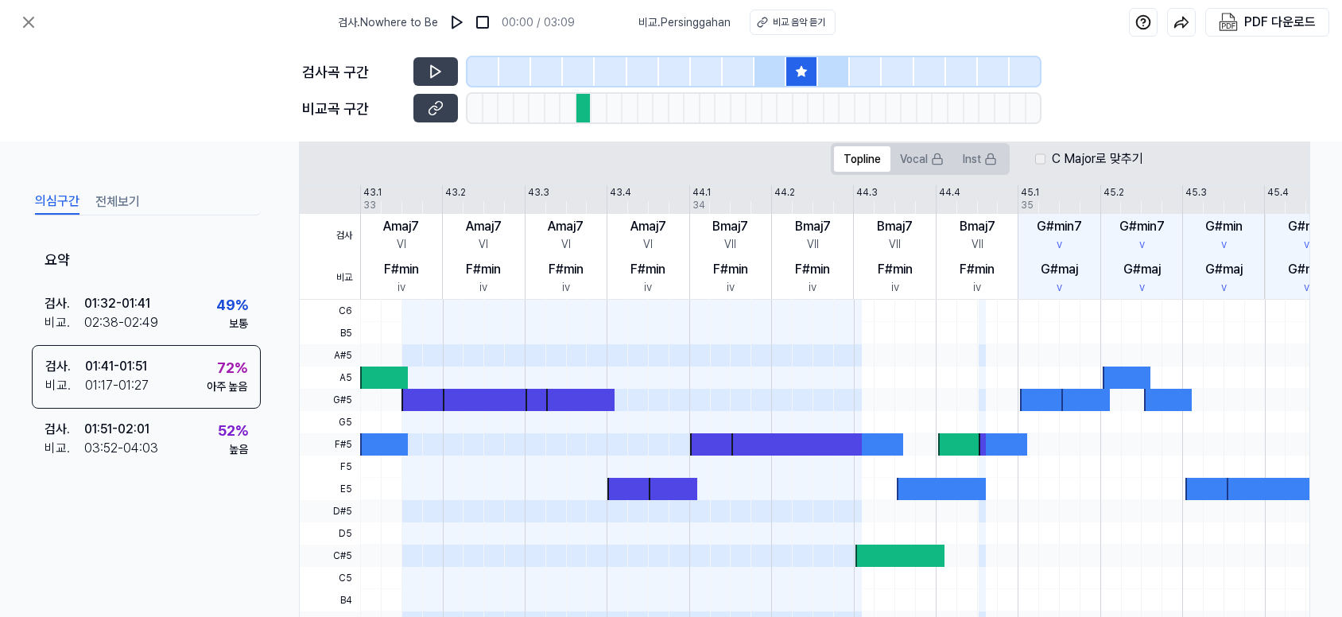
scroll to position [312, 0]
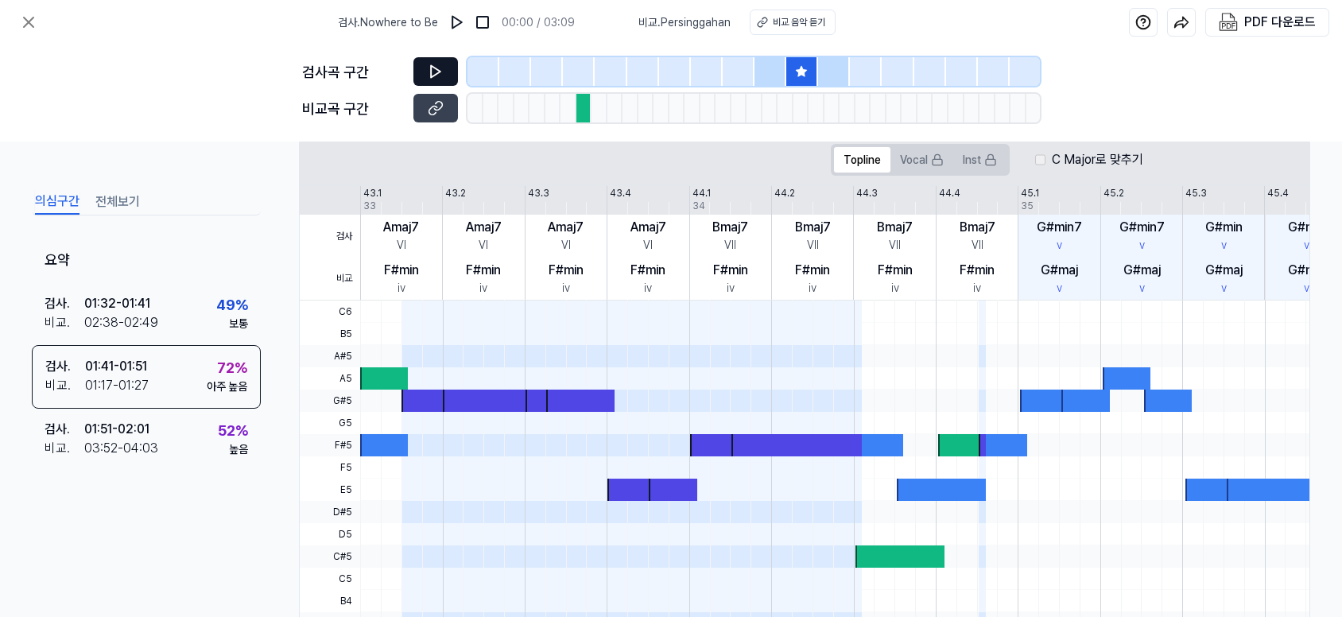
click at [445, 66] on button at bounding box center [435, 71] width 45 height 29
click at [445, 106] on button at bounding box center [435, 108] width 45 height 29
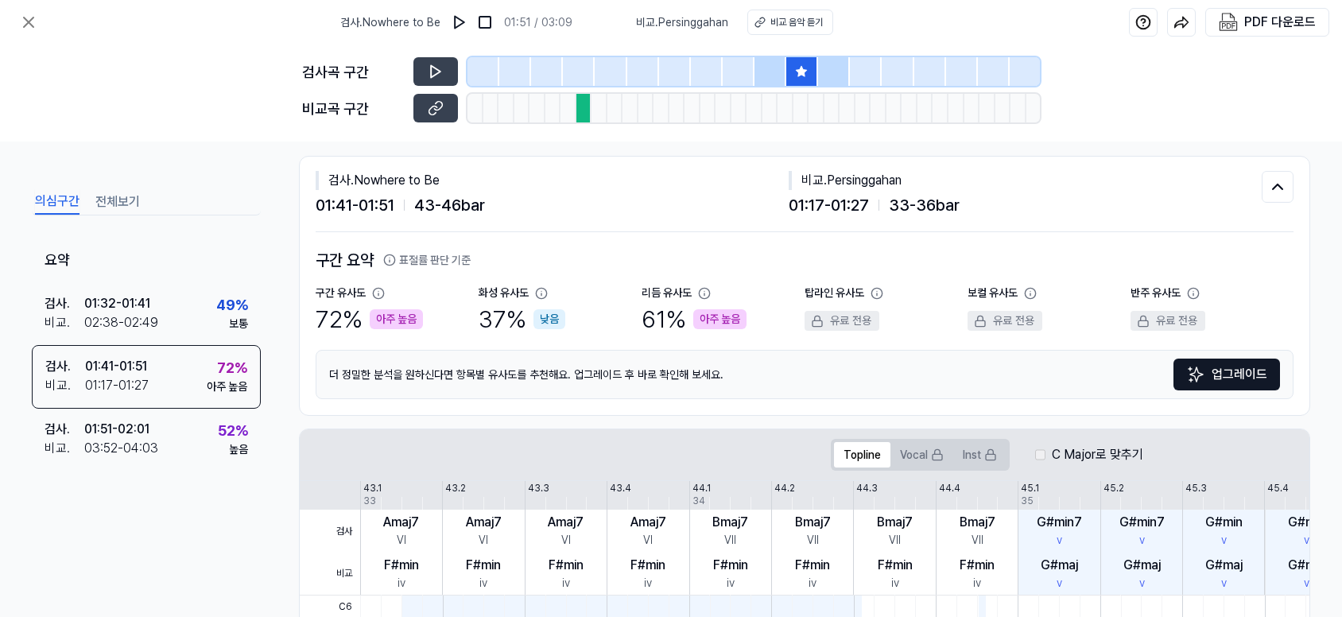
scroll to position [0, 0]
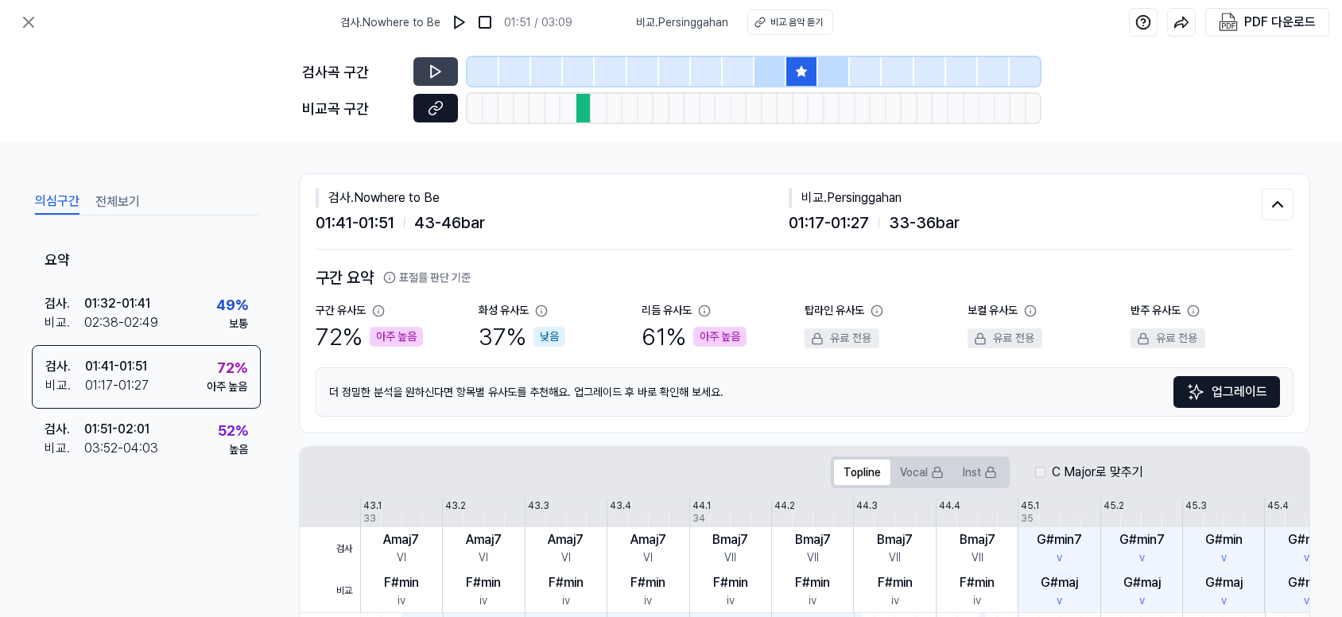
click at [444, 108] on button at bounding box center [435, 108] width 45 height 29
click at [432, 79] on icon at bounding box center [436, 72] width 16 height 16
click at [33, 25] on icon at bounding box center [28, 22] width 19 height 19
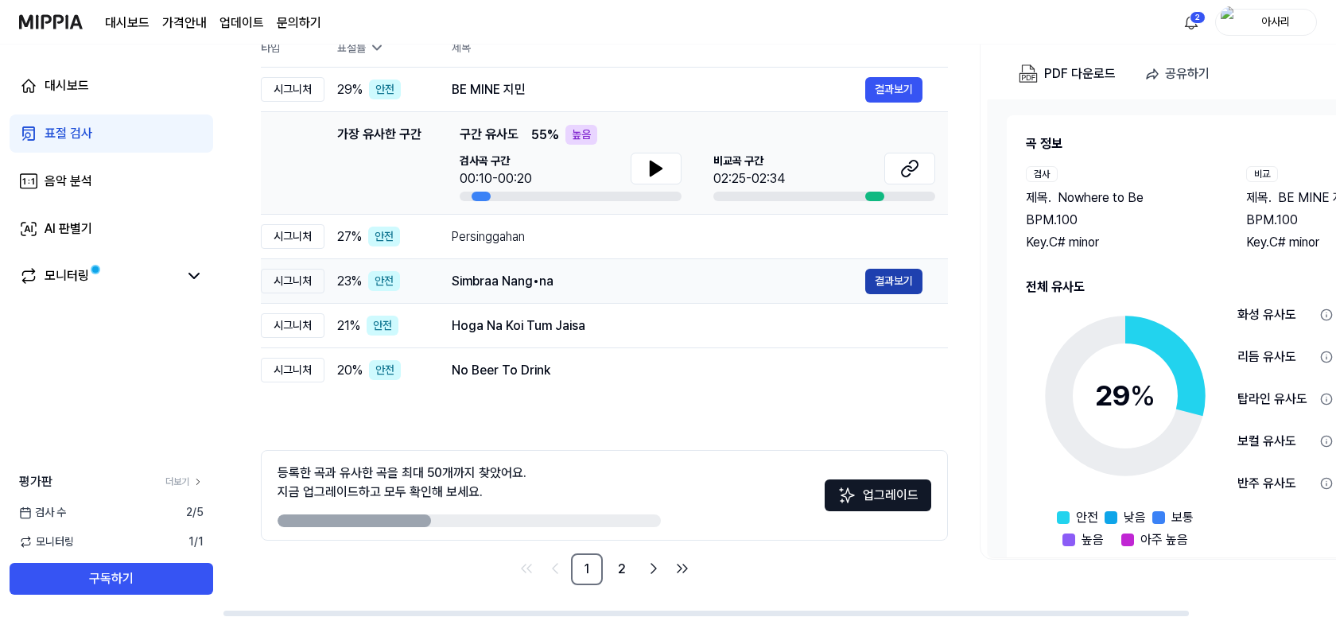
click at [910, 282] on button "결과보기" at bounding box center [893, 281] width 57 height 25
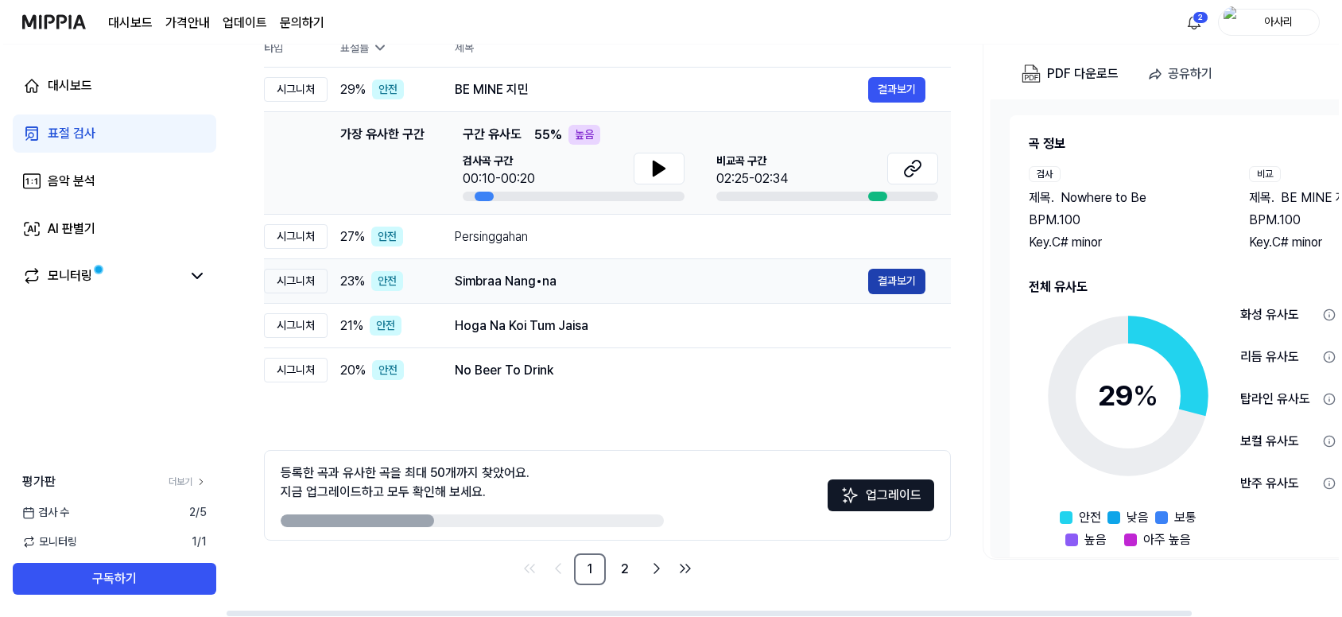
scroll to position [0, 0]
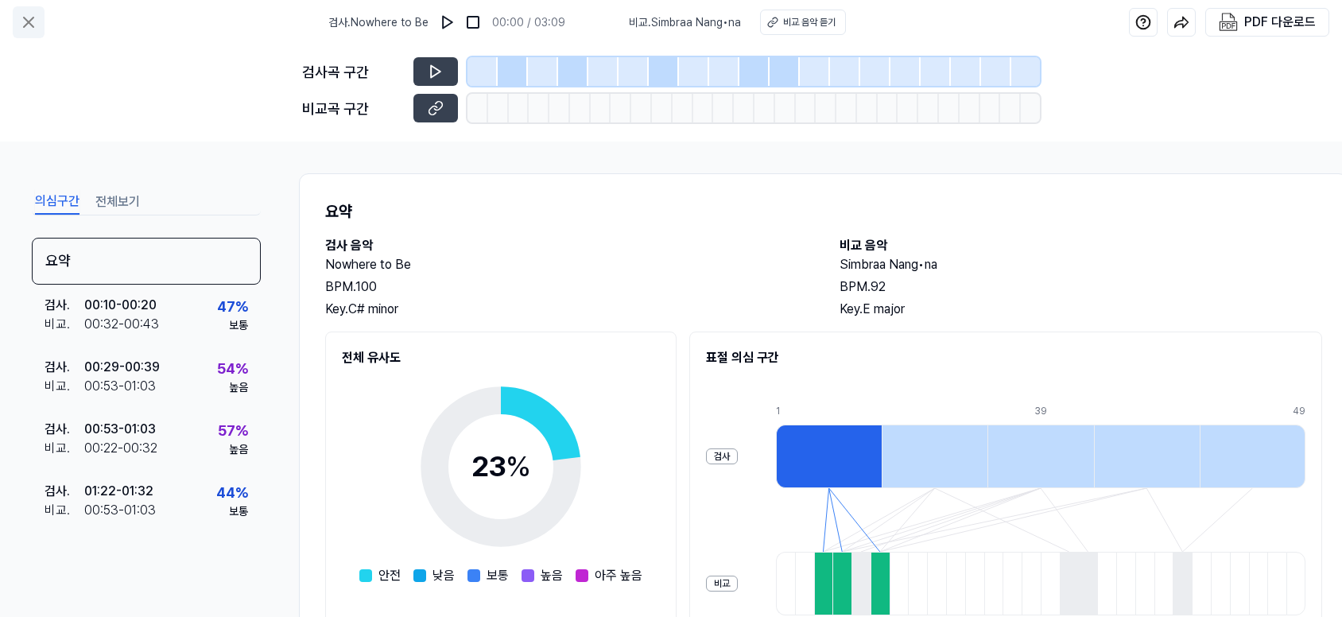
click at [29, 26] on icon at bounding box center [28, 22] width 19 height 19
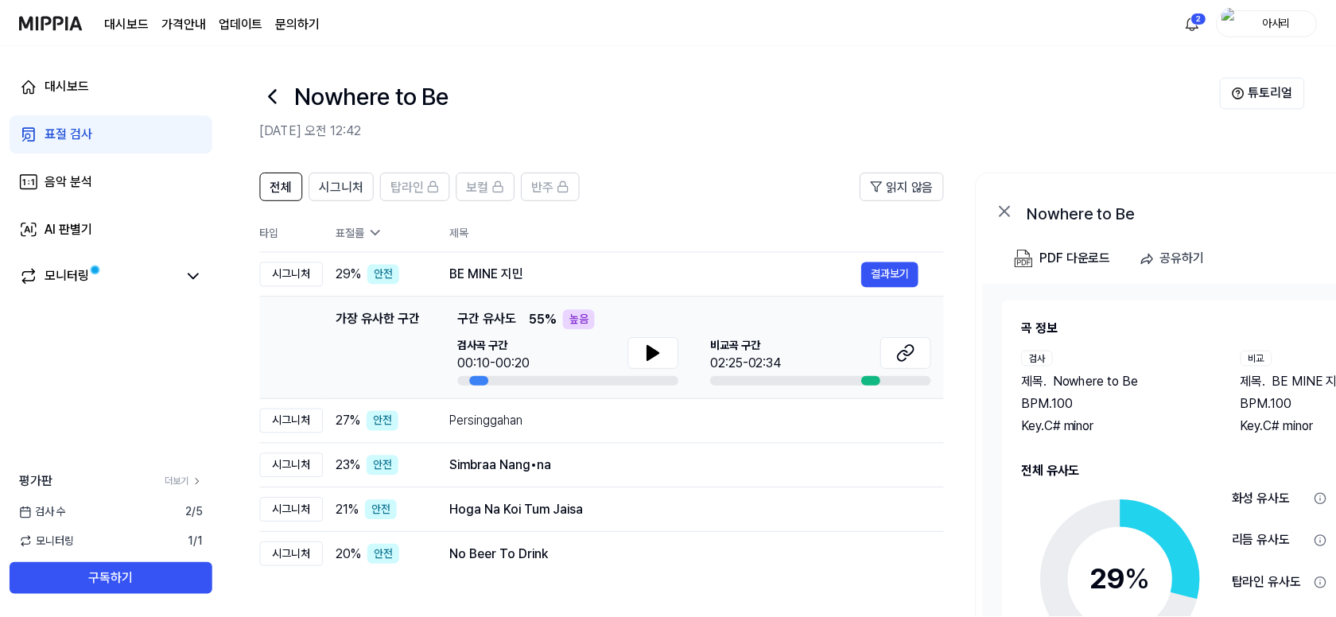
scroll to position [184, 0]
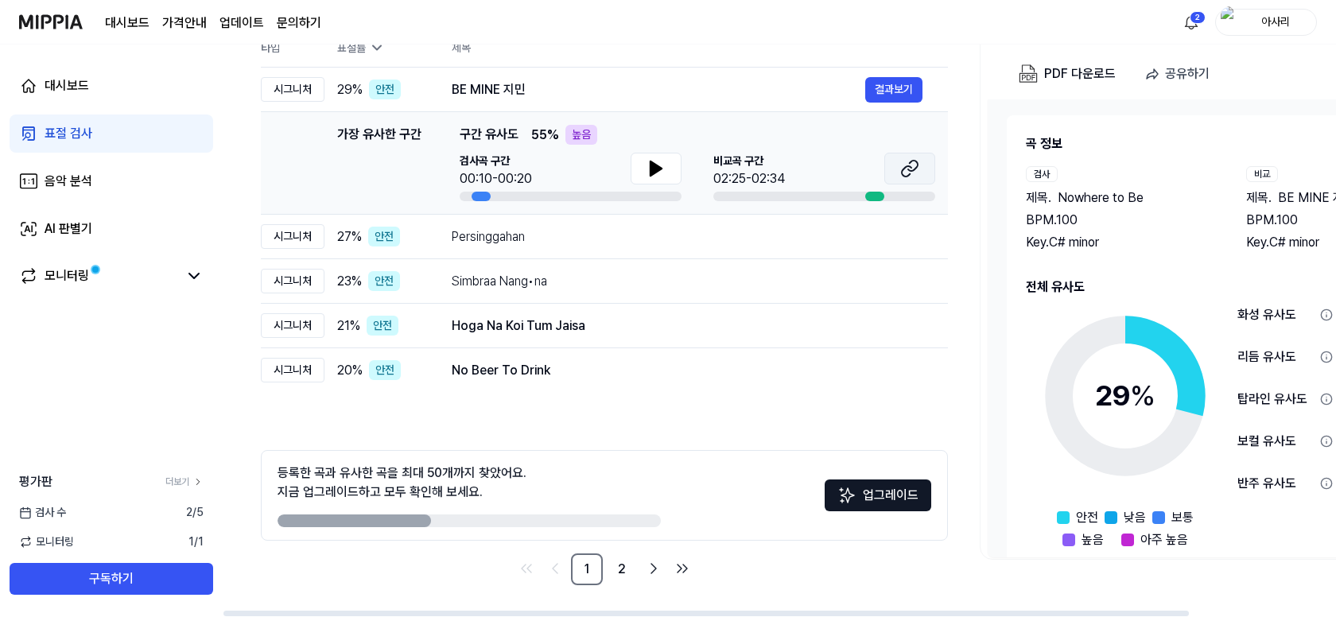
click at [913, 168] on icon at bounding box center [909, 168] width 19 height 19
click at [657, 161] on icon at bounding box center [655, 168] width 19 height 19
click at [658, 162] on icon at bounding box center [659, 168] width 3 height 13
